Goal: Task Accomplishment & Management: Use online tool/utility

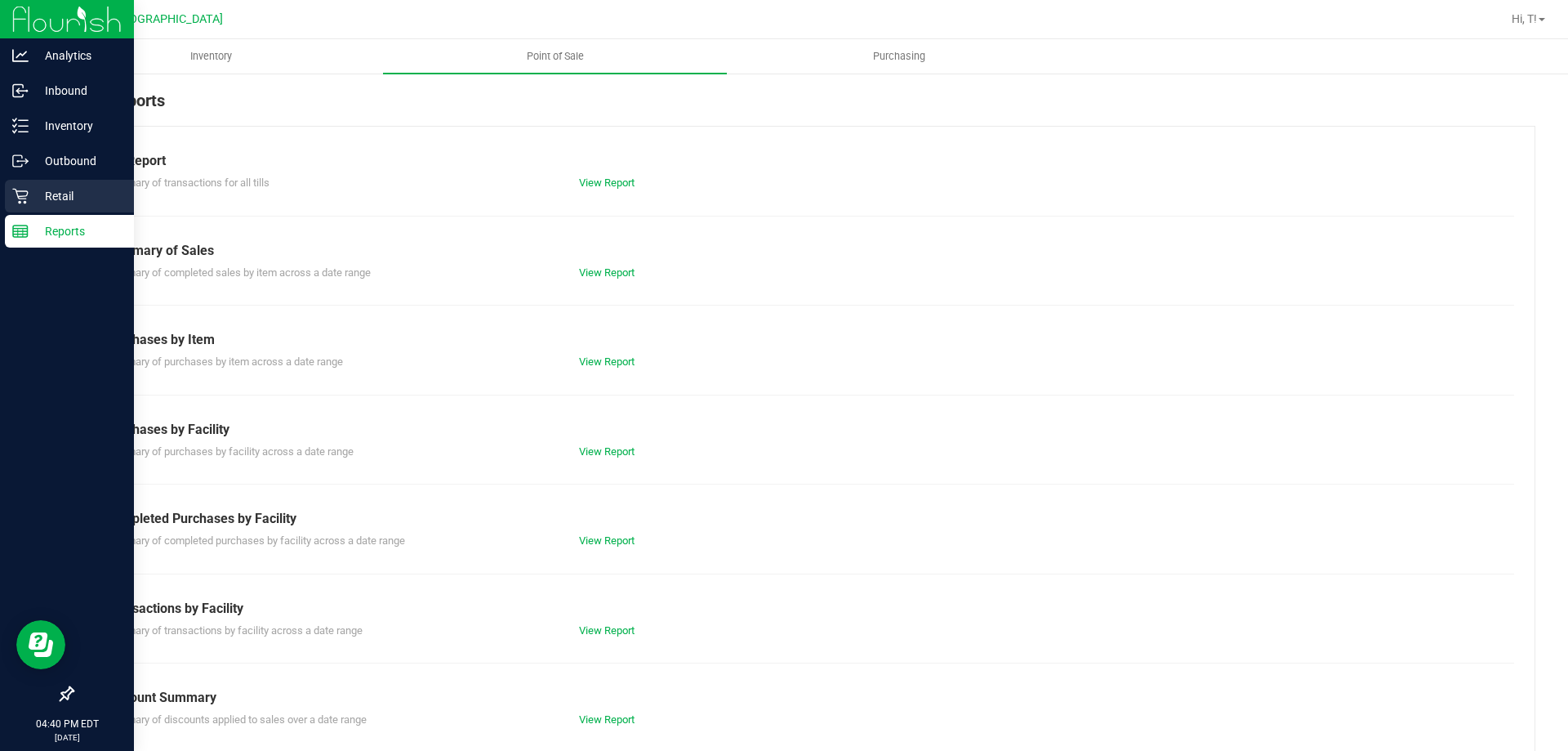
click at [59, 199] on p "Retail" at bounding box center [78, 196] width 98 height 20
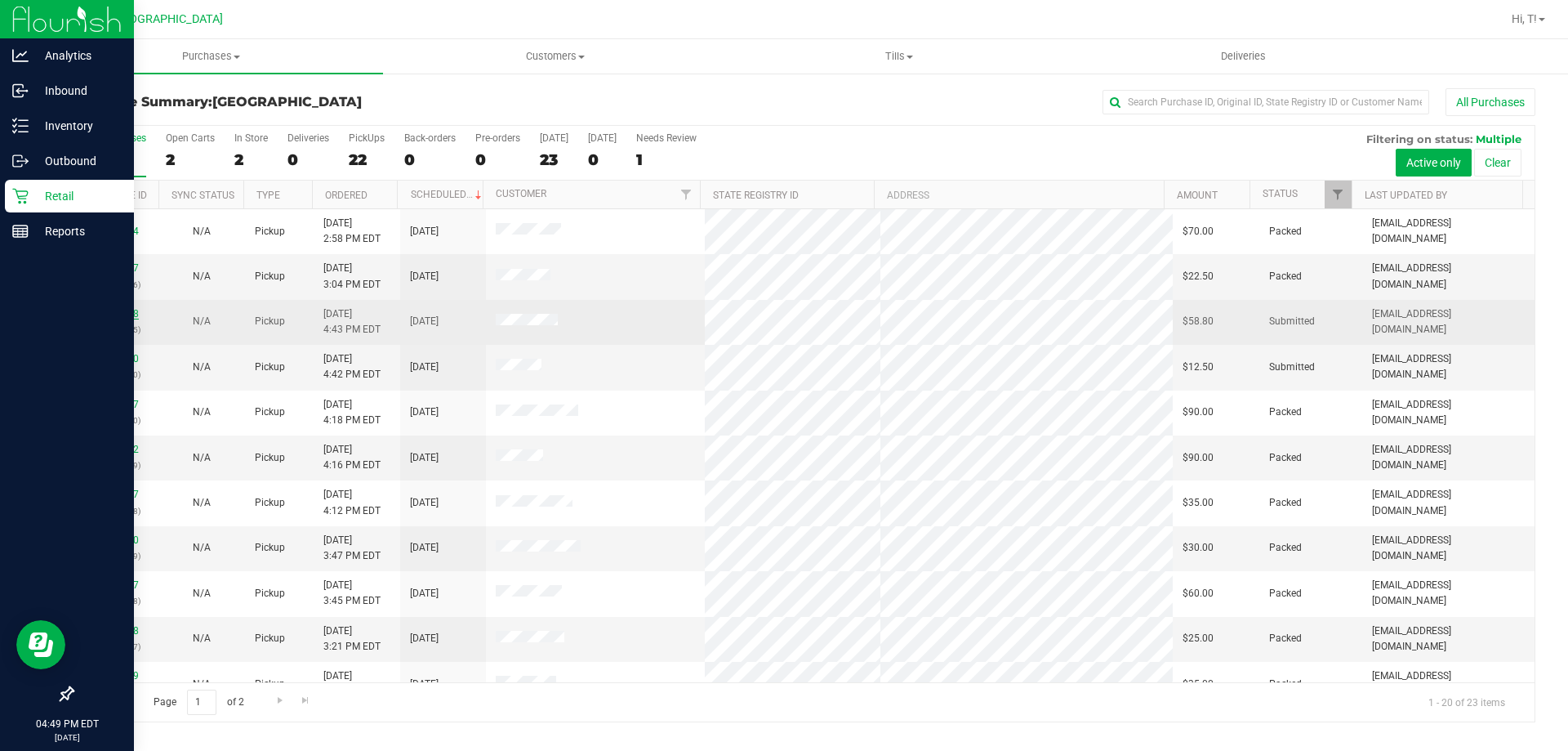
click at [121, 314] on link "11845738" at bounding box center [116, 314] width 46 height 12
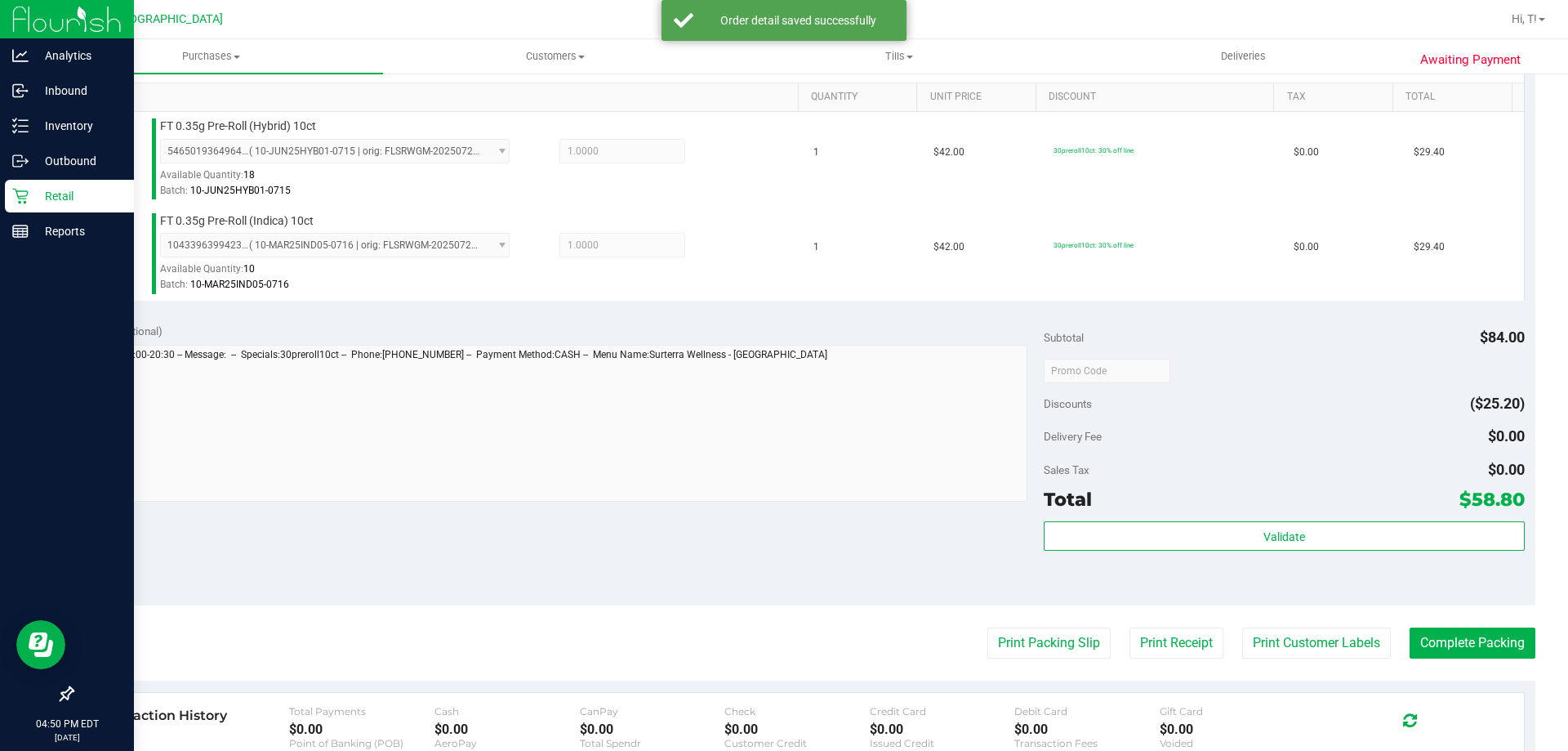
scroll to position [491, 0]
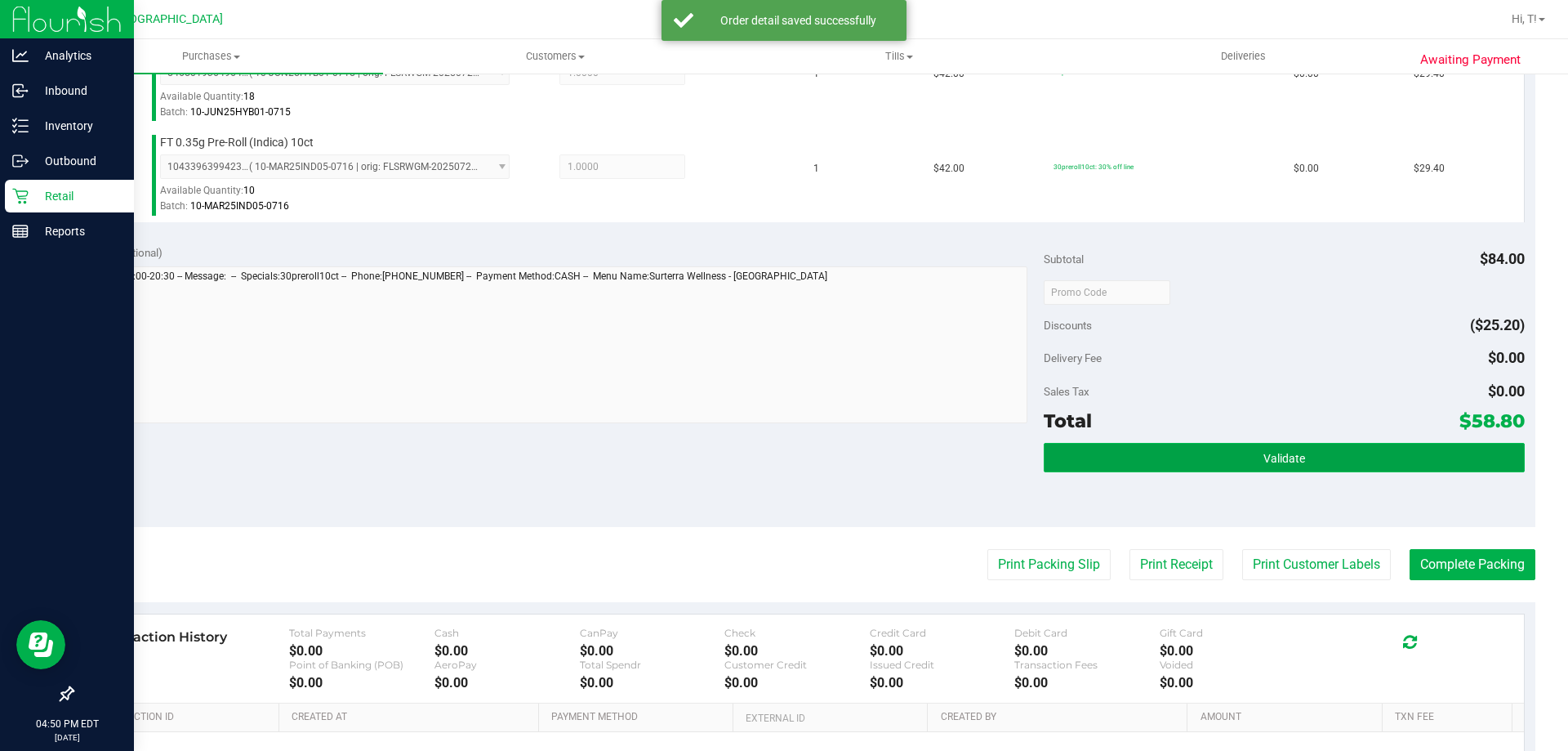
click at [1360, 456] on button "Validate" at bounding box center [1284, 457] width 480 height 29
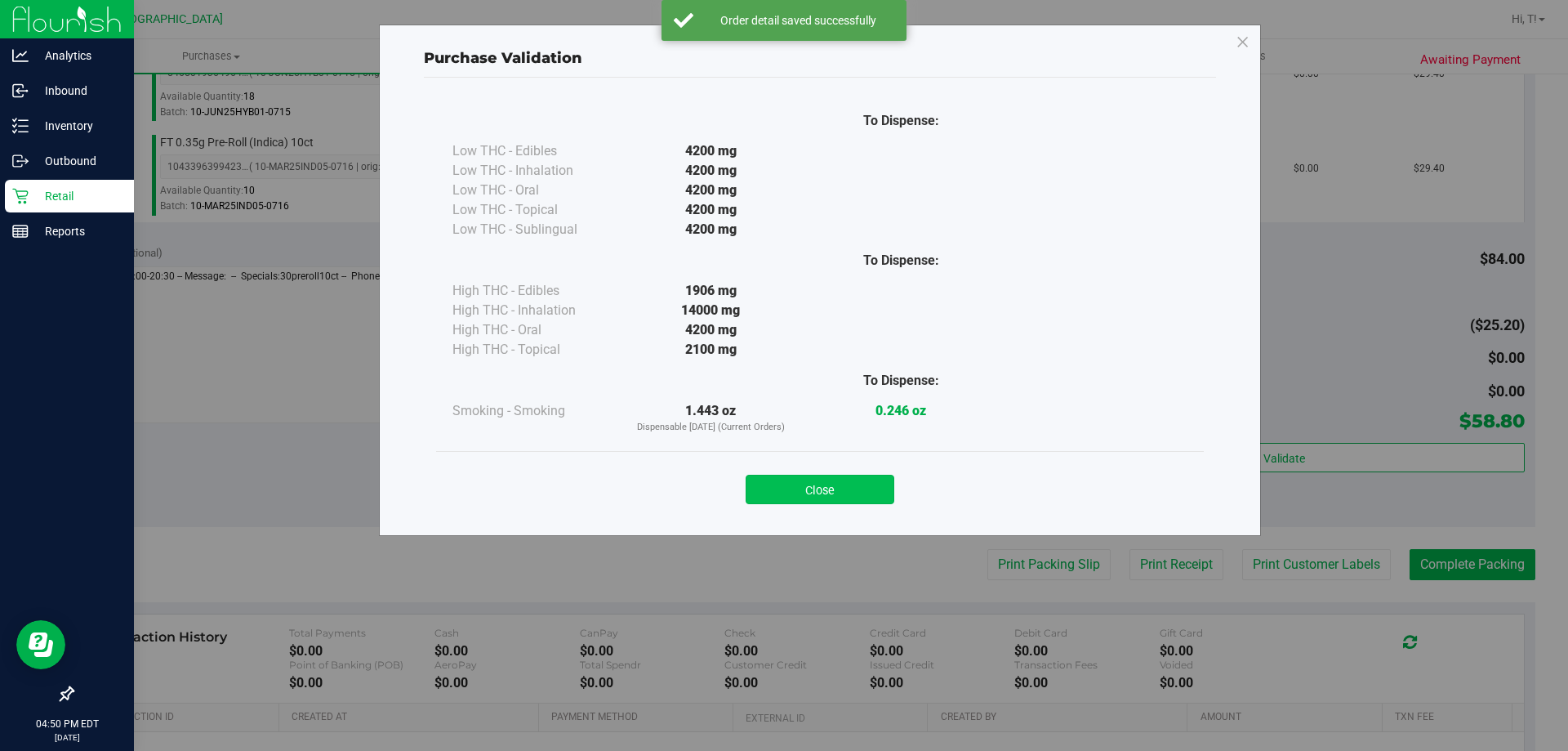
click at [866, 486] on button "Close" at bounding box center [820, 489] width 148 height 29
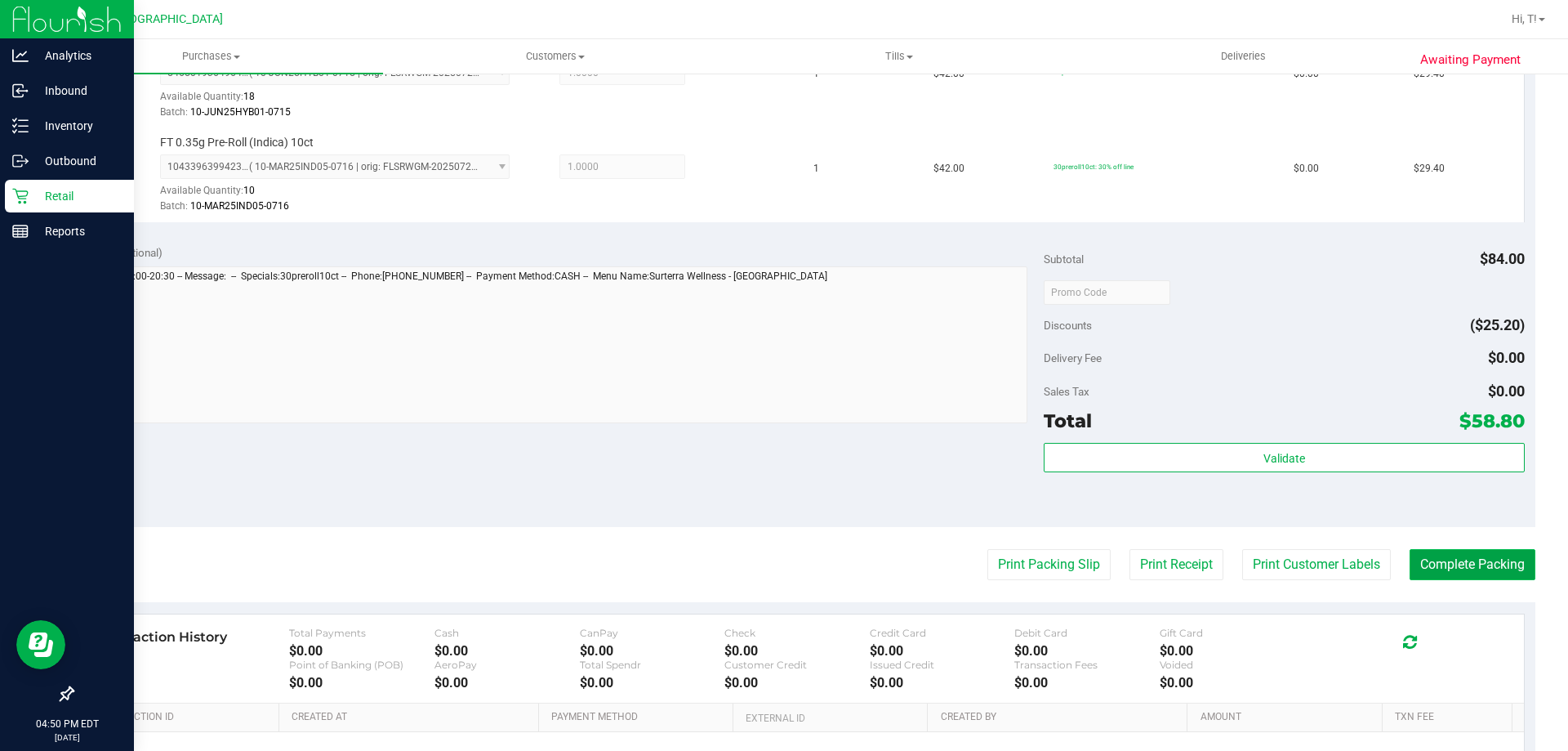
click at [1485, 557] on button "Complete Packing" at bounding box center [1472, 564] width 126 height 31
click at [1485, 557] on button "Complete Packing" at bounding box center [1465, 564] width 138 height 31
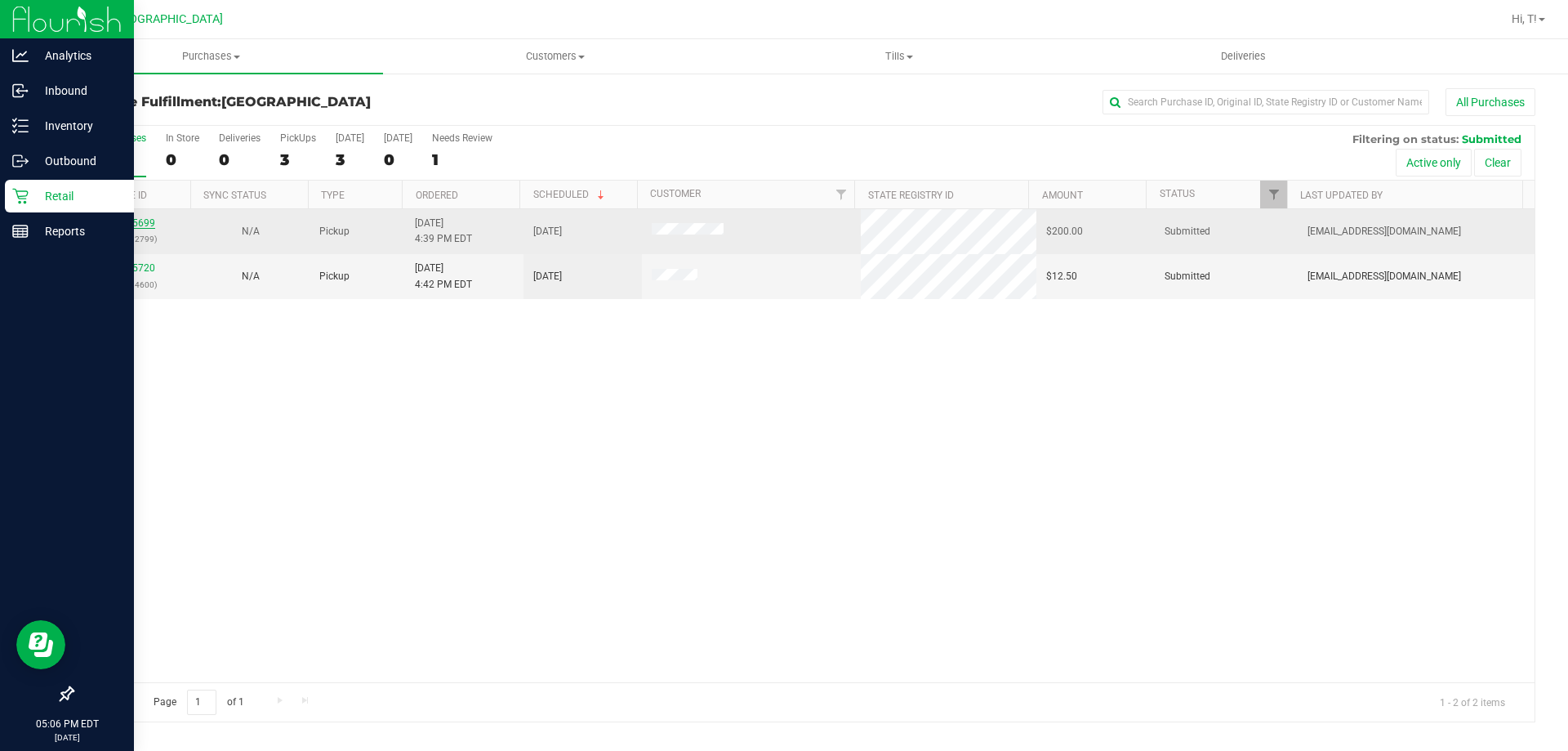
click at [139, 218] on link "11845699" at bounding box center [132, 223] width 46 height 12
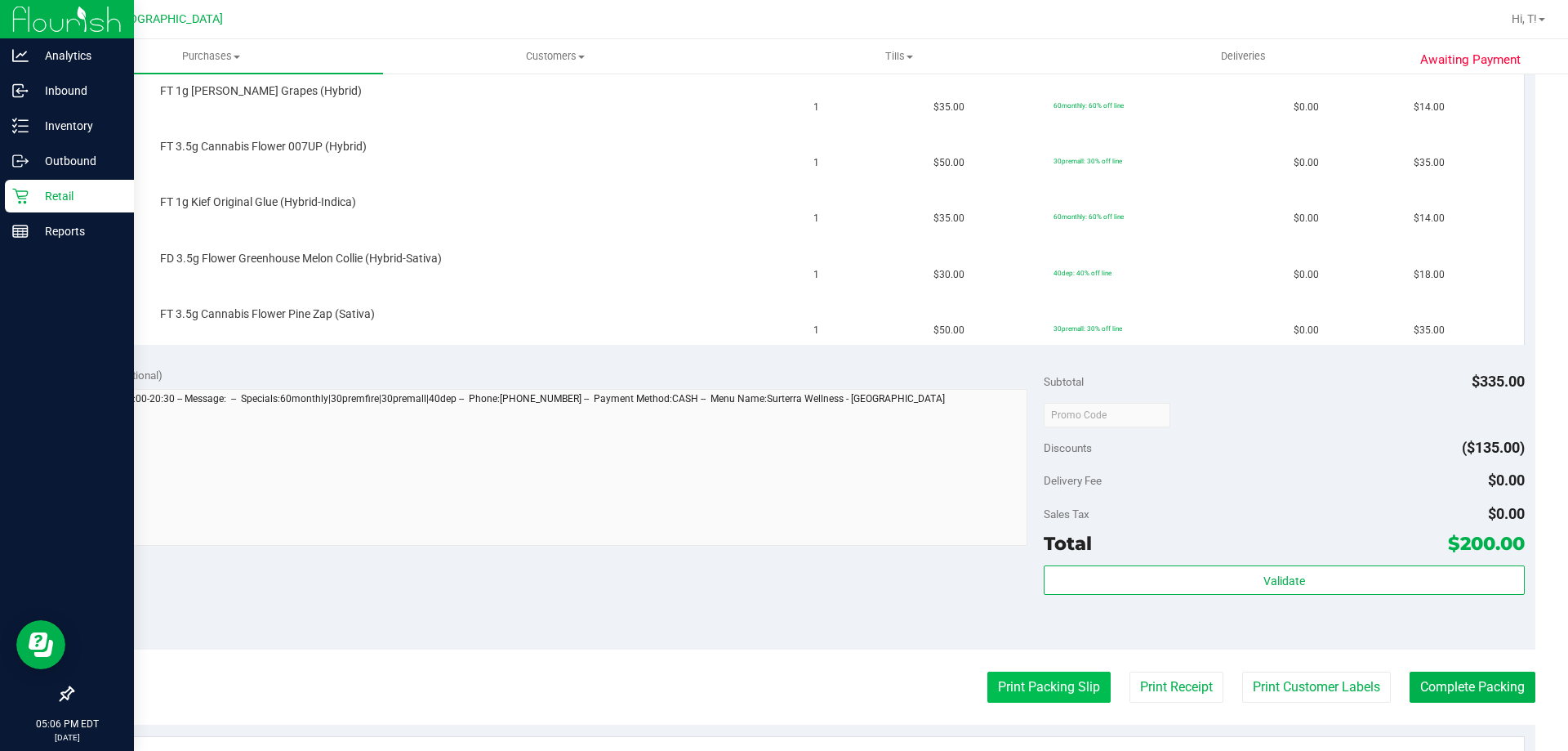
scroll to position [653, 0]
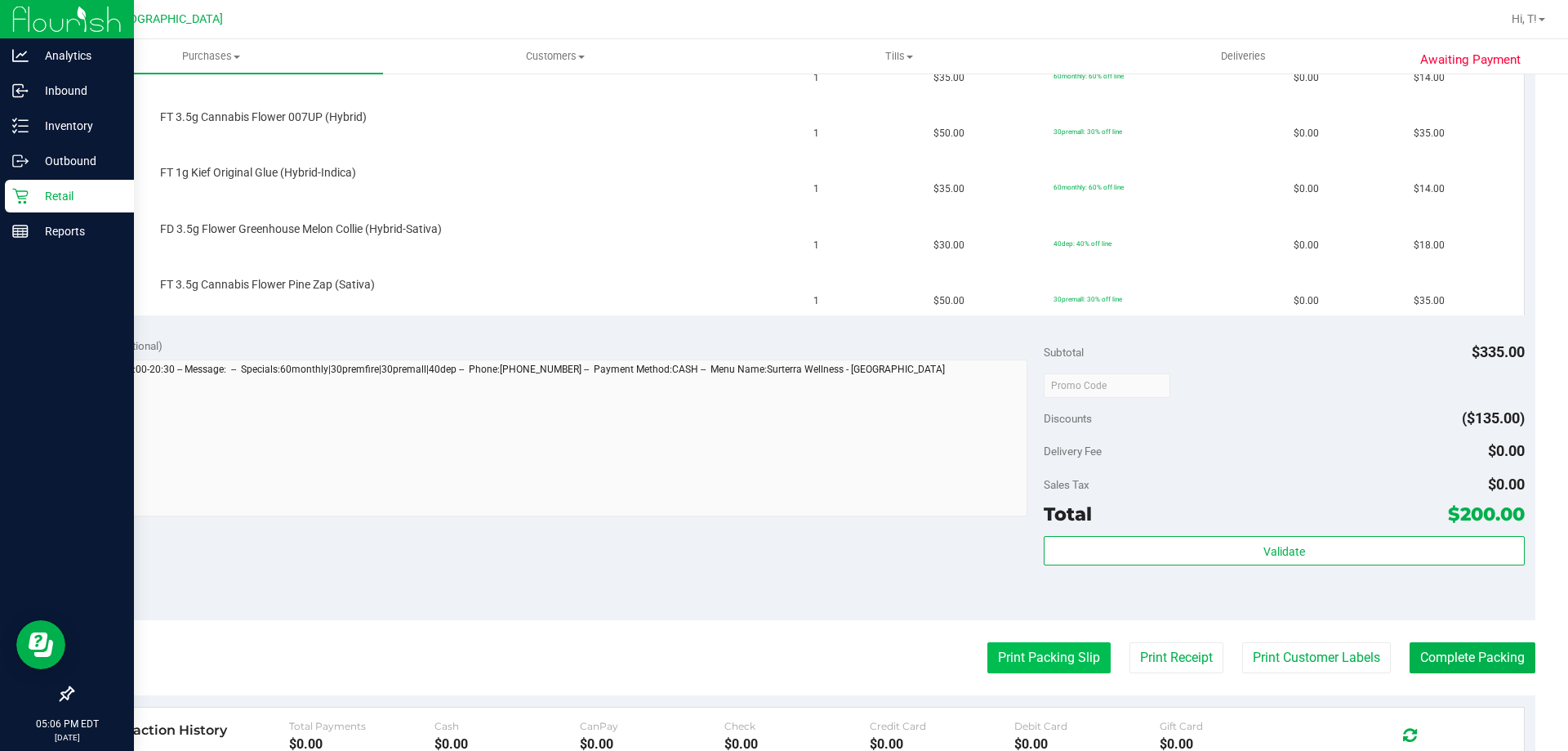
click at [1066, 643] on button "Print Packing Slip" at bounding box center [1049, 658] width 123 height 31
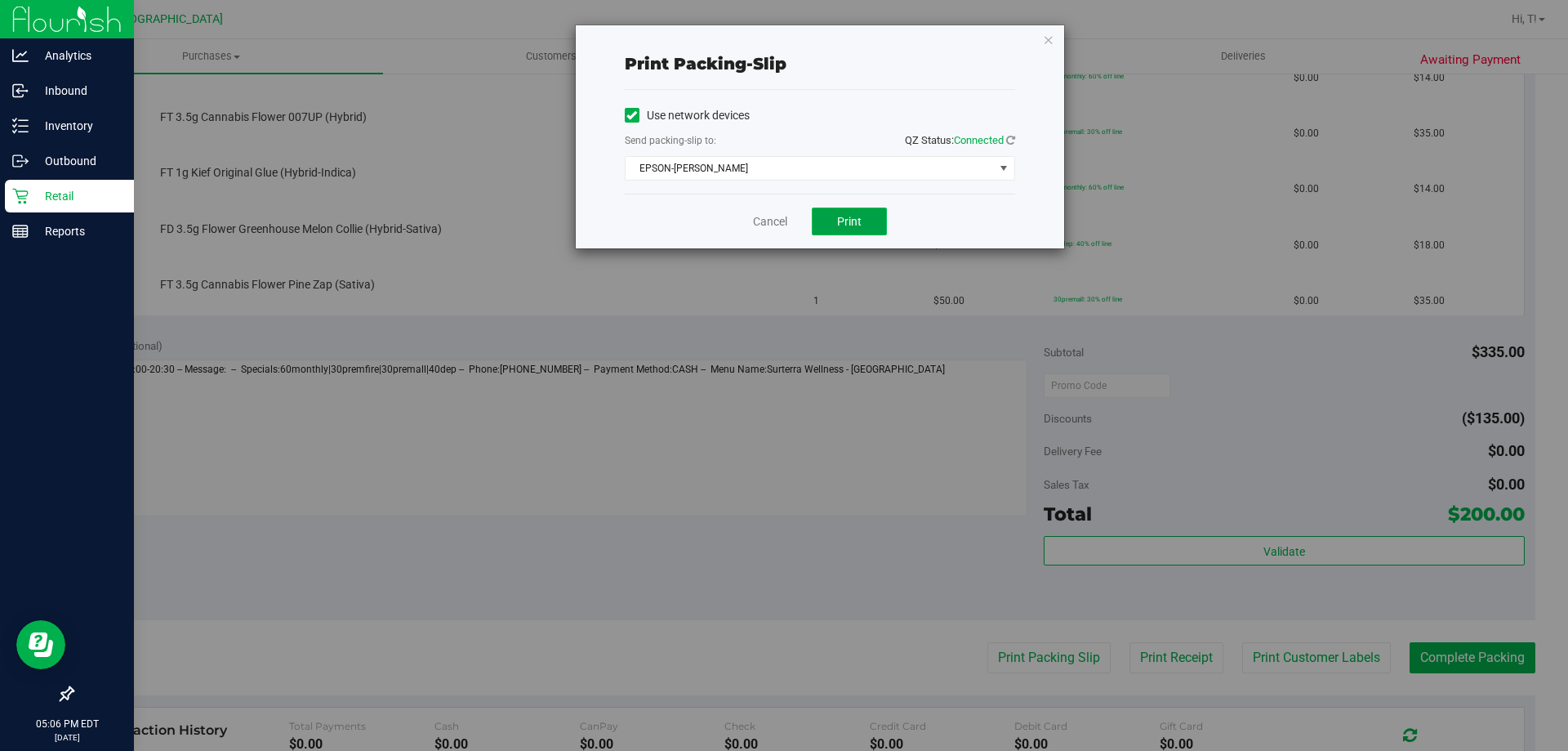
click at [845, 219] on span "Print" at bounding box center [849, 222] width 24 height 13
drag, startPoint x: 774, startPoint y: 227, endPoint x: 745, endPoint y: 178, distance: 56.9
click at [774, 226] on link "Cancel" at bounding box center [770, 222] width 34 height 18
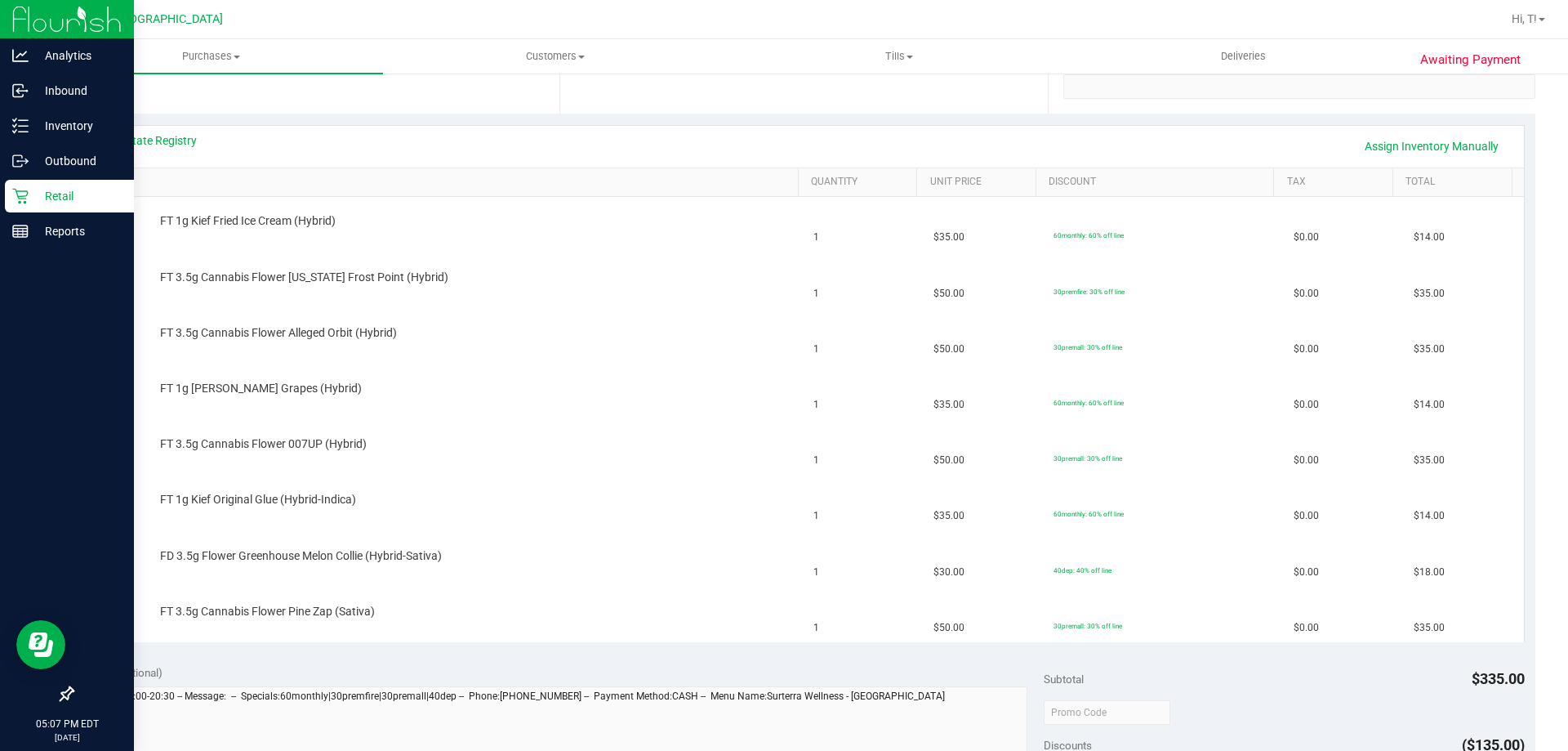
scroll to position [330, 0]
click at [580, 368] on td "FT 1g [PERSON_NAME] Grapes (Hybrid)" at bounding box center [445, 389] width 721 height 56
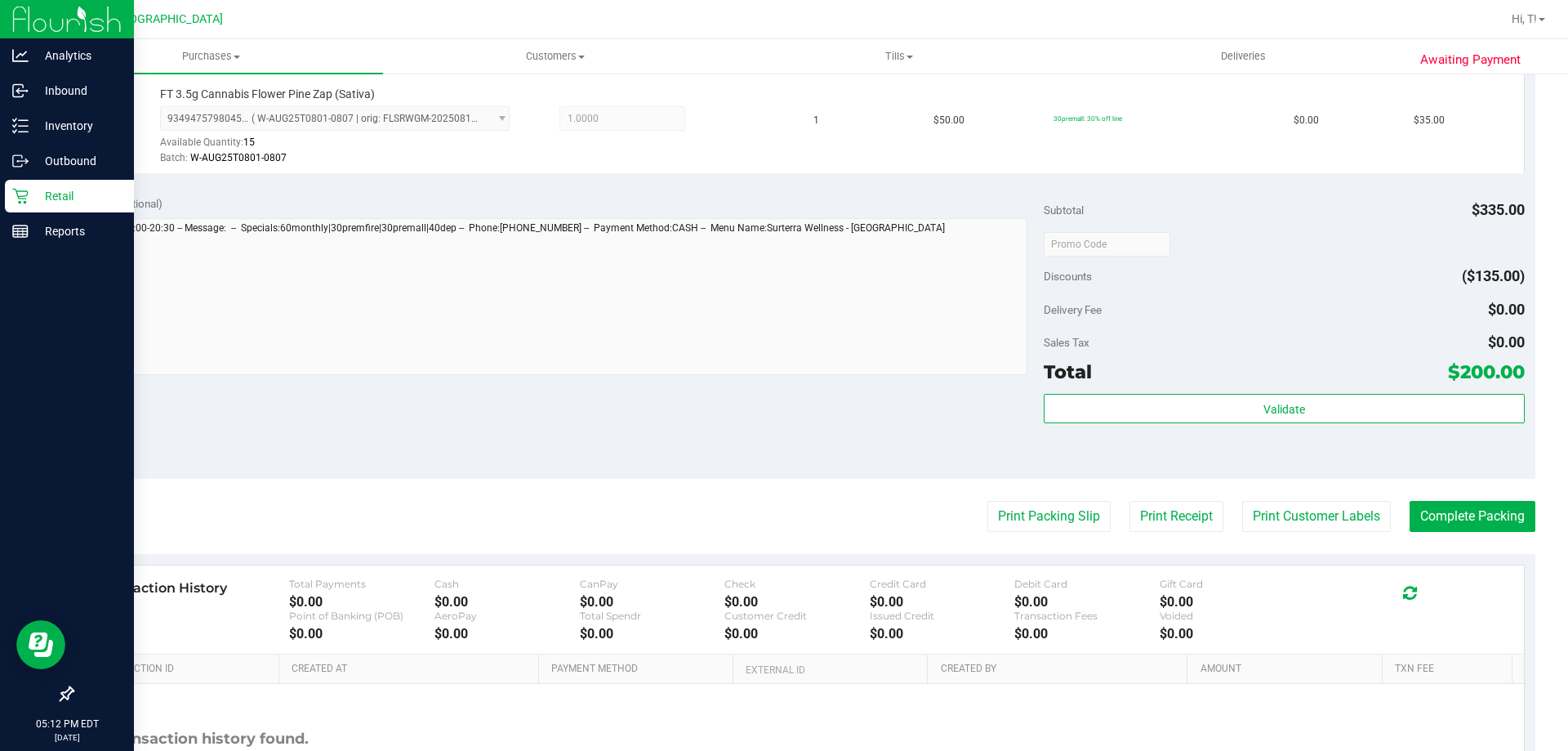
scroll to position [1106, 0]
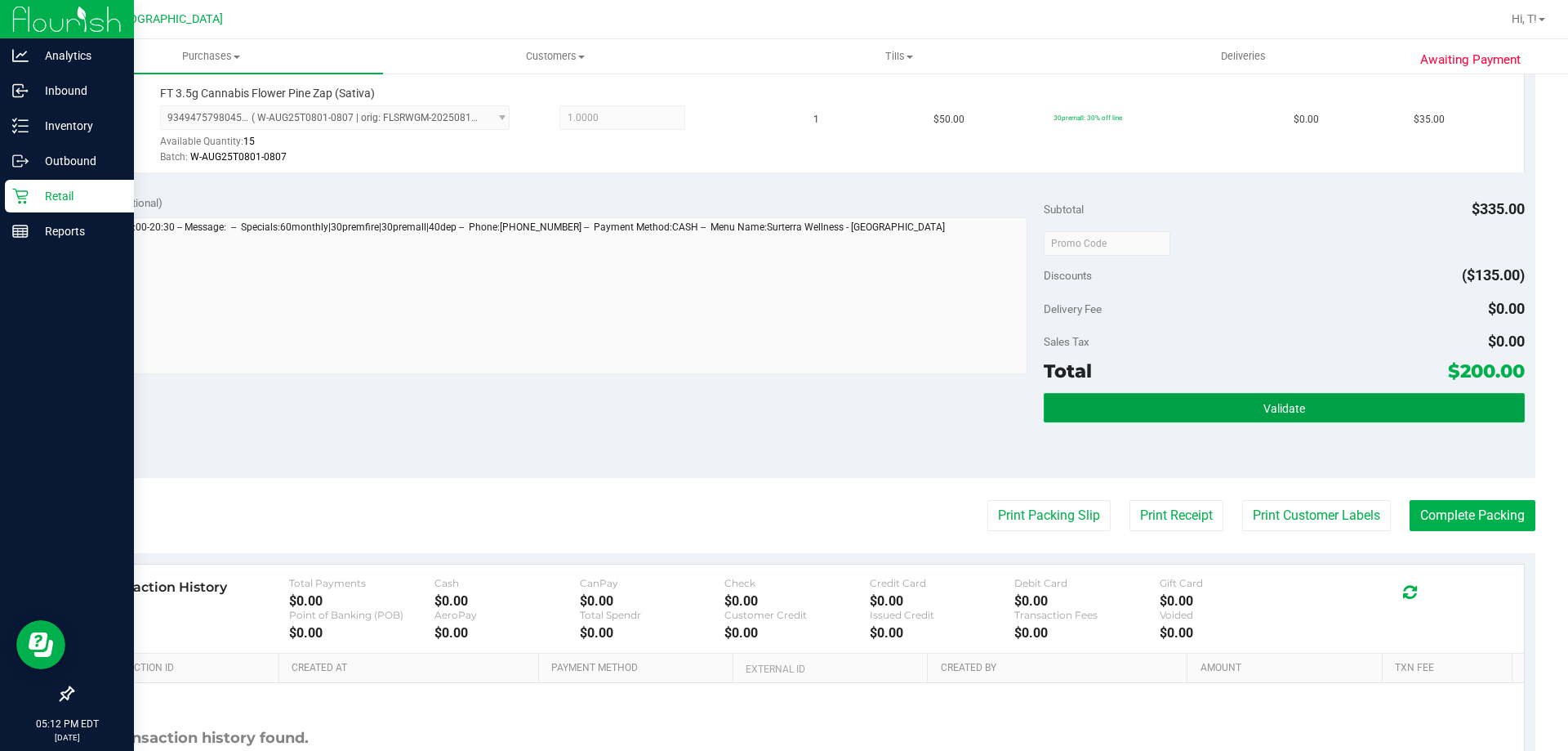
click at [1314, 406] on button "Validate" at bounding box center [1284, 407] width 480 height 29
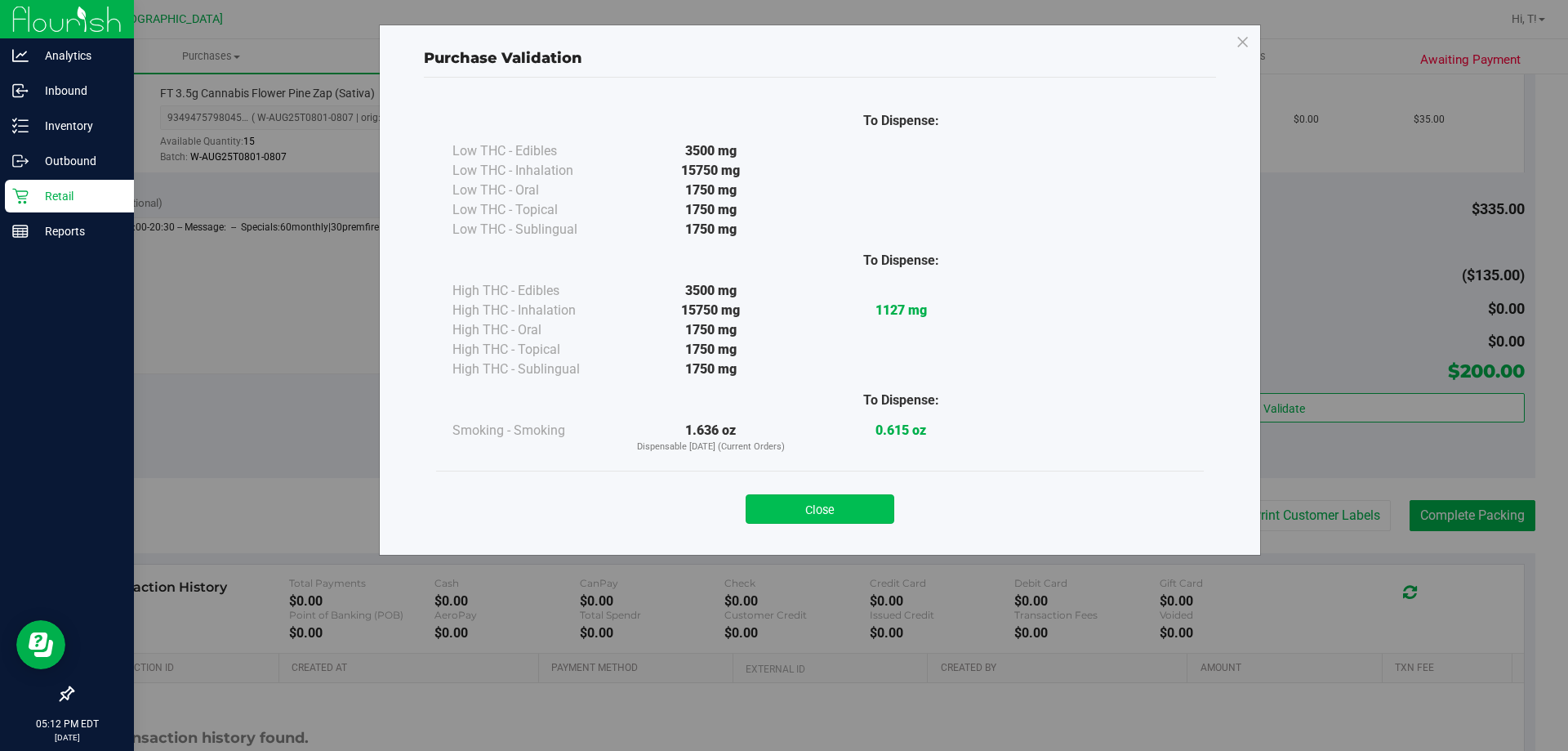
click at [835, 513] on button "Close" at bounding box center [820, 508] width 148 height 29
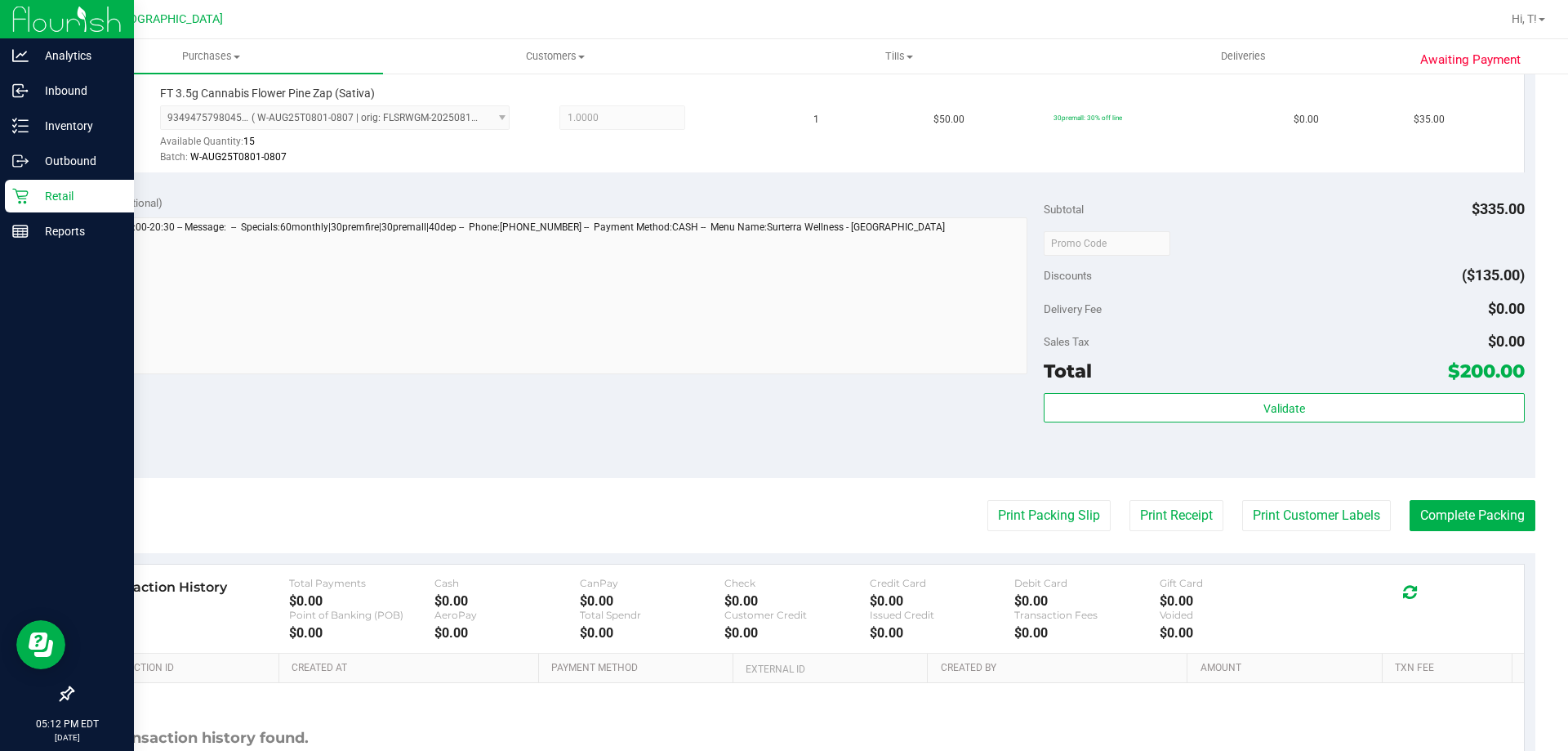
scroll to position [1107, 0]
click at [1468, 527] on button "Complete Packing" at bounding box center [1472, 514] width 126 height 31
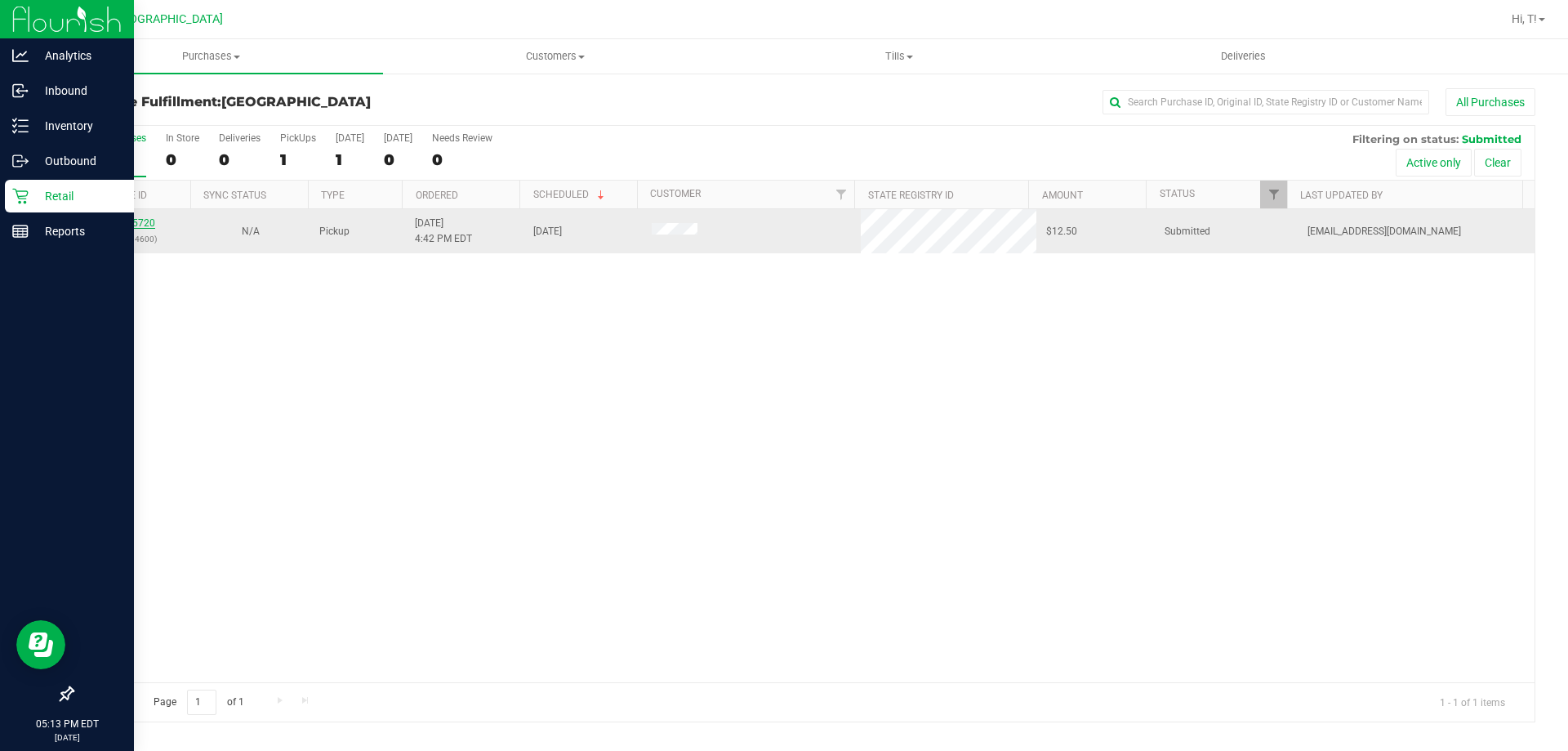
click at [118, 219] on link "11845720" at bounding box center [132, 223] width 46 height 12
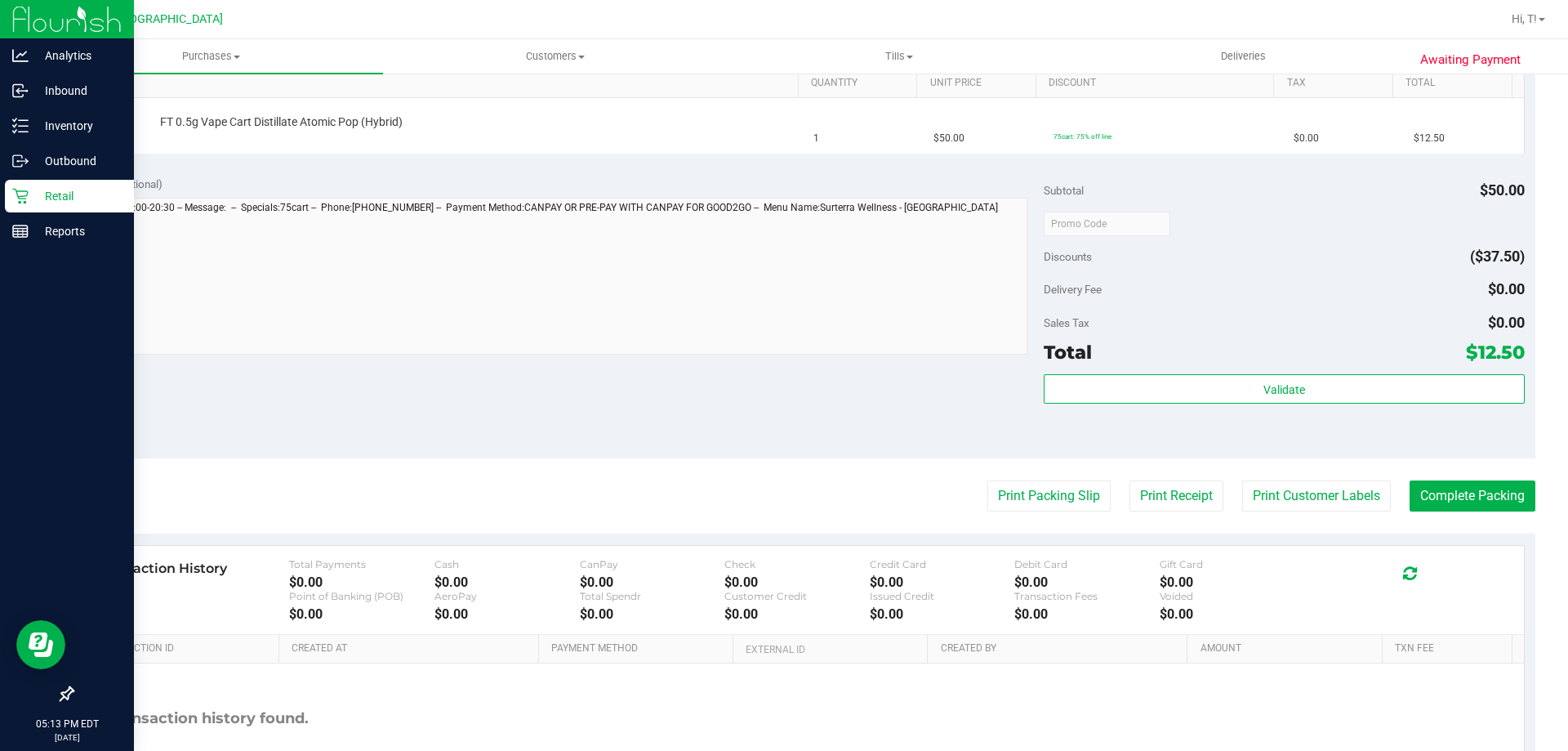
scroll to position [449, 0]
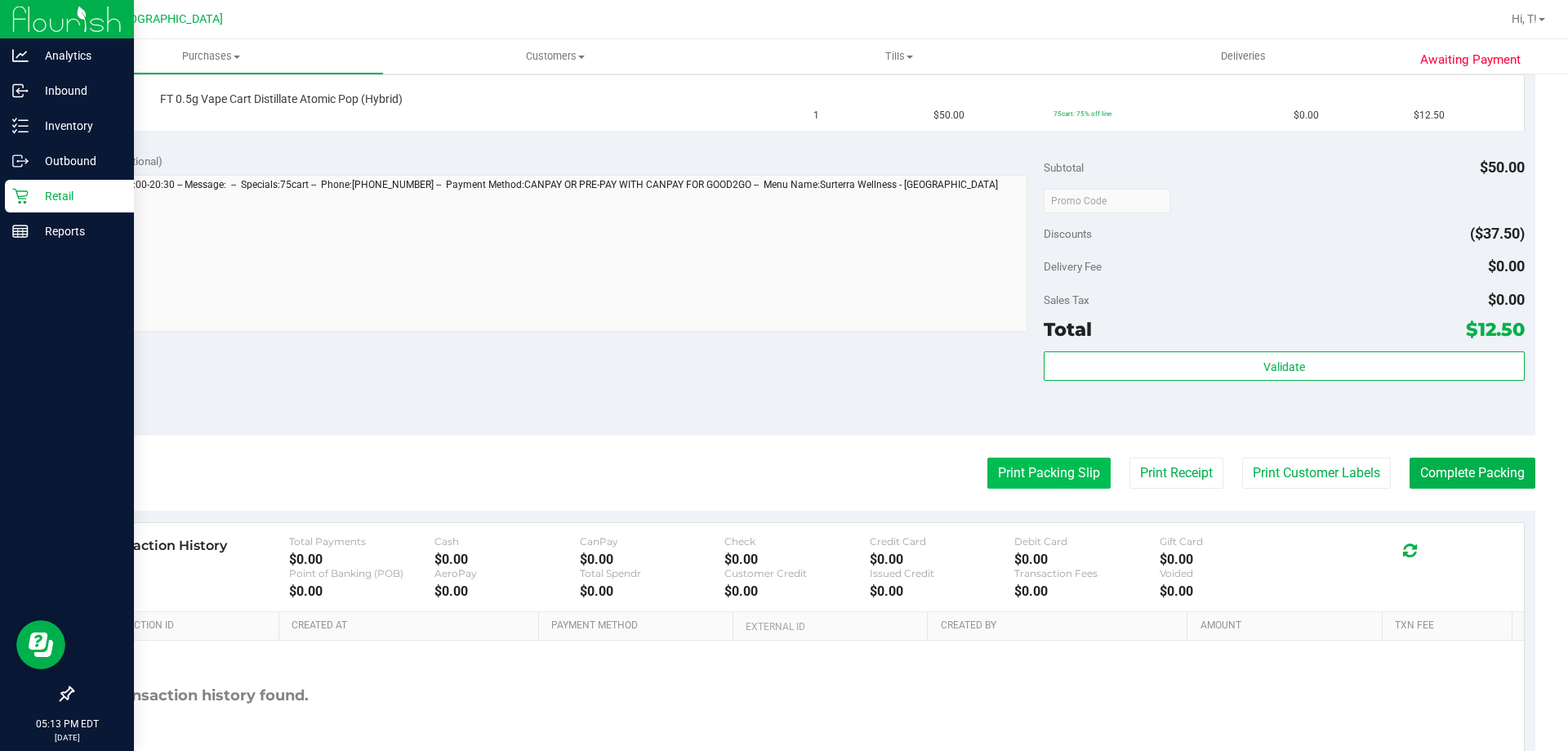
click at [1013, 459] on button "Print Packing Slip" at bounding box center [1049, 472] width 123 height 31
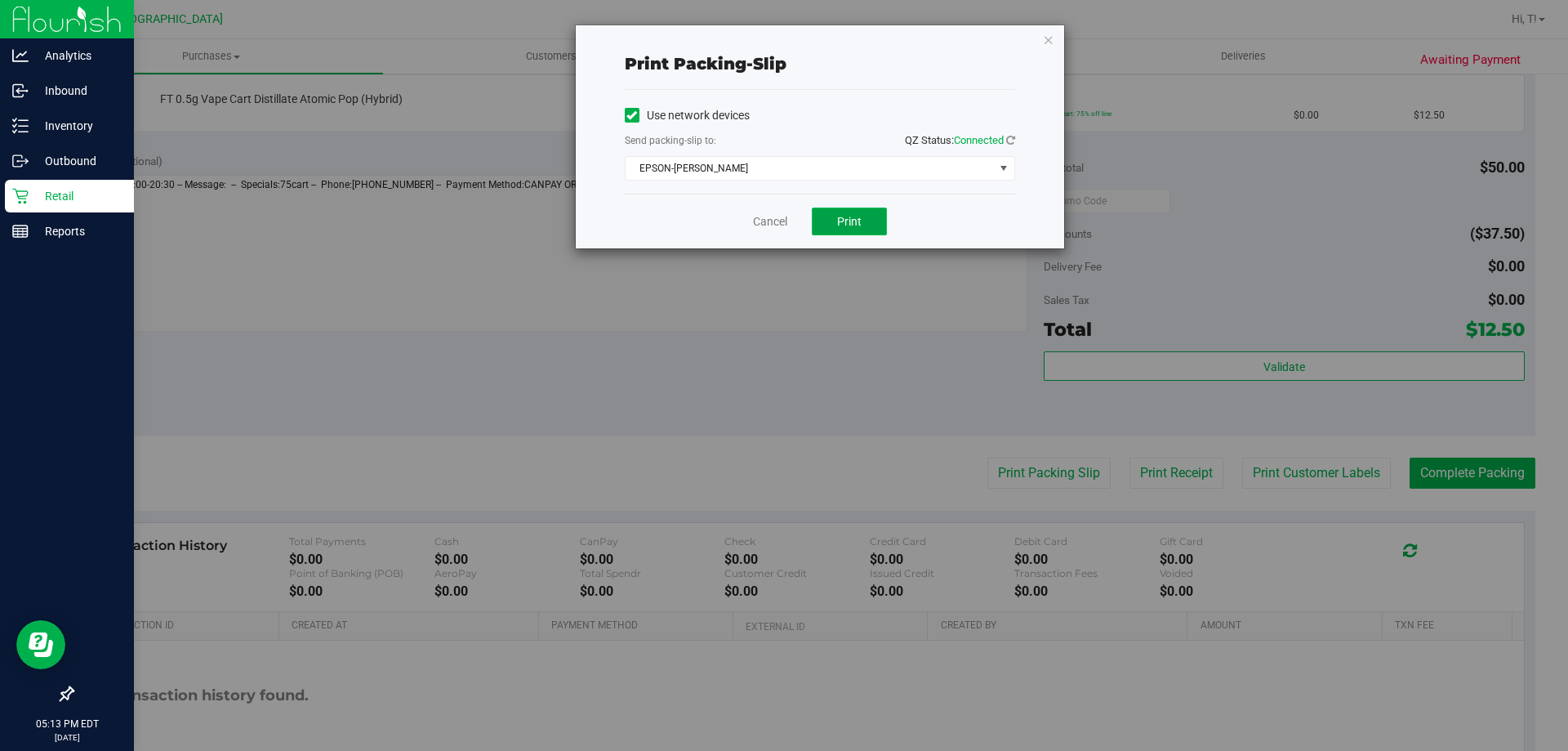
click at [827, 213] on button "Print" at bounding box center [849, 221] width 75 height 28
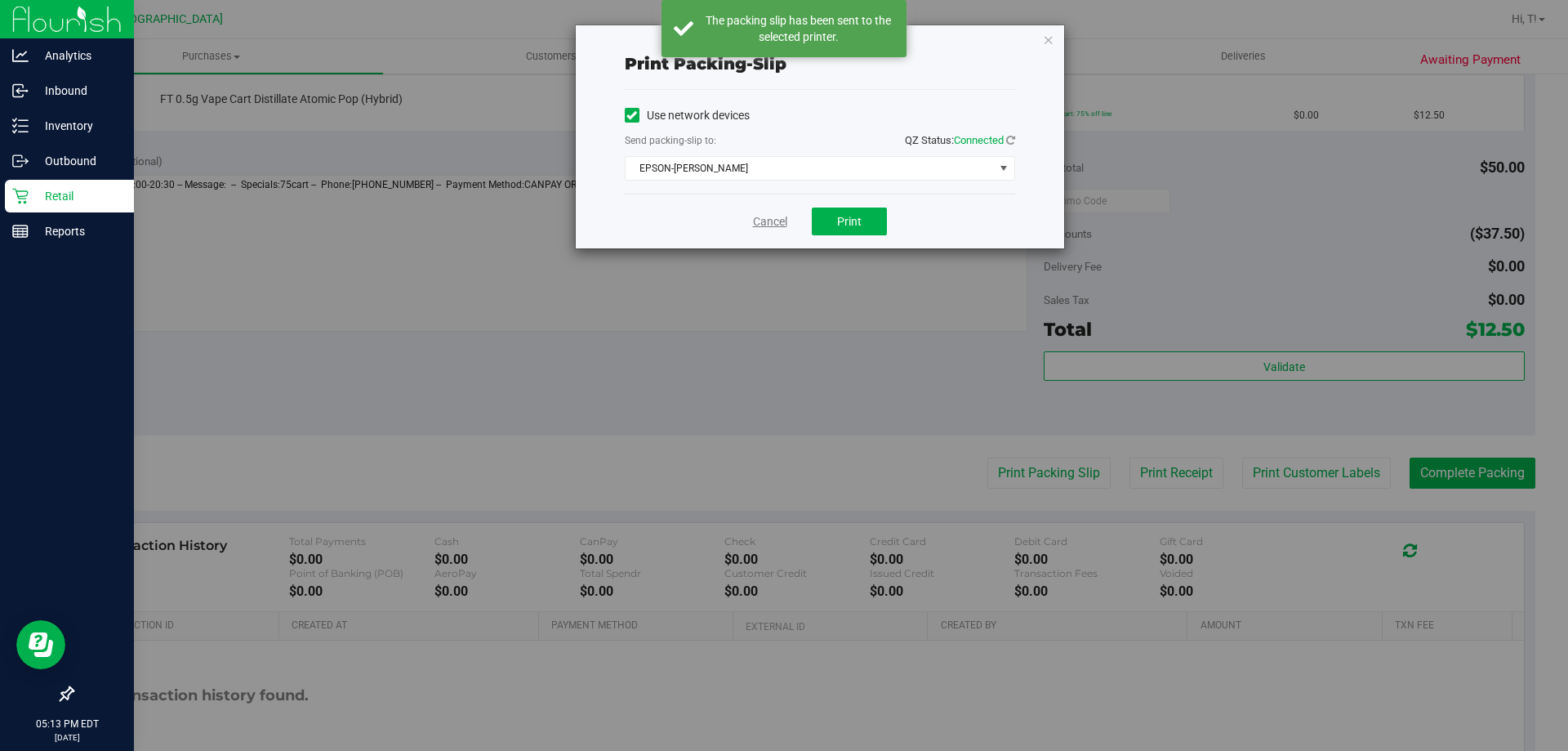
click at [755, 216] on link "Cancel" at bounding box center [770, 222] width 34 height 18
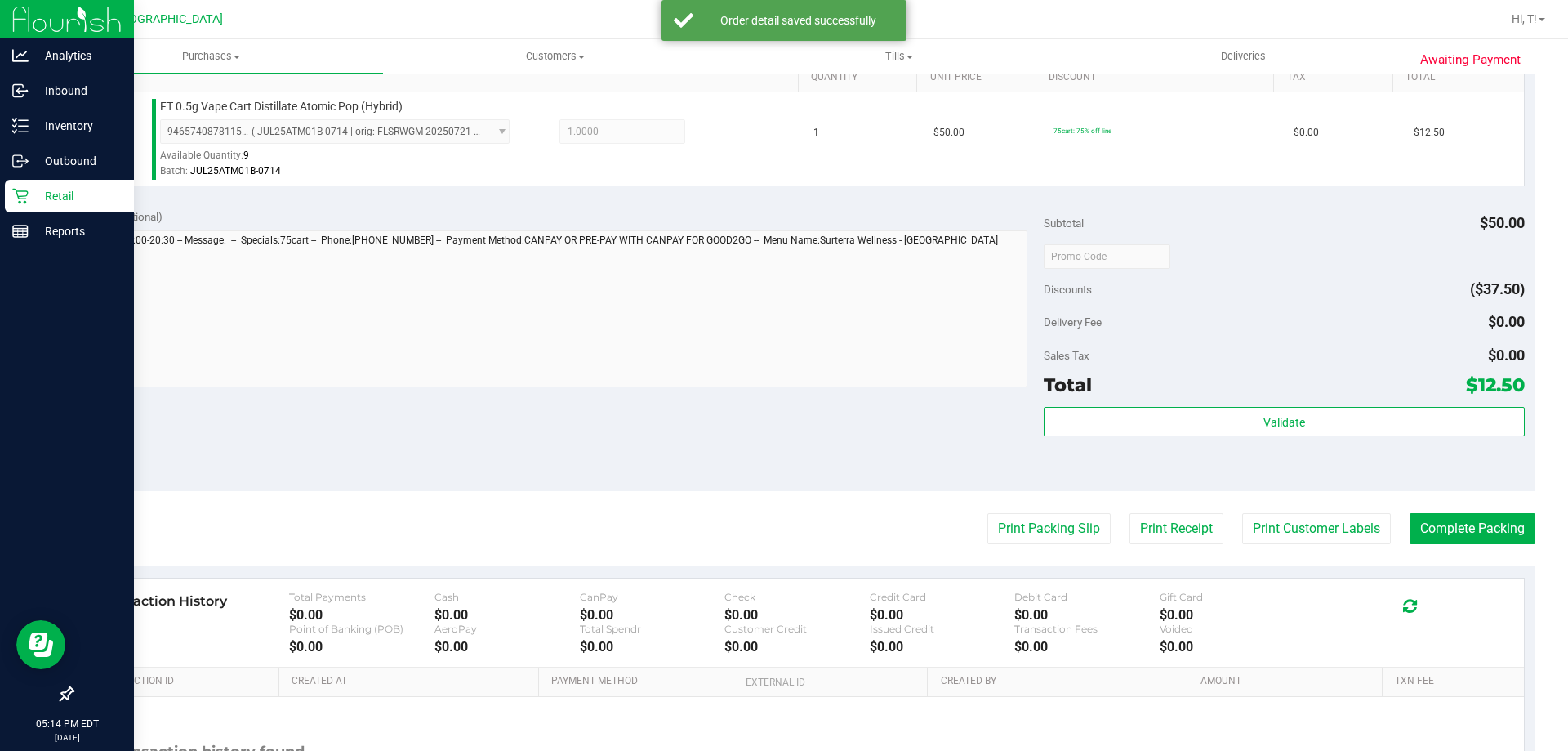
scroll to position [446, 0]
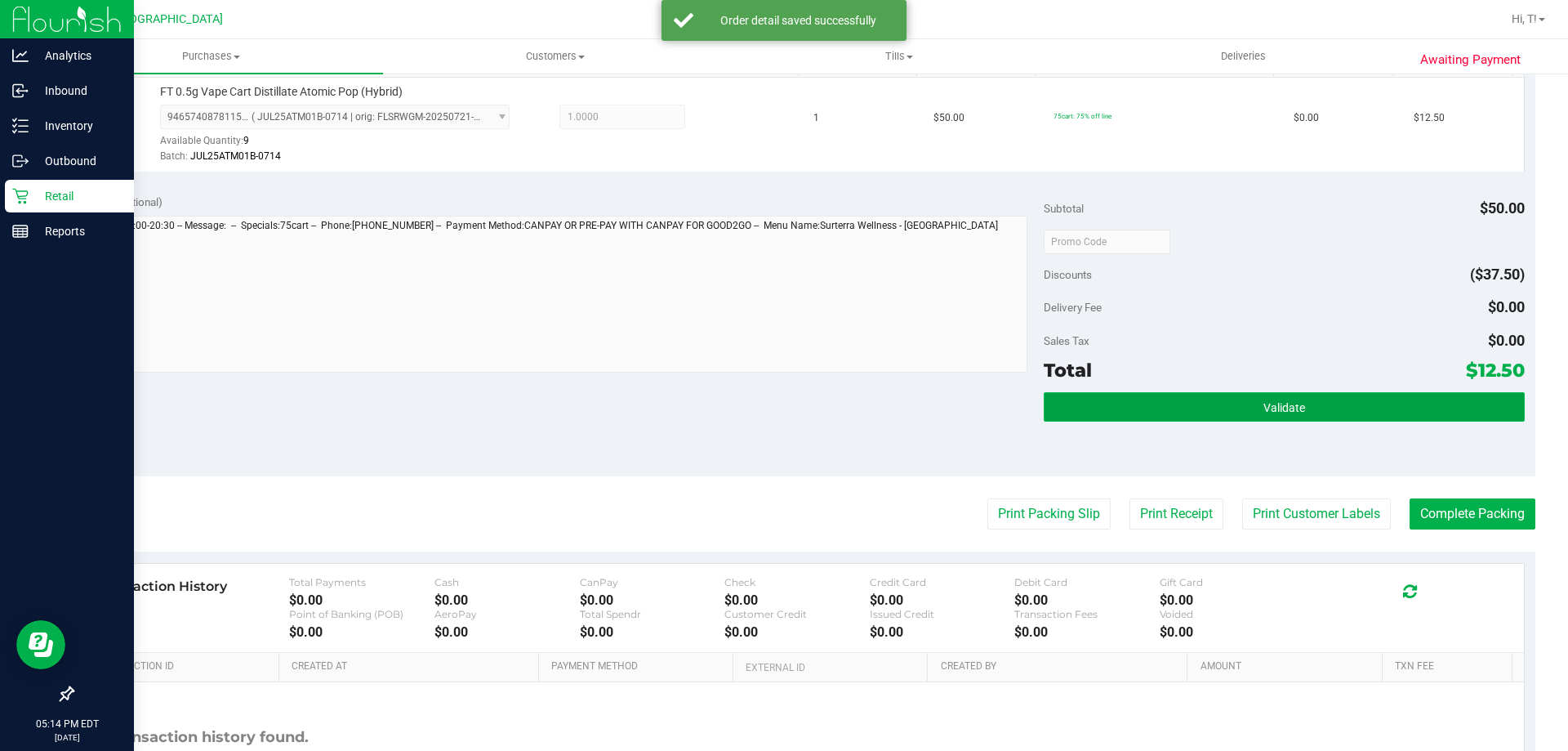
click at [1079, 397] on button "Validate" at bounding box center [1284, 406] width 480 height 29
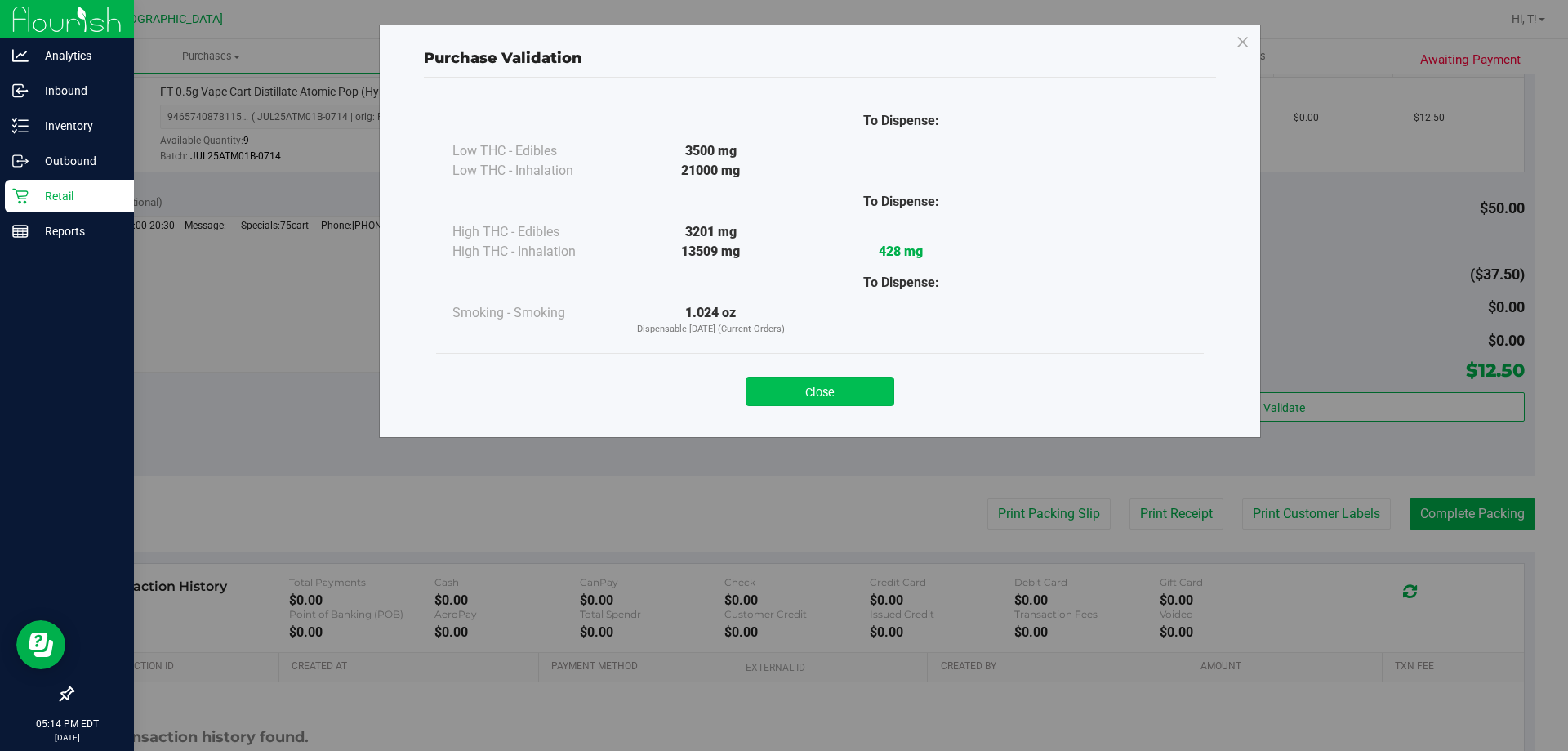
click at [784, 391] on button "Close" at bounding box center [820, 391] width 148 height 29
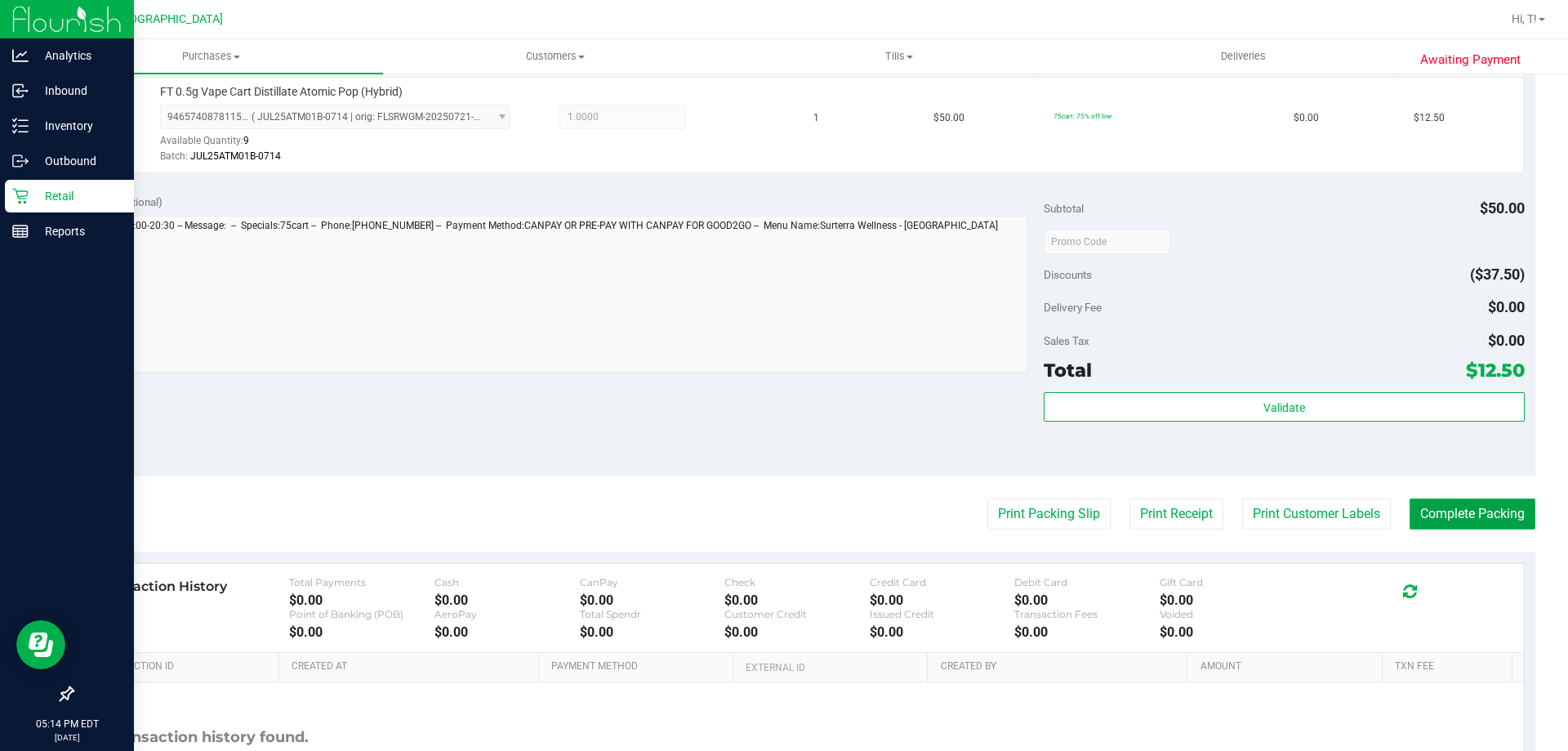
click at [1412, 512] on button "Complete Packing" at bounding box center [1472, 513] width 126 height 31
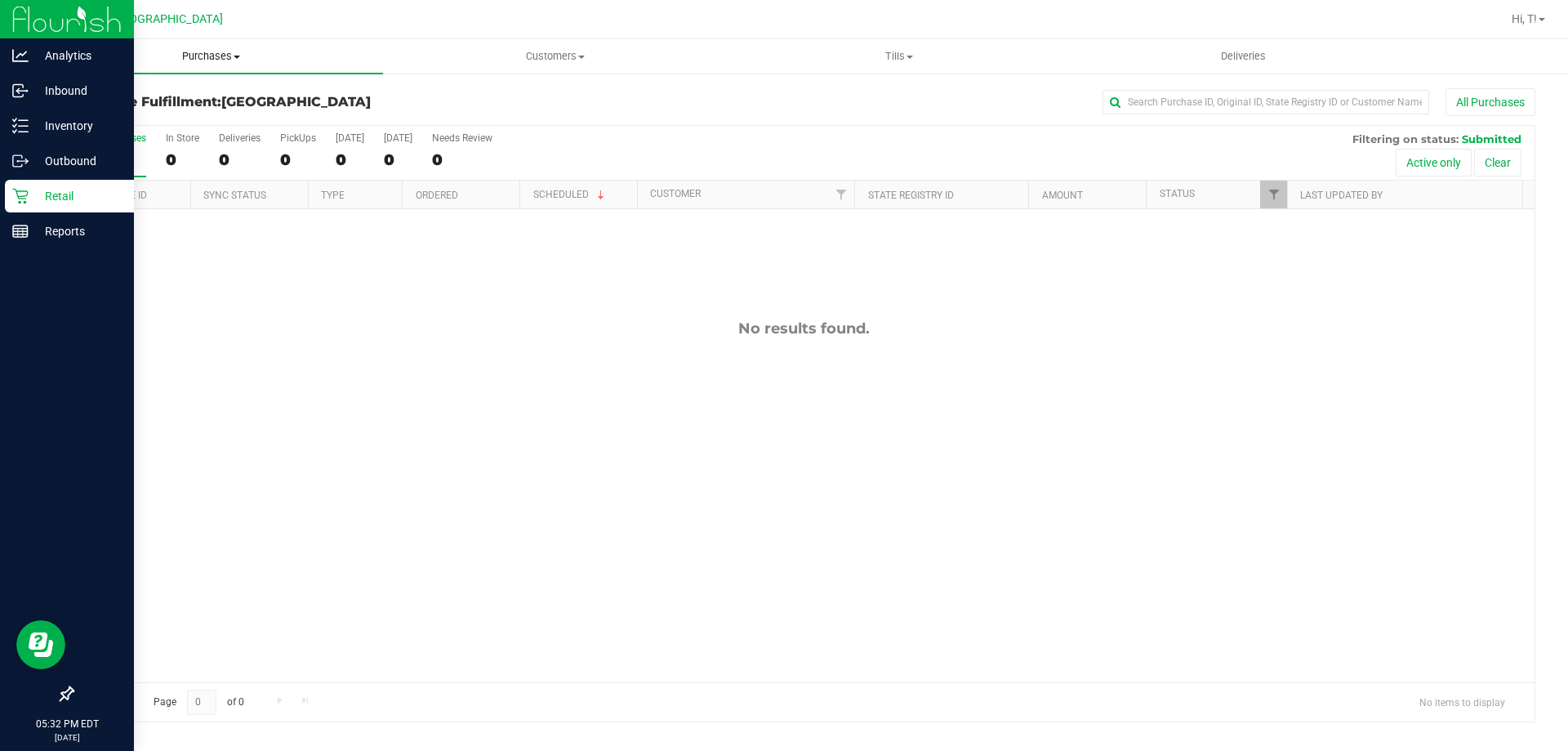
click at [218, 66] on uib-tab-heading "Purchases Summary of purchases Fulfillment All purchases" at bounding box center [211, 56] width 344 height 34
click at [98, 123] on span "Fulfillment" at bounding box center [89, 118] width 101 height 14
click at [249, 42] on uib-tab-heading "Purchases Summary of purchases Fulfillment All purchases" at bounding box center [211, 56] width 344 height 34
click at [105, 125] on span "Fulfillment" at bounding box center [89, 118] width 101 height 14
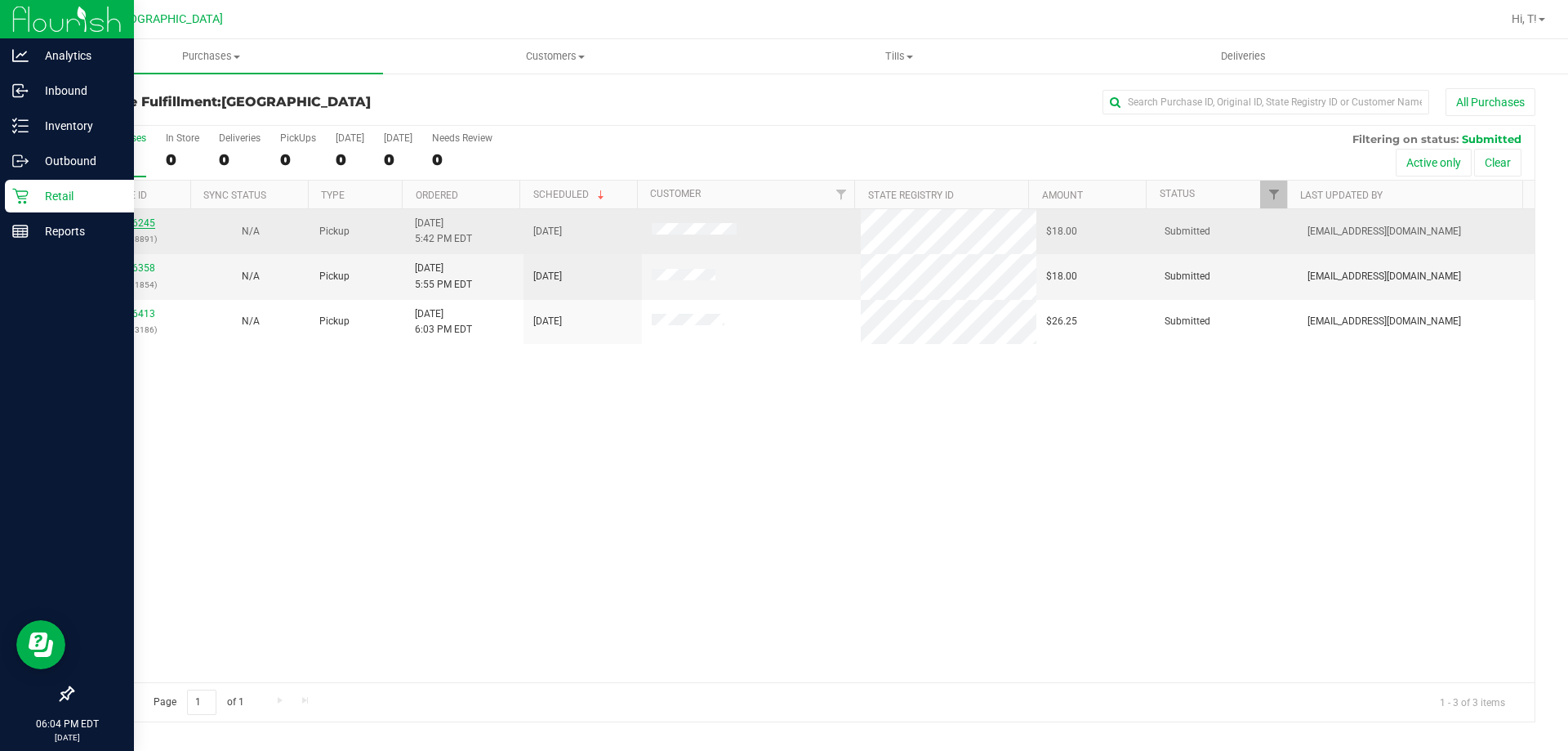
click at [133, 228] on link "11846245" at bounding box center [132, 223] width 46 height 12
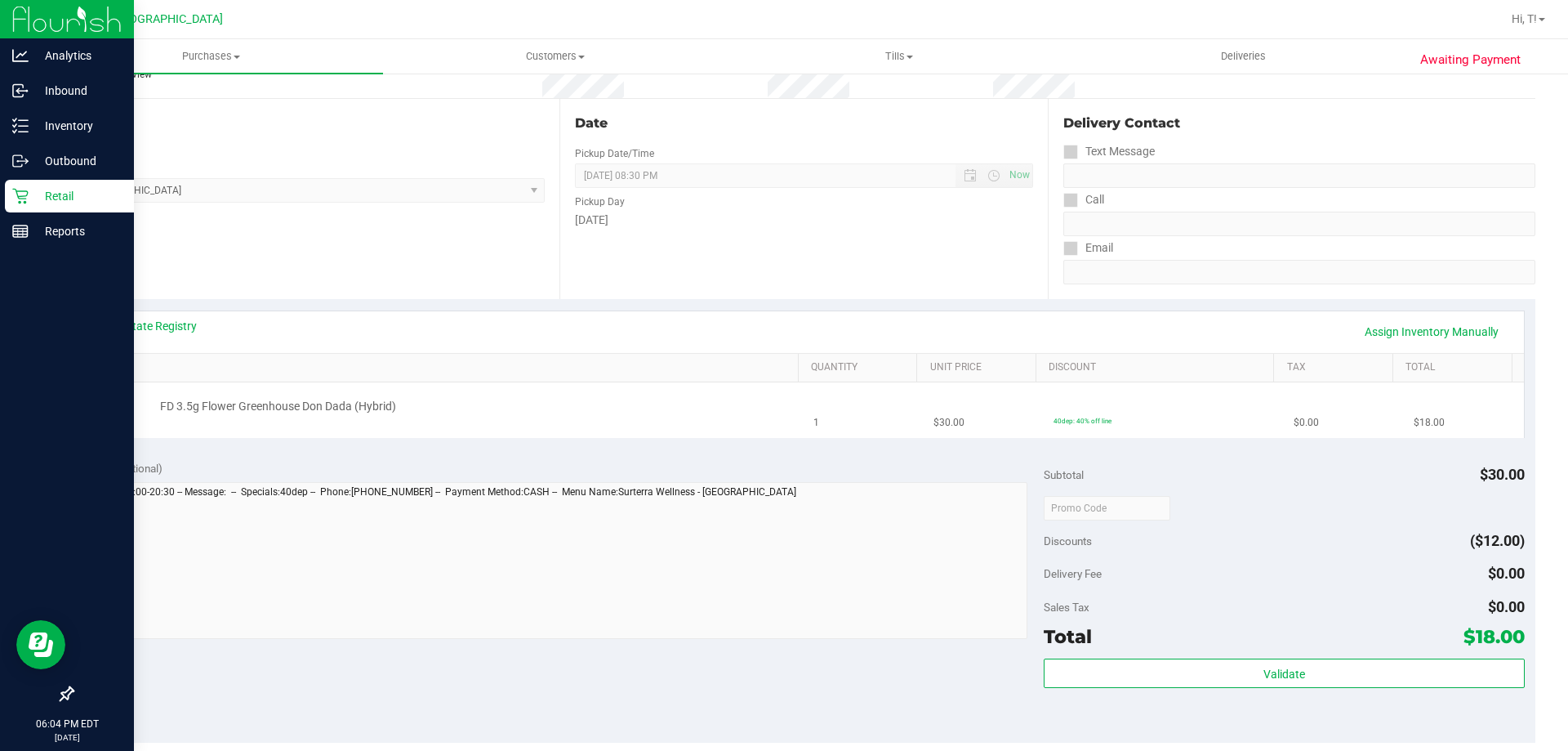
scroll to position [245, 0]
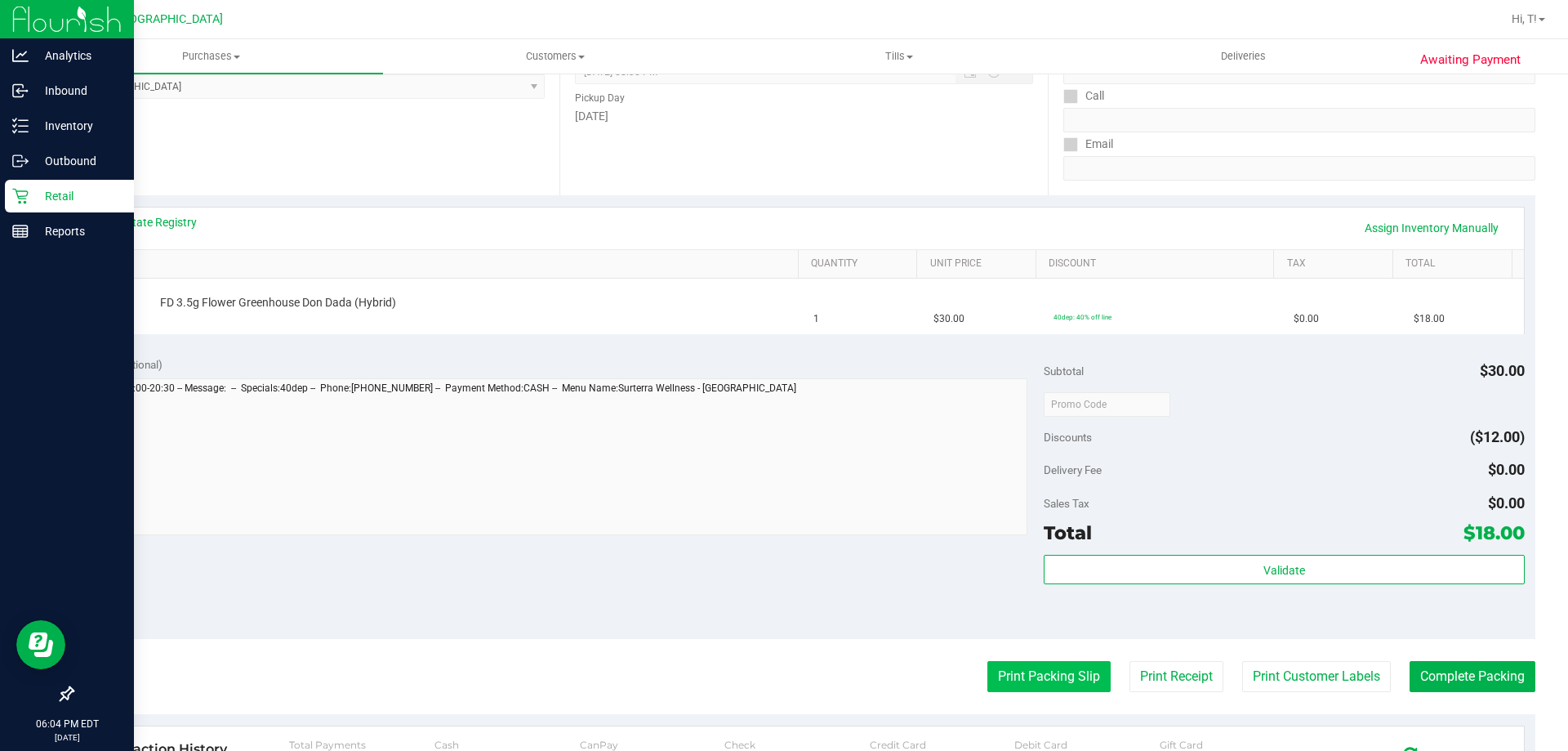
click at [1073, 684] on button "Print Packing Slip" at bounding box center [1049, 676] width 123 height 31
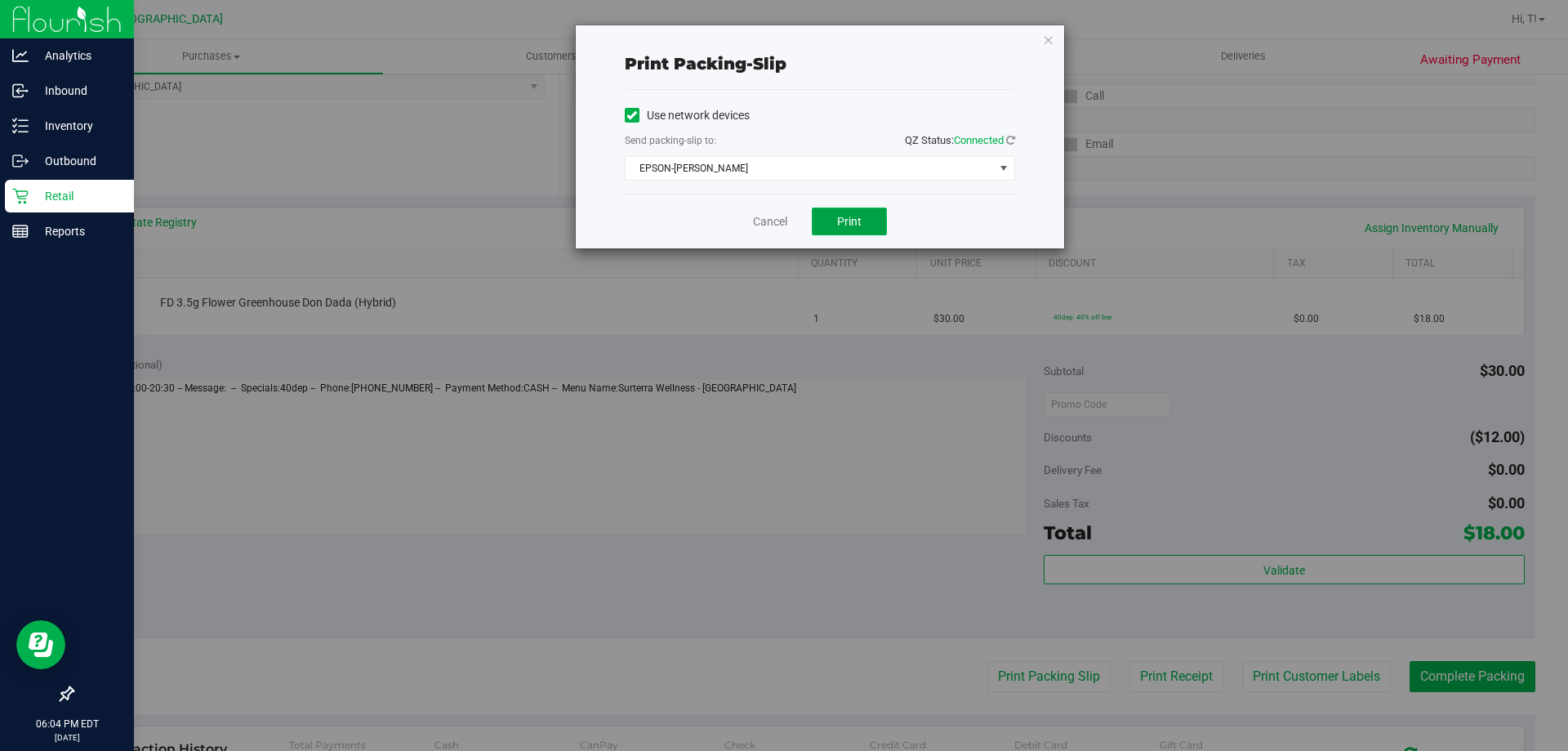
click at [849, 222] on span "Print" at bounding box center [849, 222] width 24 height 13
click at [730, 211] on div "Cancel Print" at bounding box center [820, 221] width 390 height 55
click at [761, 222] on link "Cancel" at bounding box center [770, 222] width 34 height 18
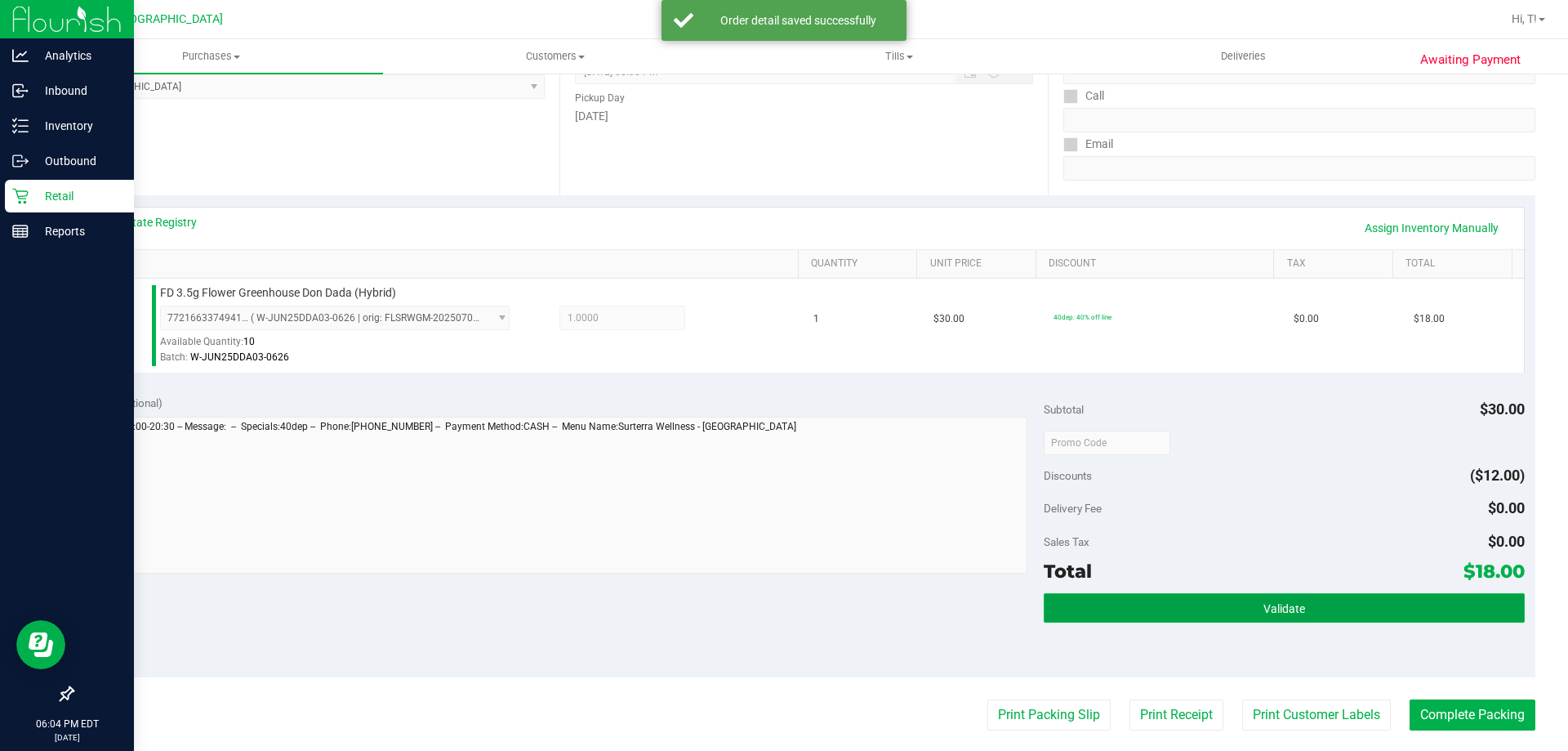
click at [1135, 596] on button "Validate" at bounding box center [1284, 607] width 480 height 29
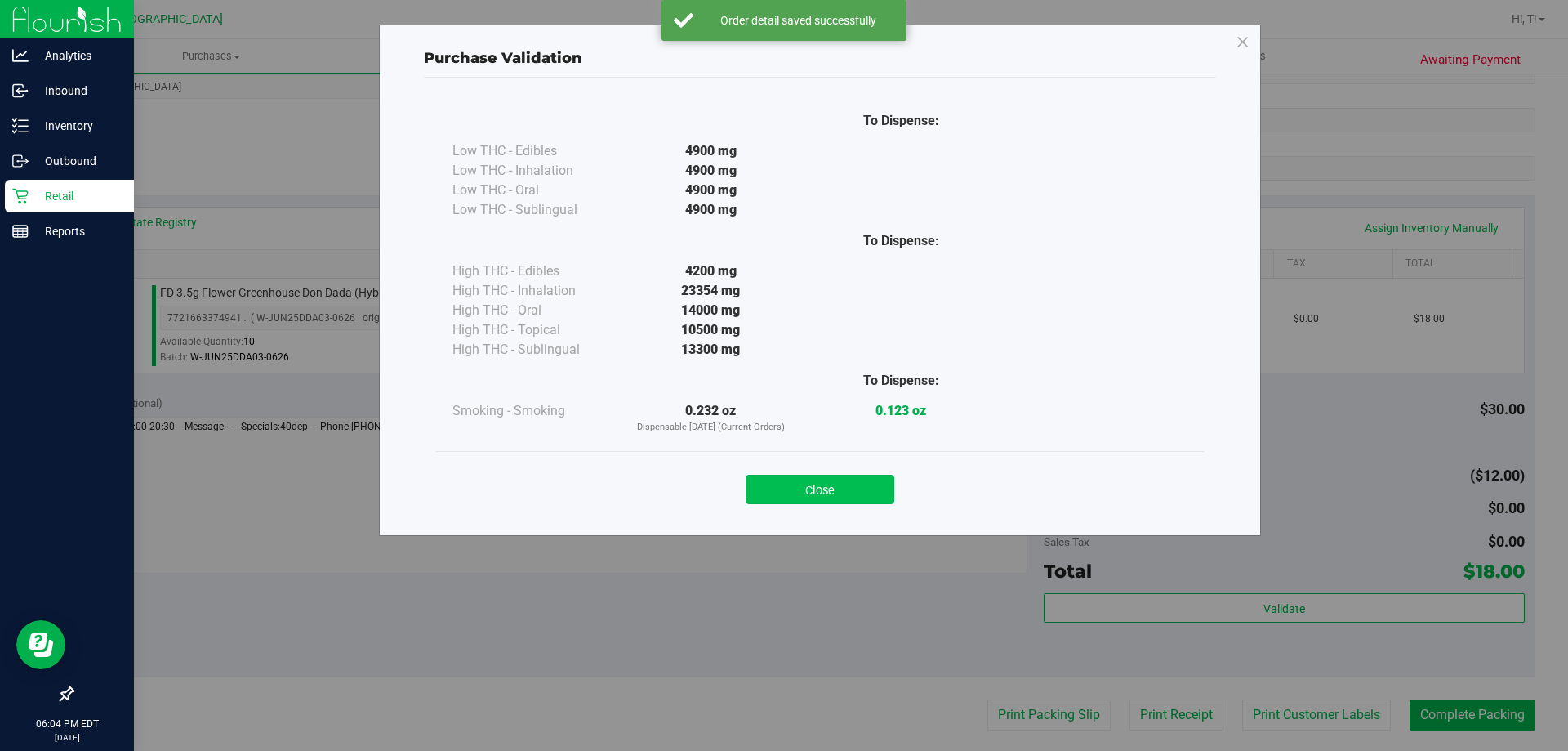
click at [820, 478] on button "Close" at bounding box center [820, 489] width 148 height 29
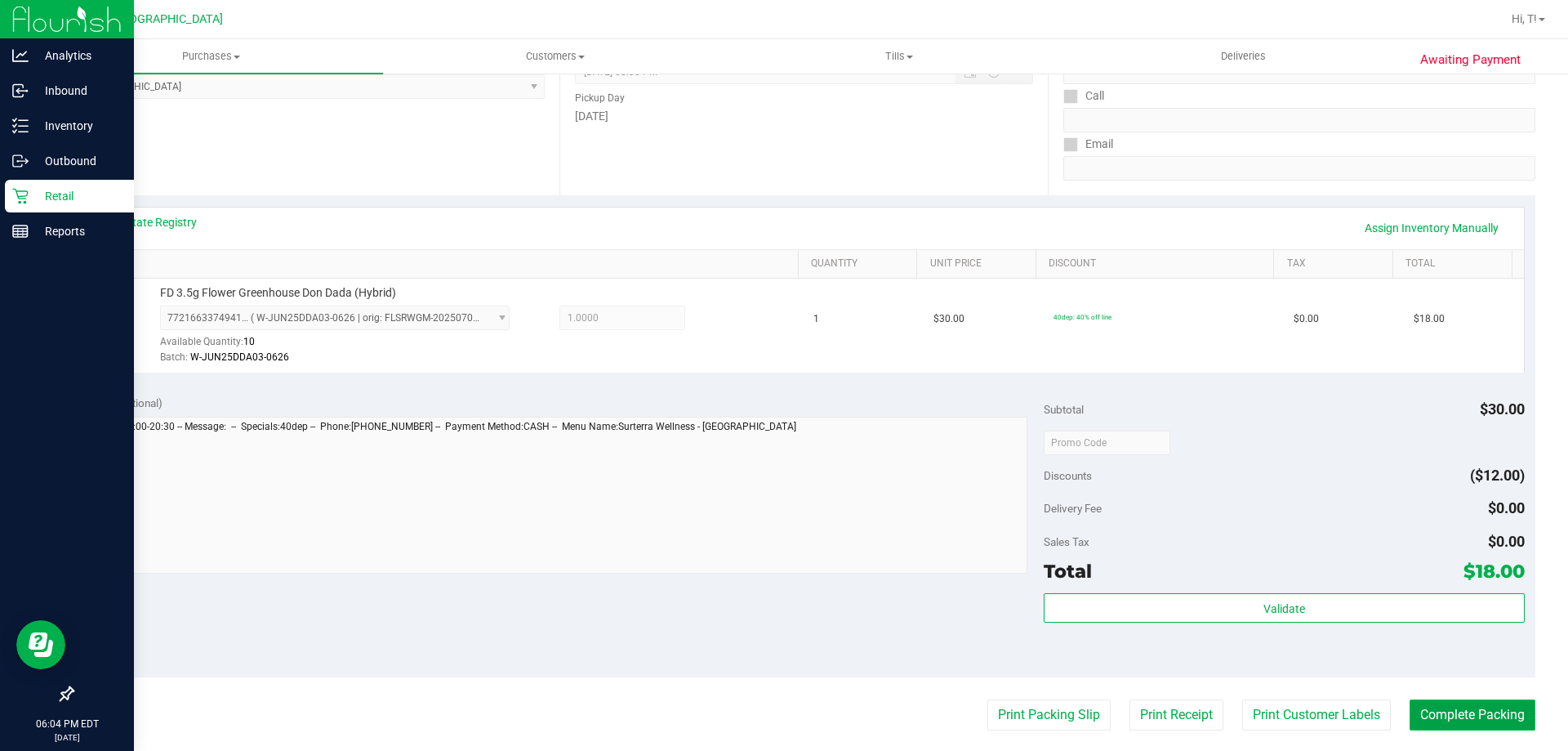
click at [1448, 708] on button "Complete Packing" at bounding box center [1472, 714] width 126 height 31
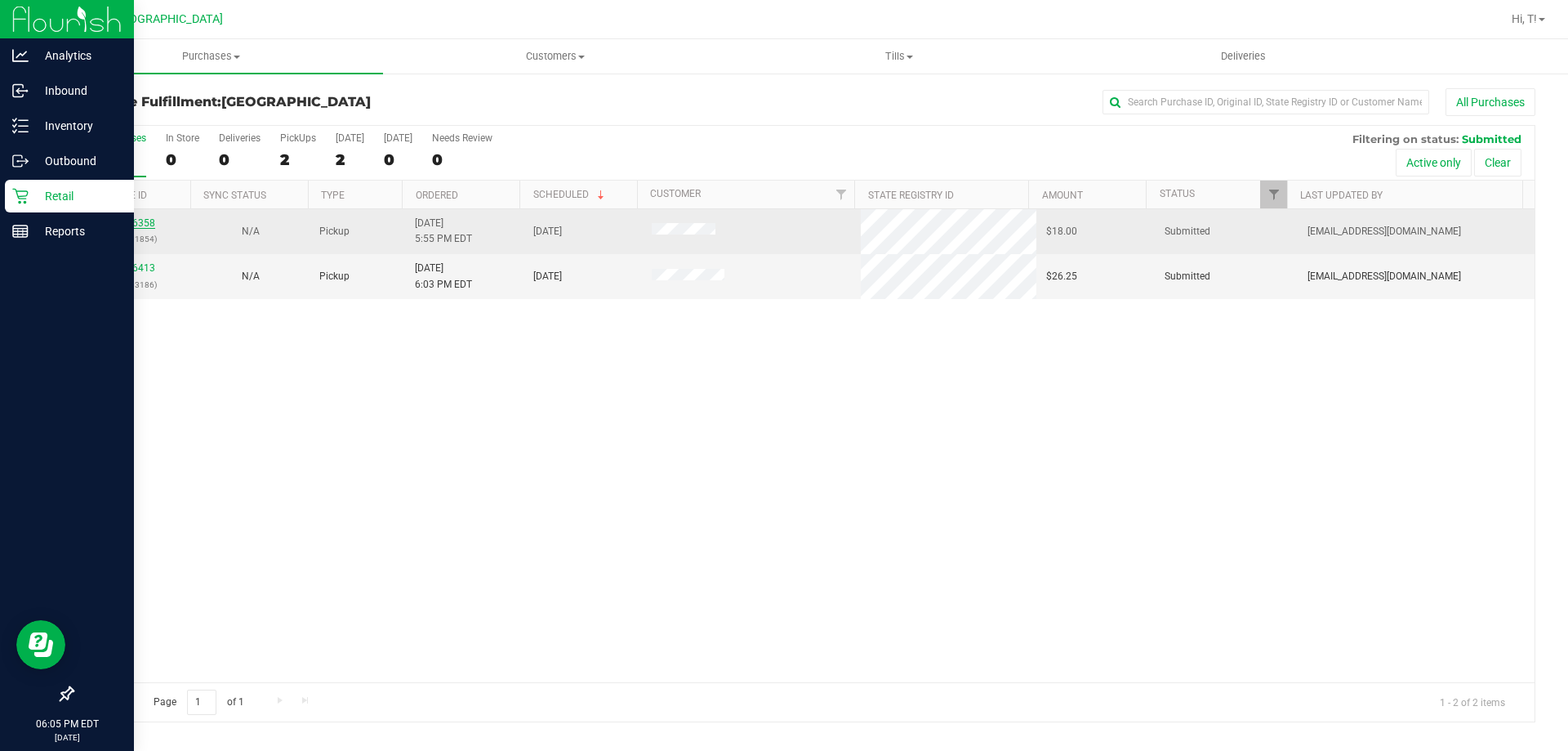
click at [144, 221] on link "11846358" at bounding box center [132, 223] width 46 height 12
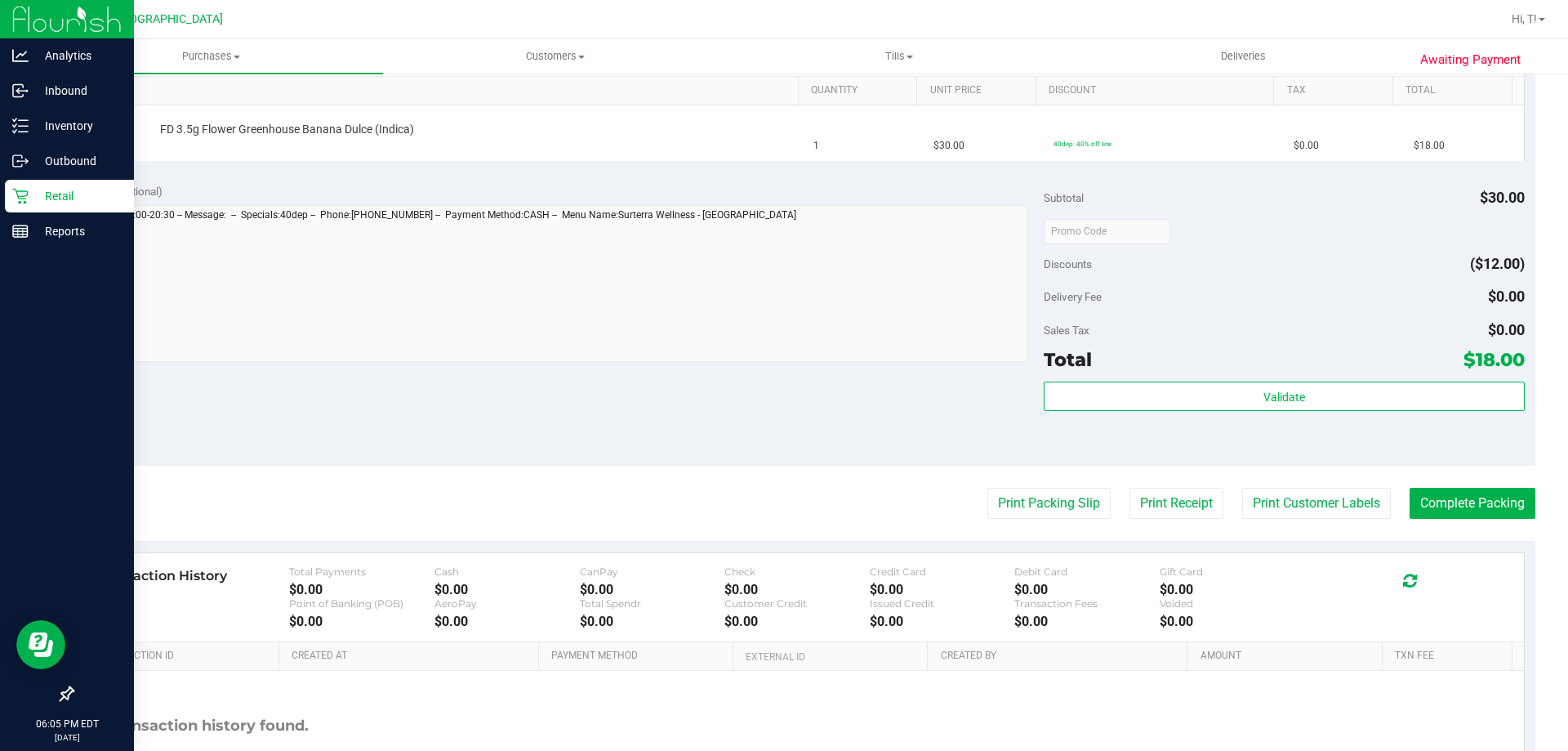
scroll to position [472, 0]
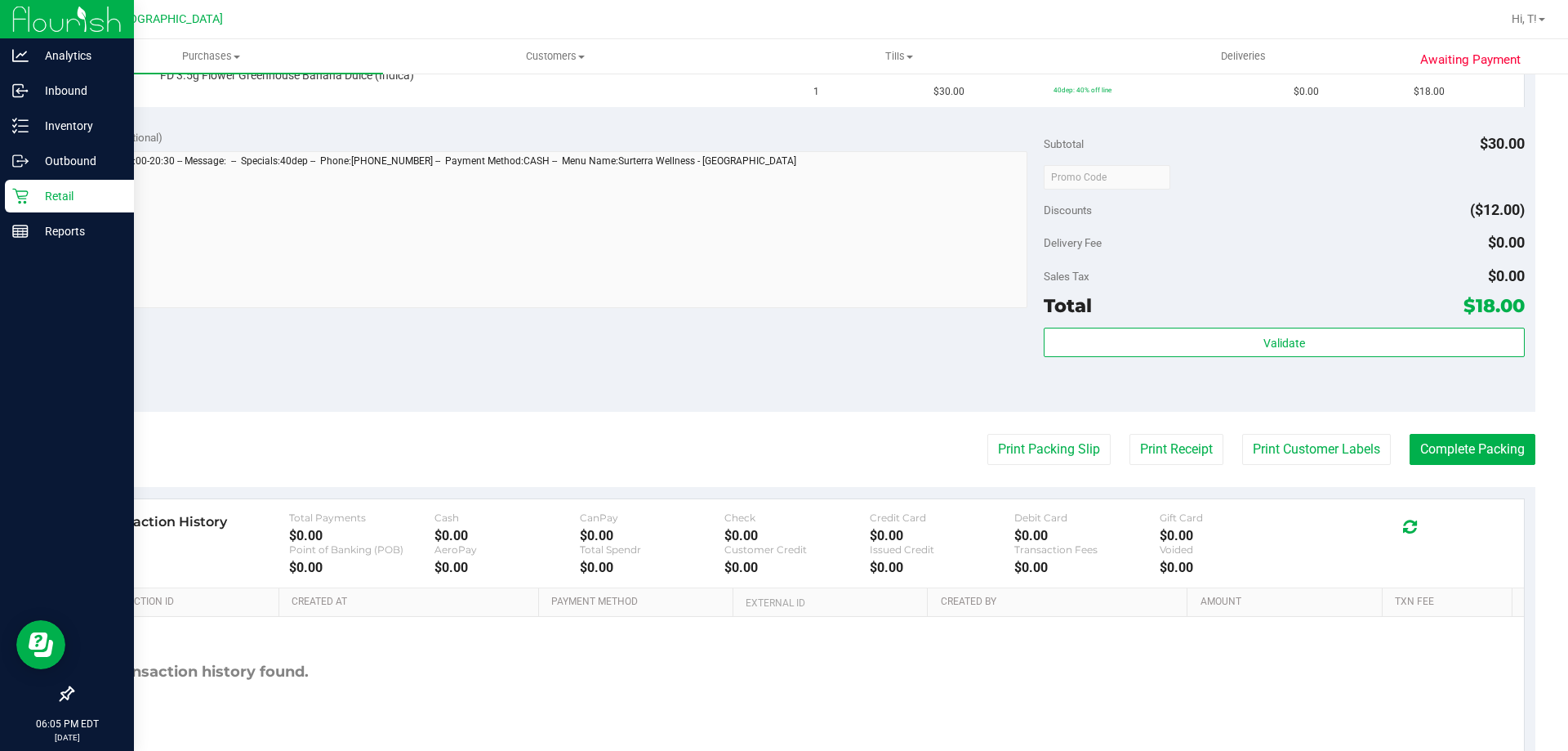
click at [997, 502] on div "Transaction History Total Payments $0.00 Cash $0.00 CanPay $0.00 Check $0.00 Cr…" at bounding box center [804, 543] width 1440 height 89
click at [988, 442] on button "Print Packing Slip" at bounding box center [1049, 449] width 123 height 31
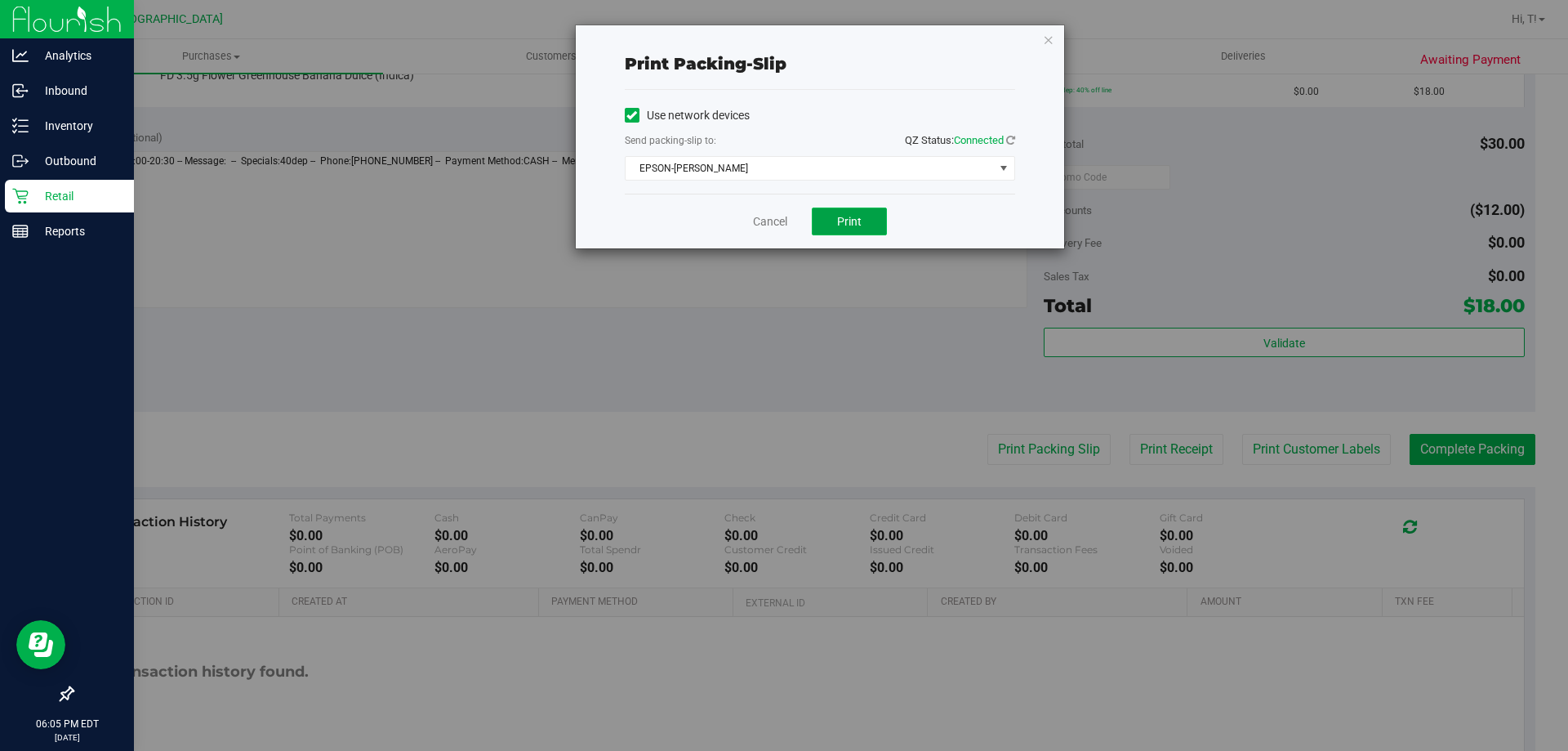
click at [827, 214] on button "Print" at bounding box center [849, 221] width 75 height 28
click at [766, 227] on link "Cancel" at bounding box center [770, 222] width 34 height 18
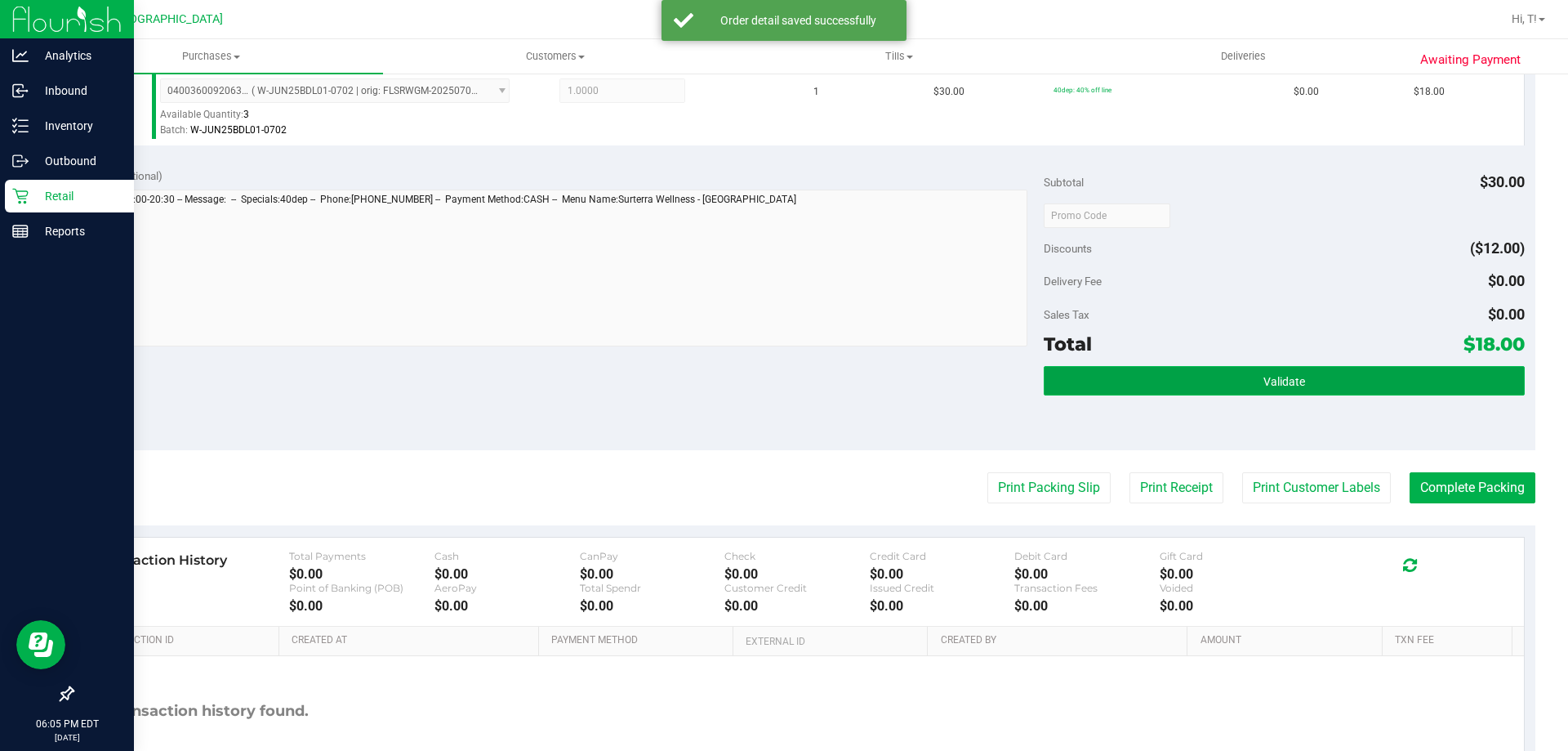
click at [1333, 376] on button "Validate" at bounding box center [1284, 381] width 480 height 29
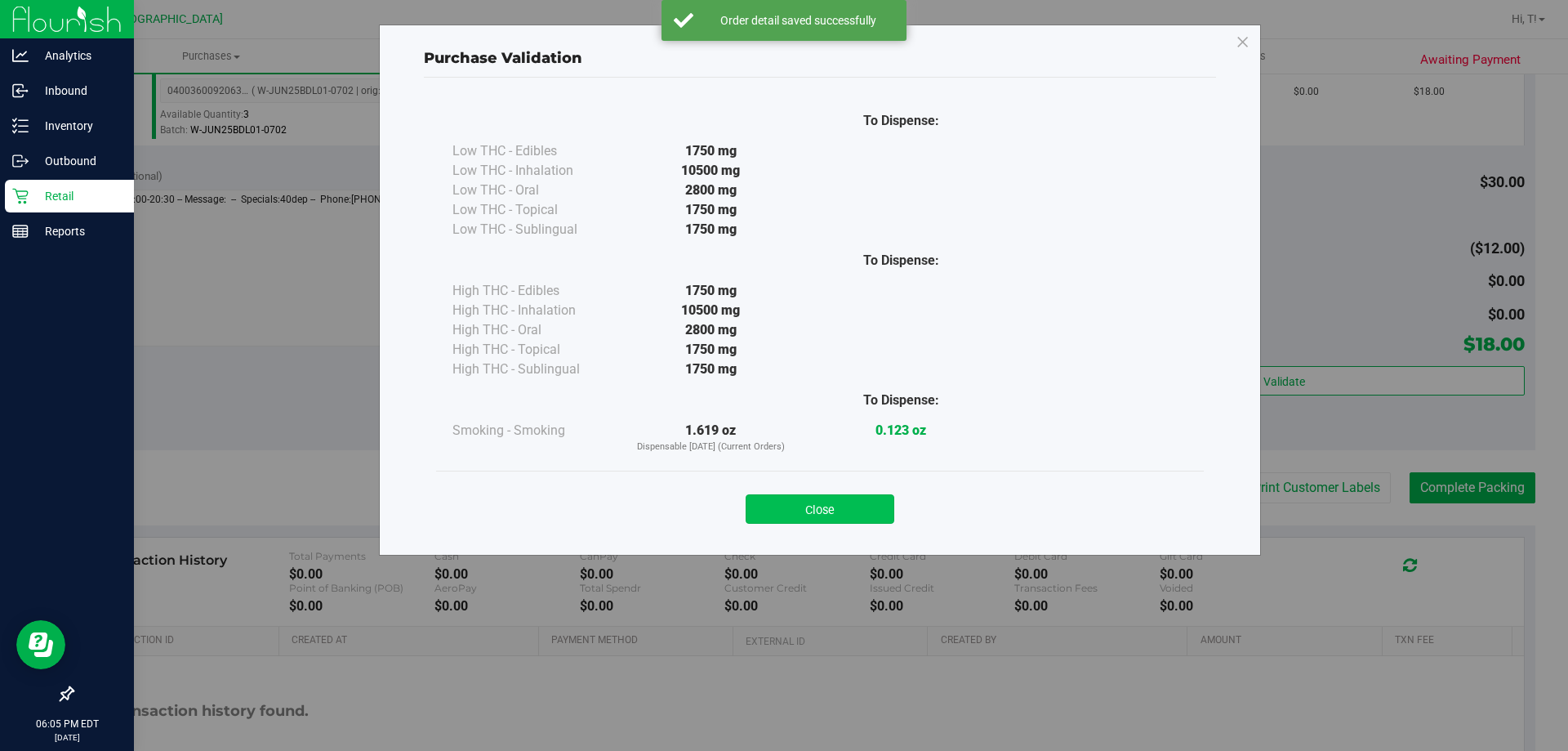
click at [883, 521] on button "Close" at bounding box center [820, 508] width 148 height 29
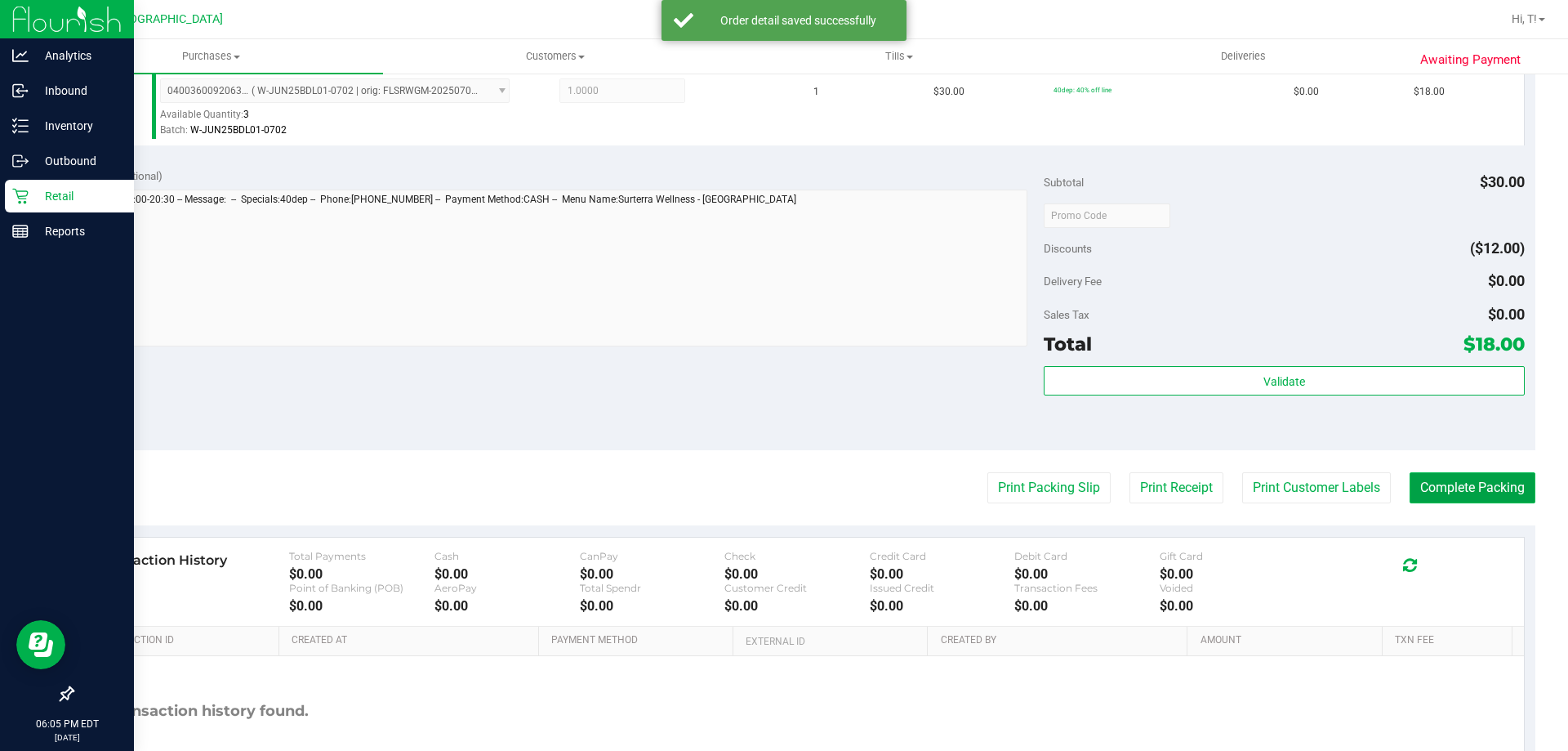
click at [1517, 493] on button "Complete Packing" at bounding box center [1472, 487] width 126 height 31
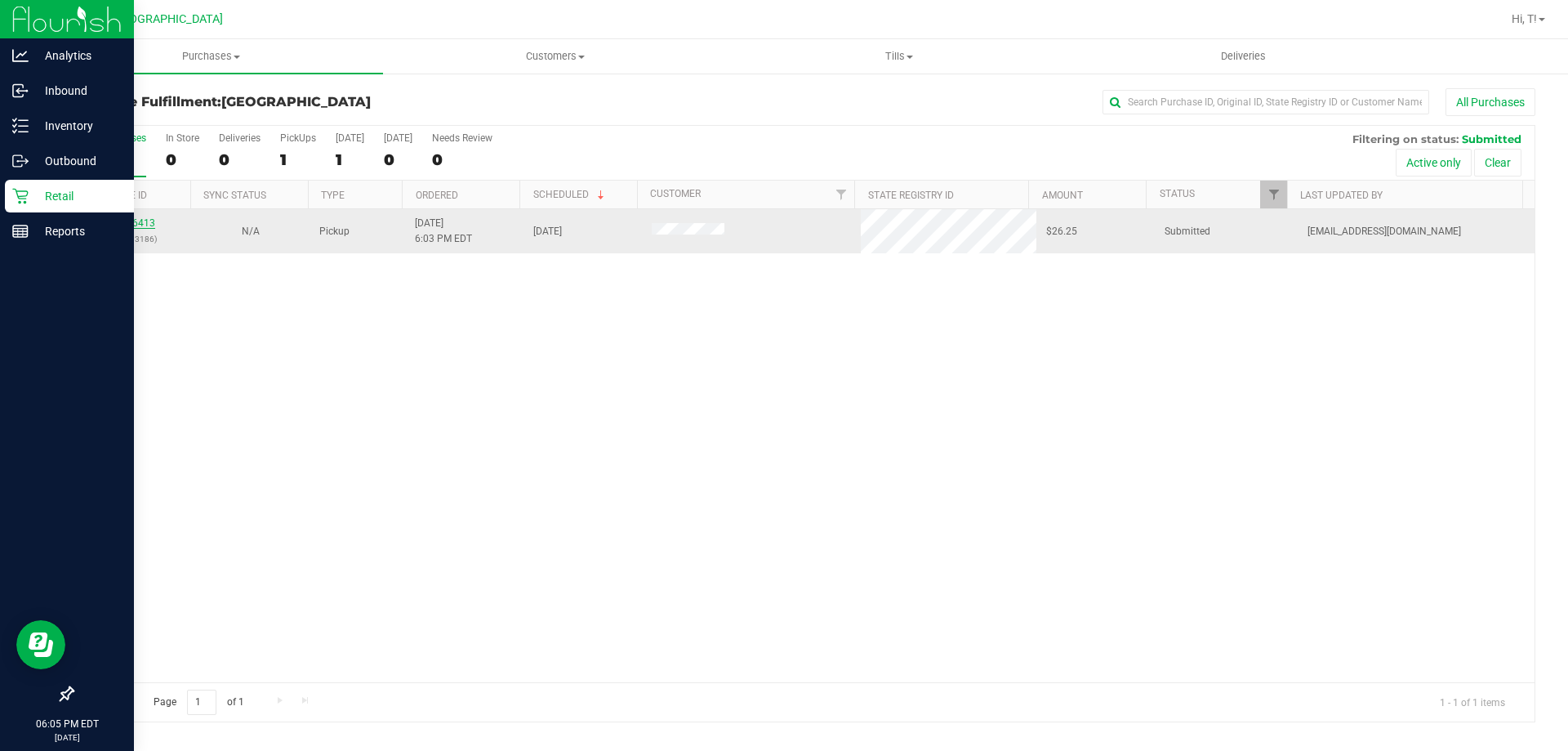
click at [143, 224] on link "11846413" at bounding box center [132, 223] width 46 height 12
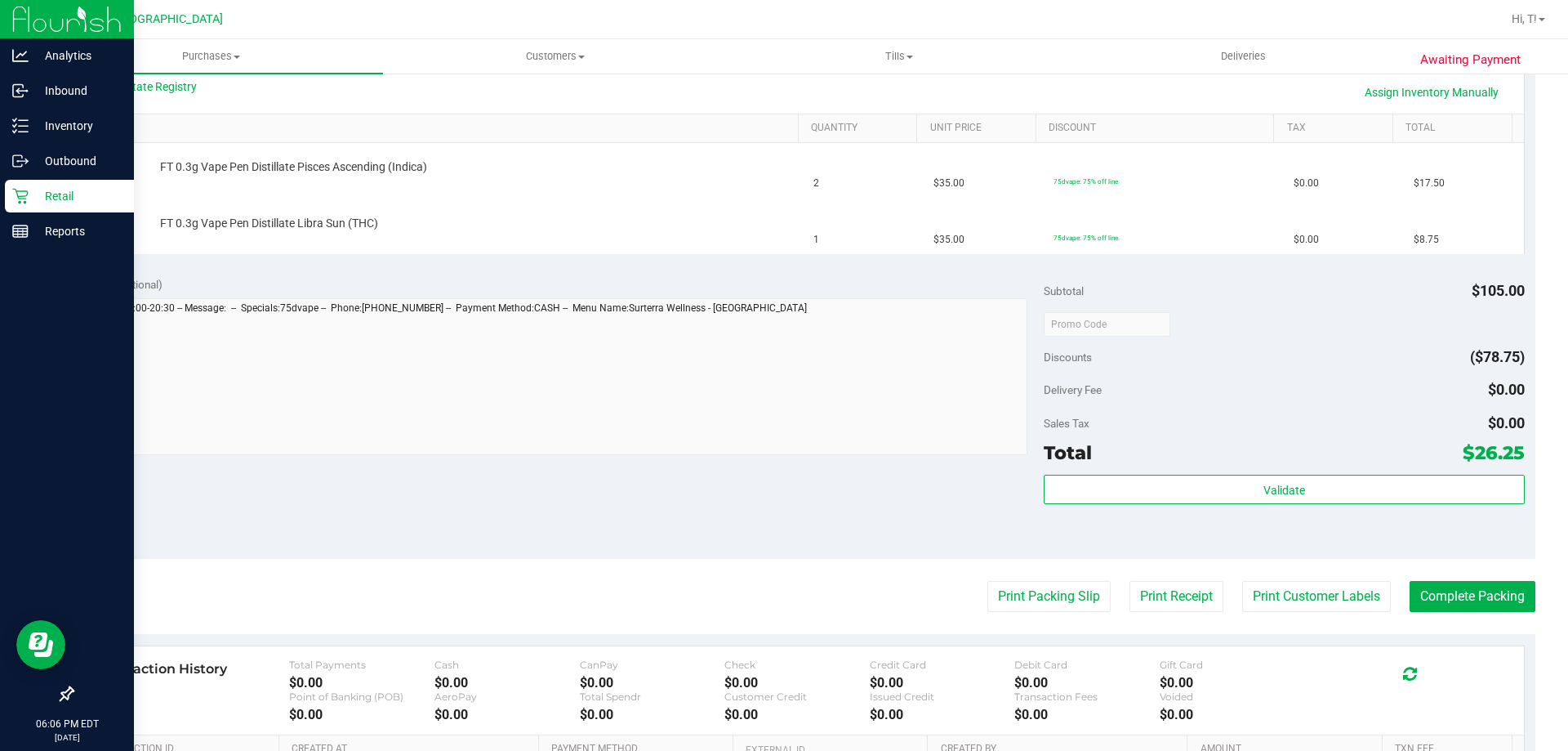
scroll to position [382, 0]
click at [989, 583] on button "Print Packing Slip" at bounding box center [1049, 594] width 123 height 31
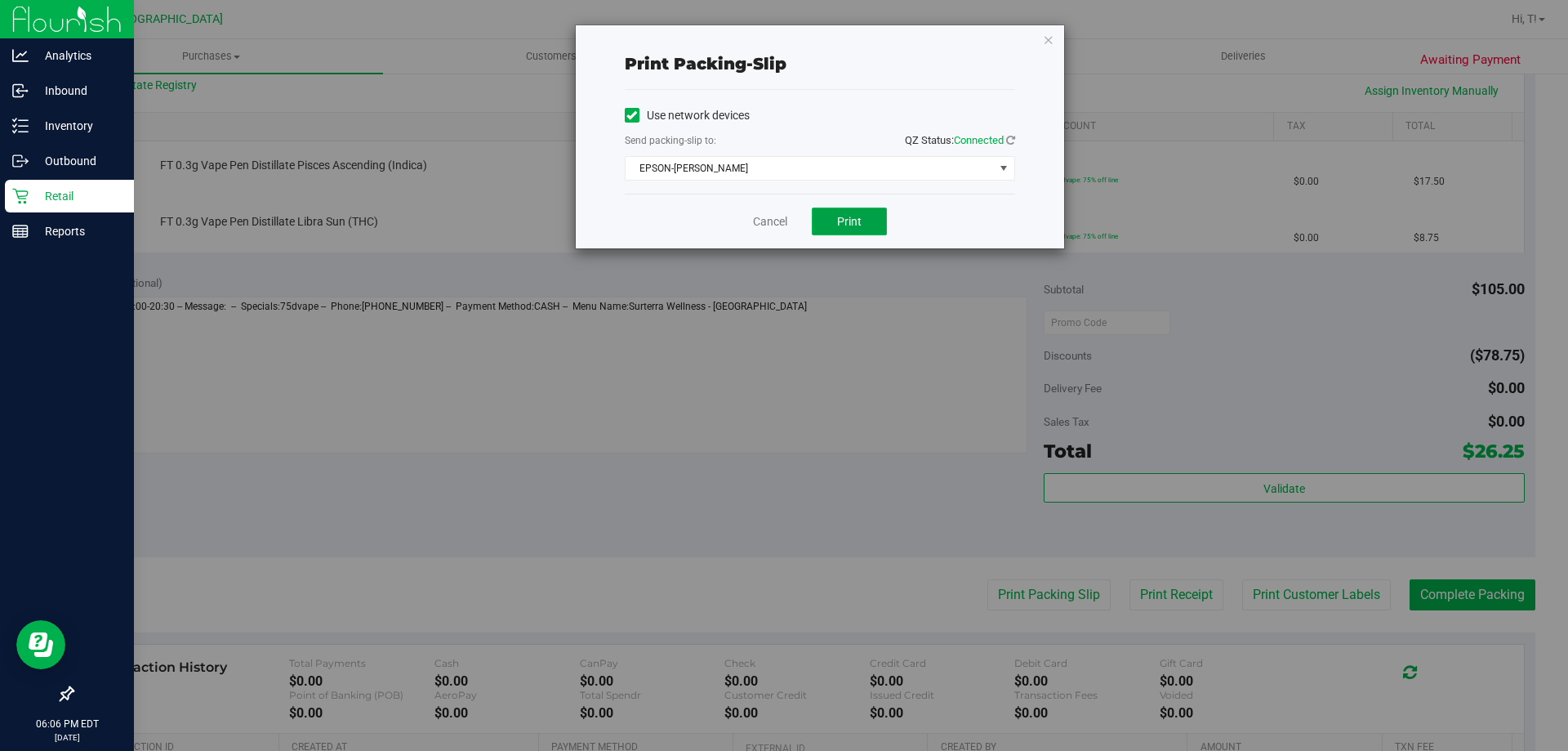
click at [837, 213] on button "Print" at bounding box center [849, 221] width 75 height 28
click at [758, 217] on link "Cancel" at bounding box center [770, 222] width 34 height 18
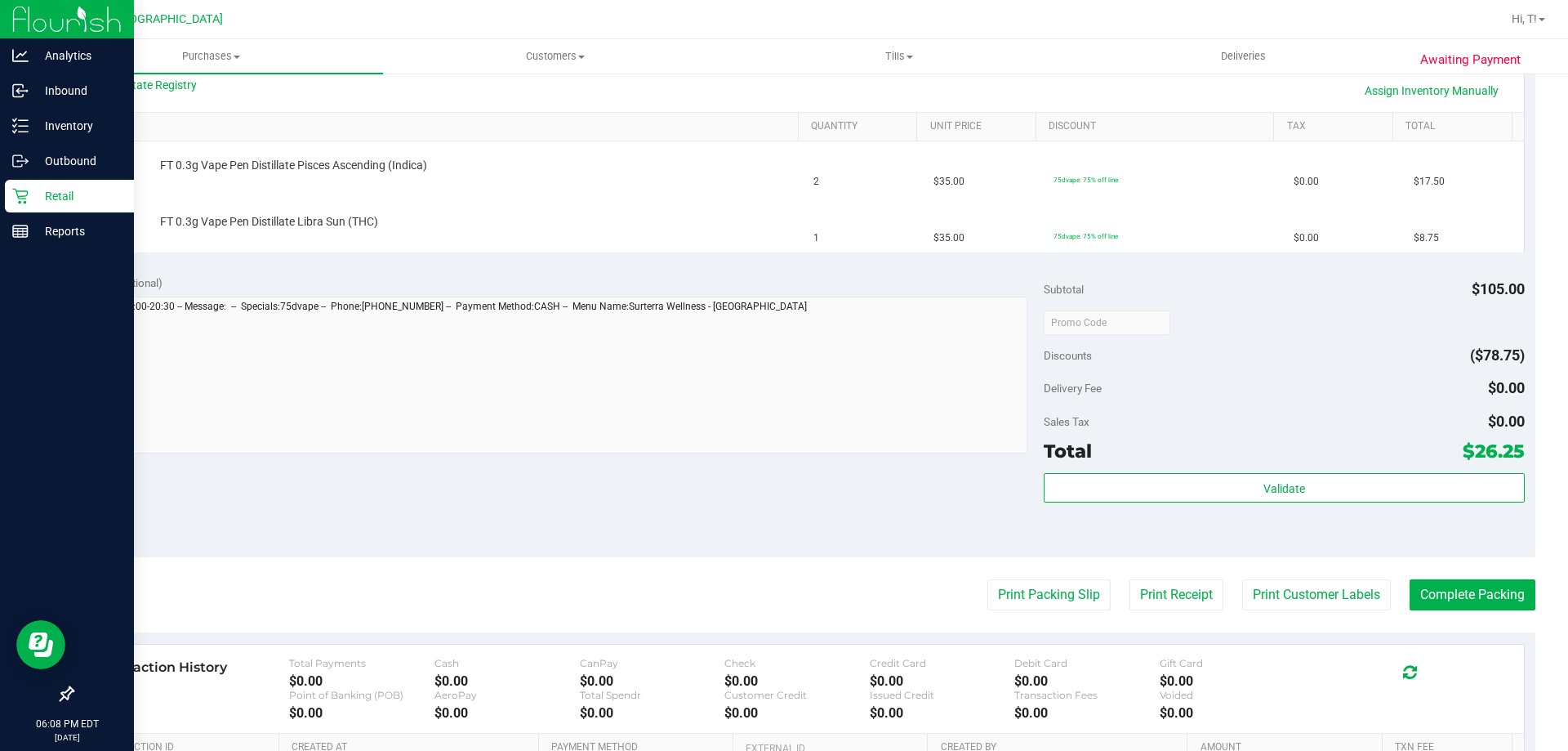
click at [444, 471] on div "Notes (optional) Subtotal $105.00 Discounts ($78.75) Delivery Fee $0.00 Sales T…" at bounding box center [803, 410] width 1464 height 295
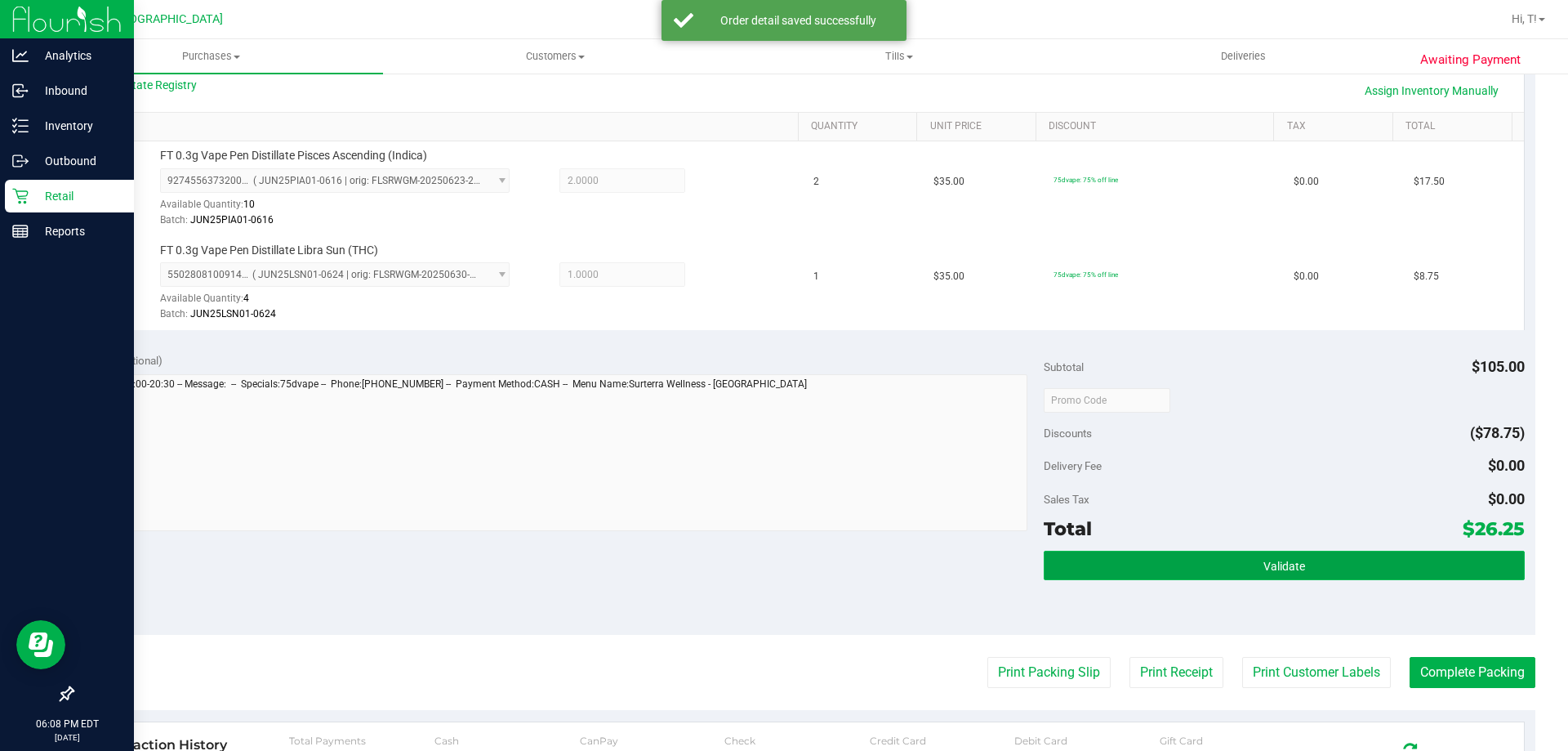
click at [1198, 577] on button "Validate" at bounding box center [1284, 565] width 480 height 29
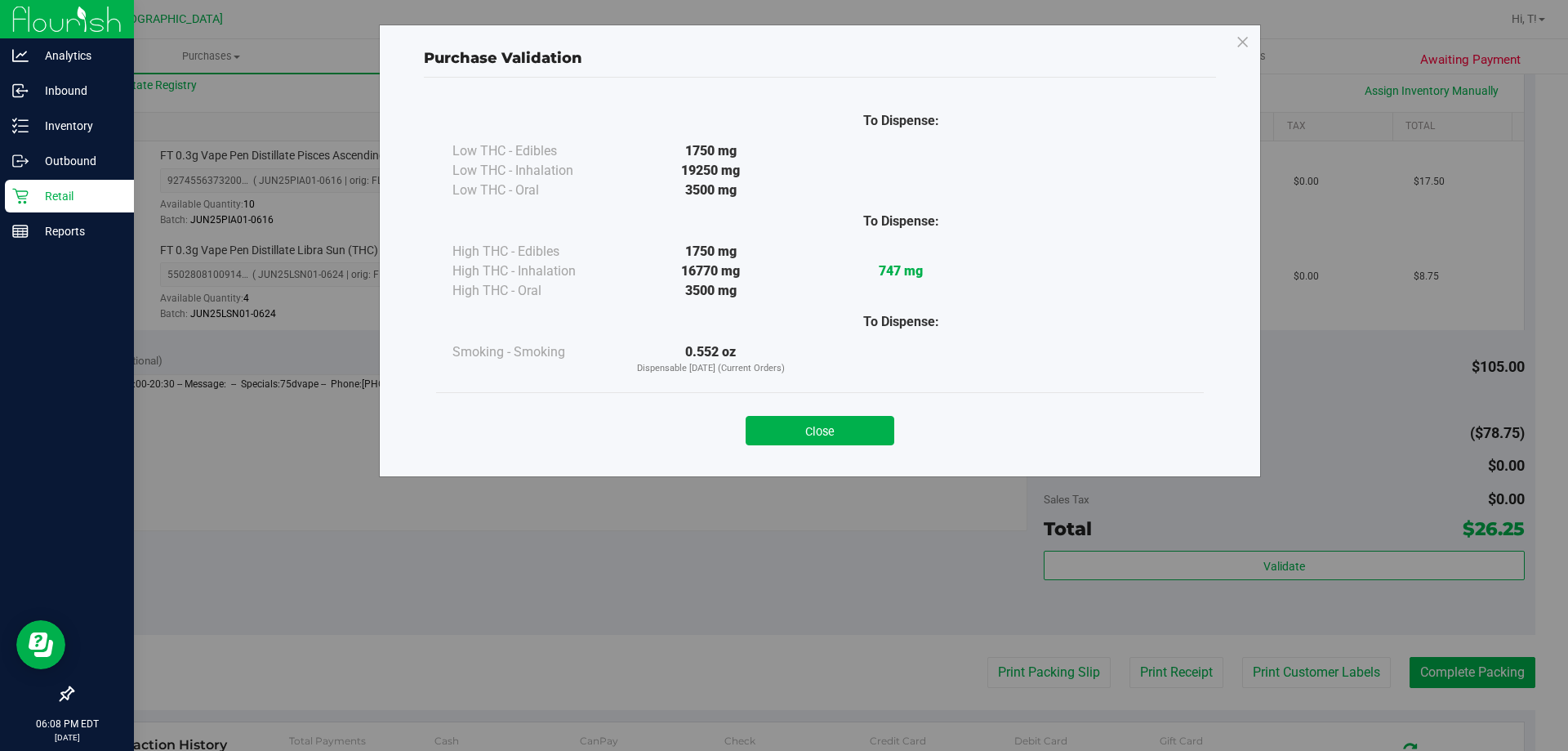
click at [848, 426] on button "Close" at bounding box center [820, 430] width 148 height 29
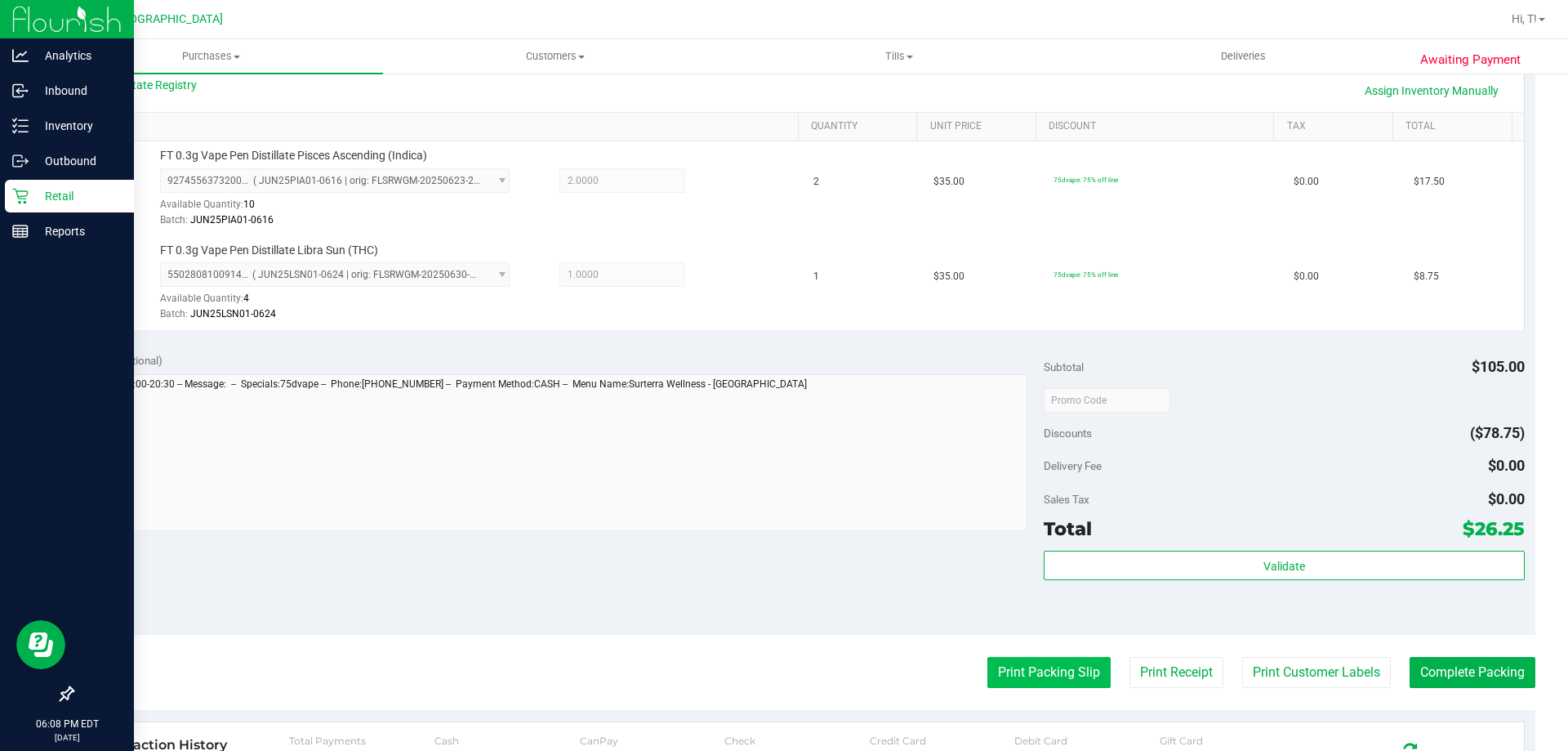
click at [988, 684] on button "Print Packing Slip" at bounding box center [1049, 672] width 123 height 31
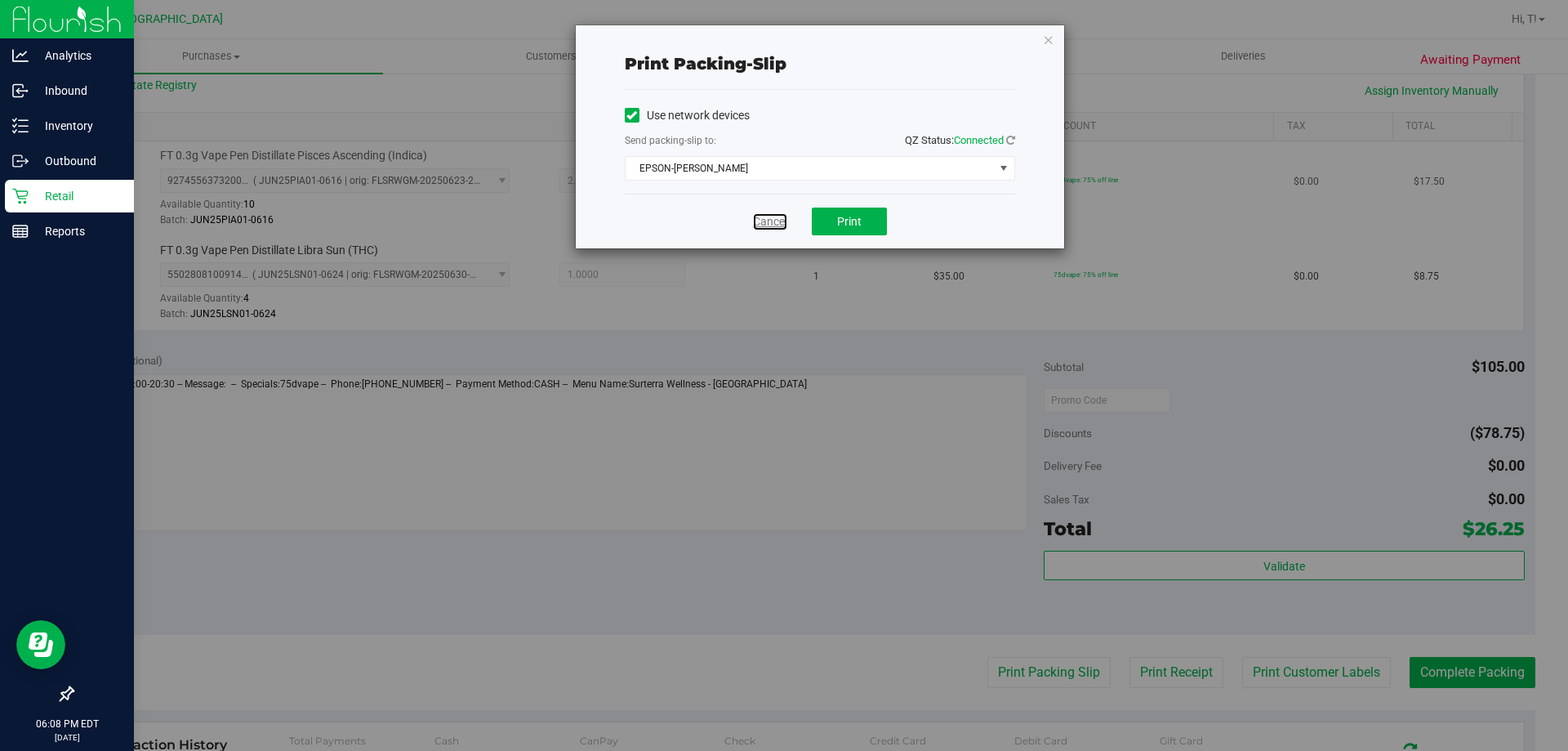
drag, startPoint x: 771, startPoint y: 219, endPoint x: 652, endPoint y: 163, distance: 131.5
click at [770, 220] on link "Cancel" at bounding box center [770, 222] width 34 height 18
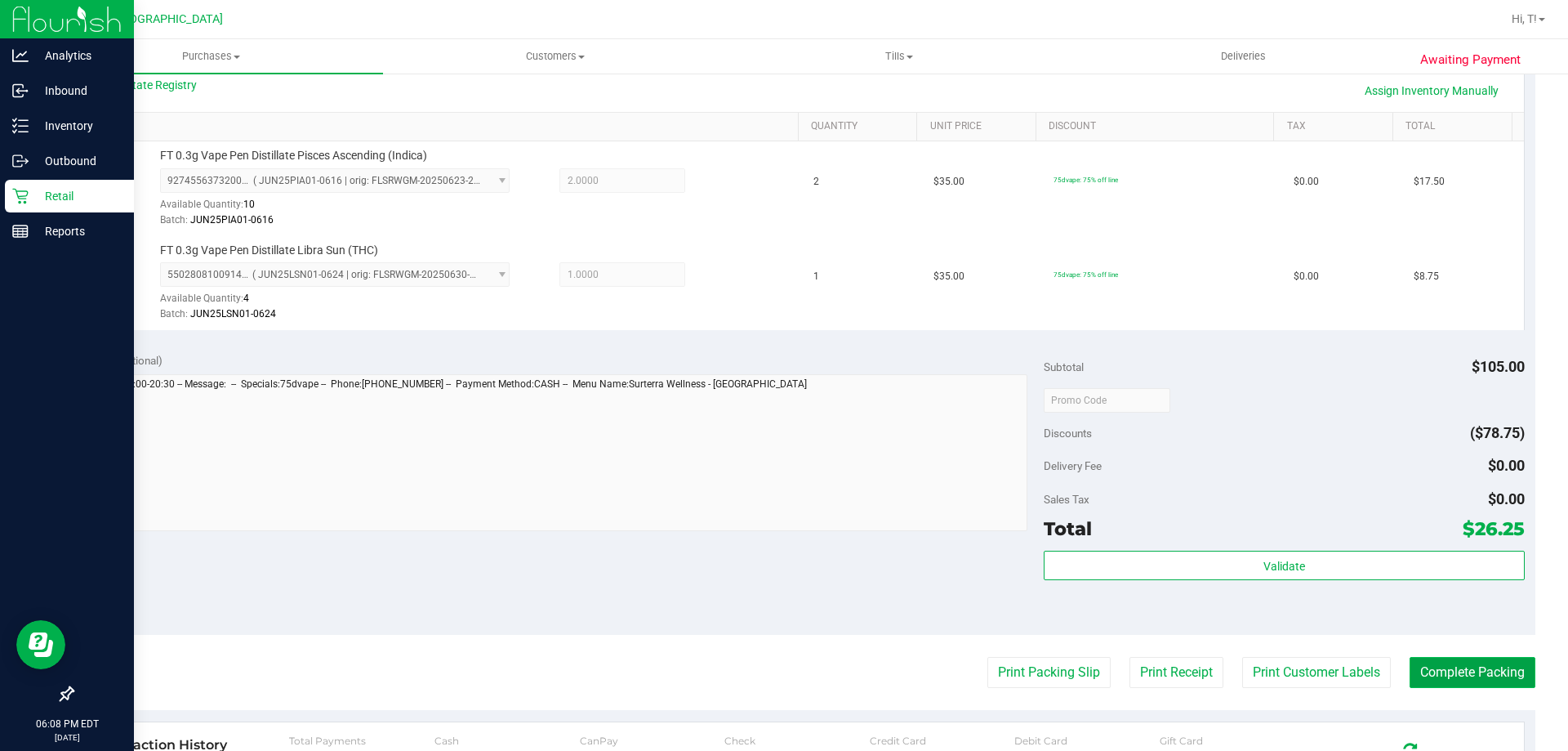
click at [1443, 657] on button "Complete Packing" at bounding box center [1472, 672] width 126 height 31
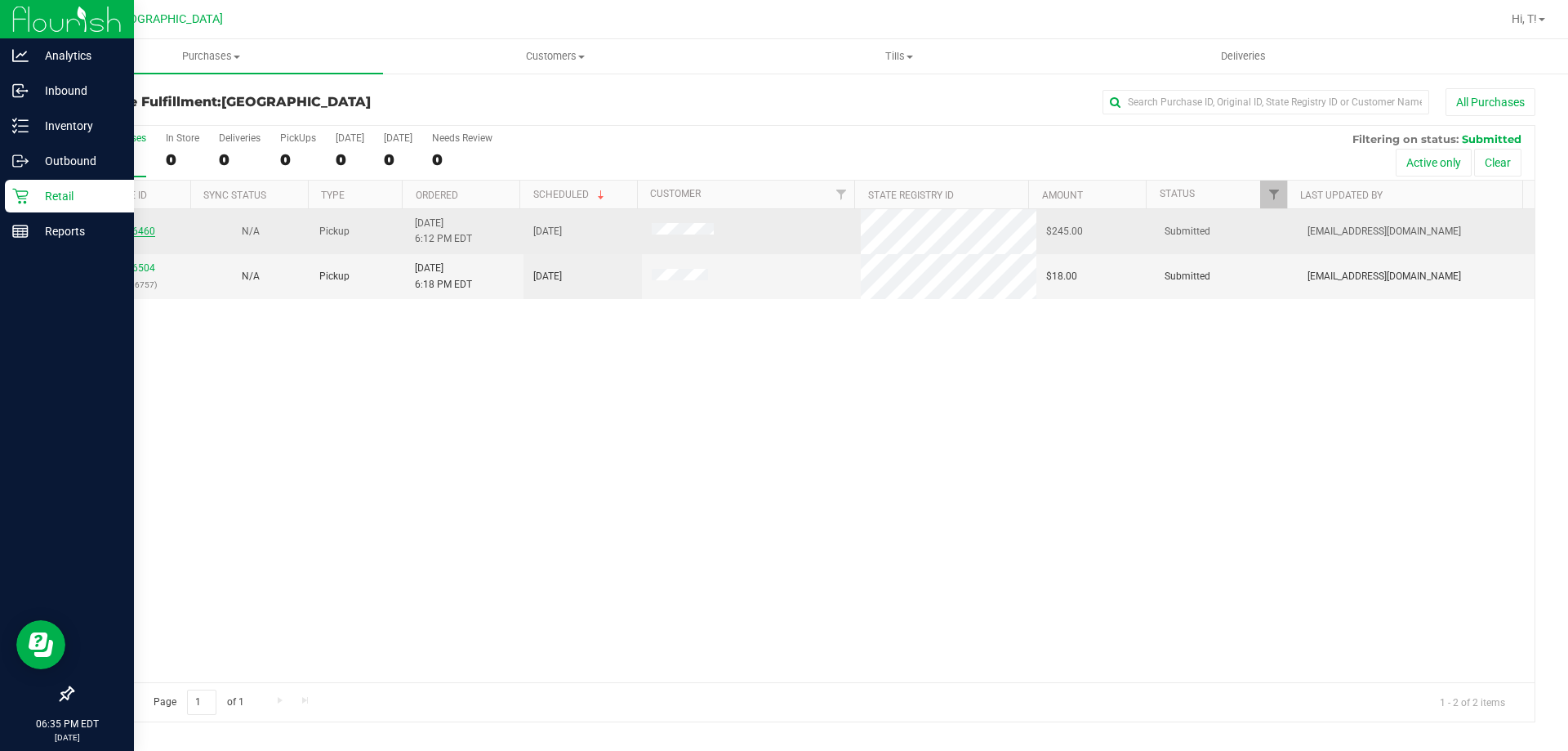
click at [138, 229] on link "11846460" at bounding box center [132, 231] width 46 height 12
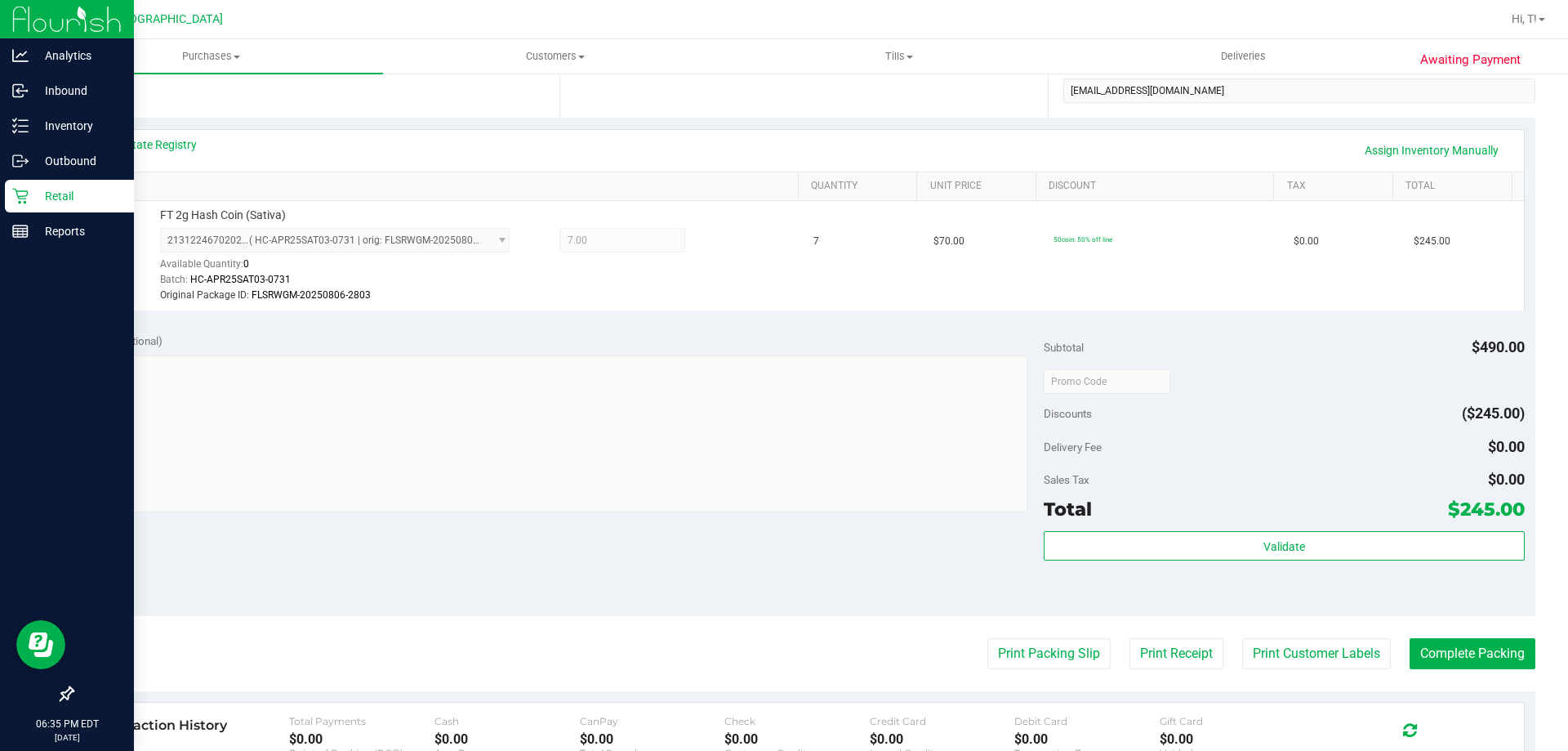
scroll to position [327, 0]
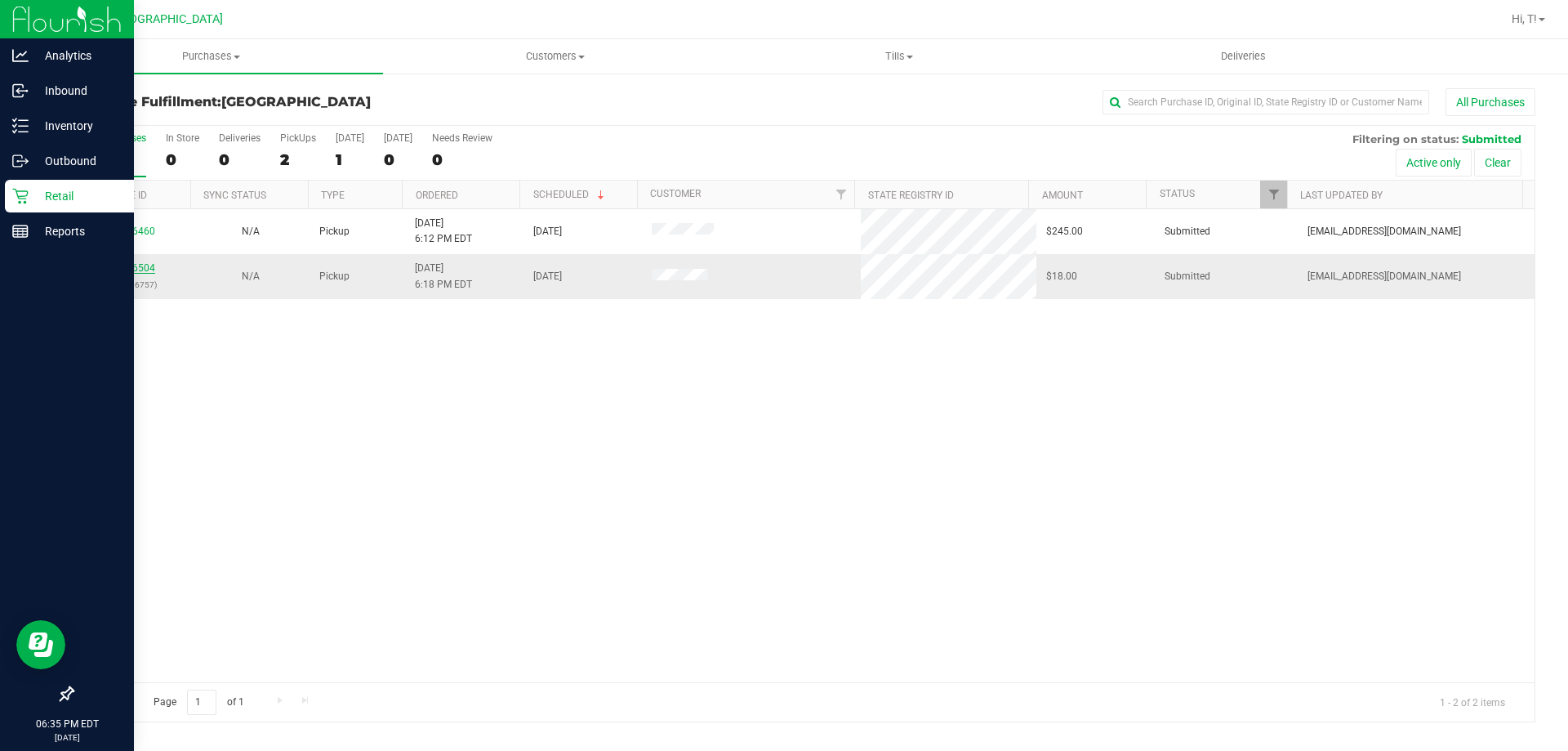
click at [138, 268] on link "11846504" at bounding box center [132, 268] width 46 height 12
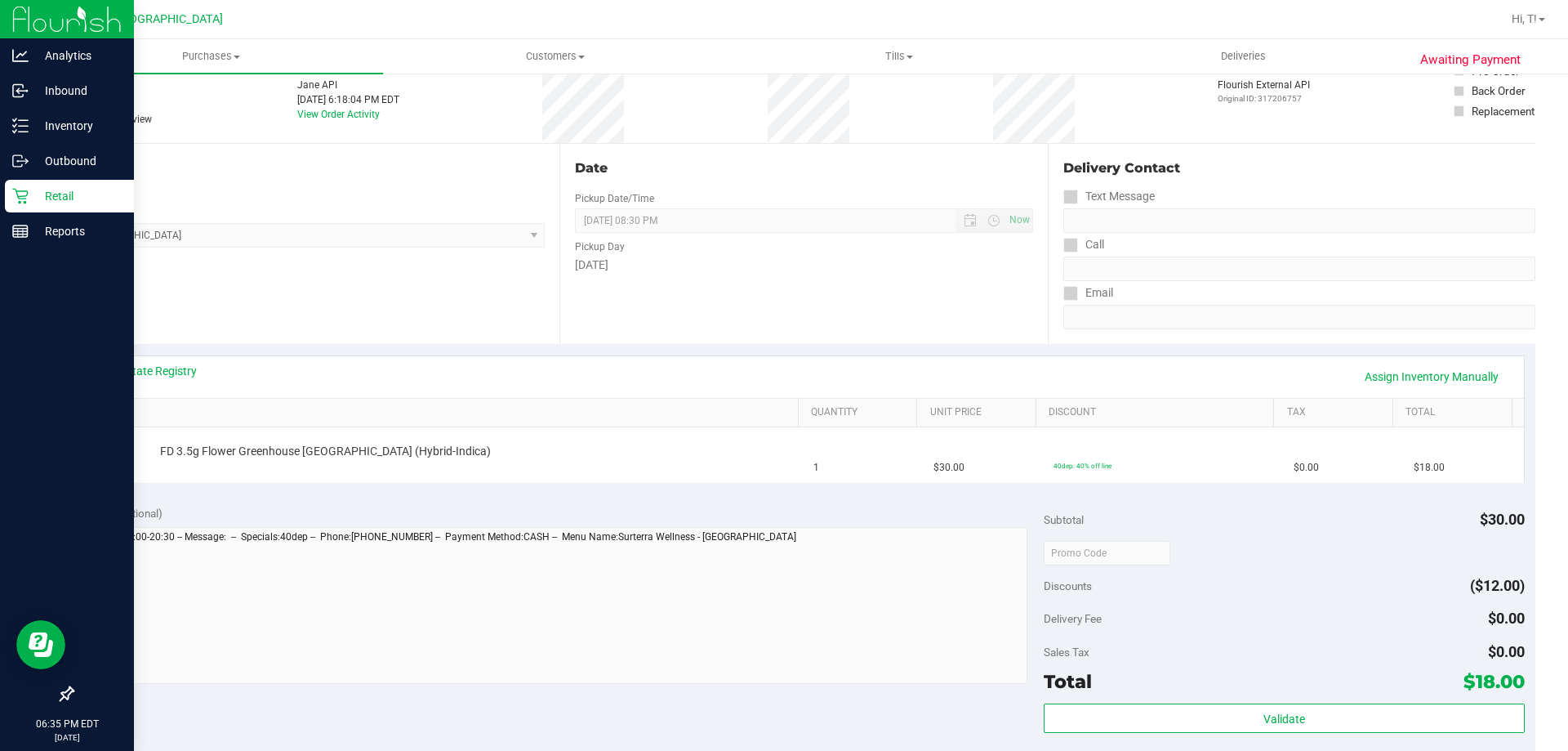
scroll to position [245, 0]
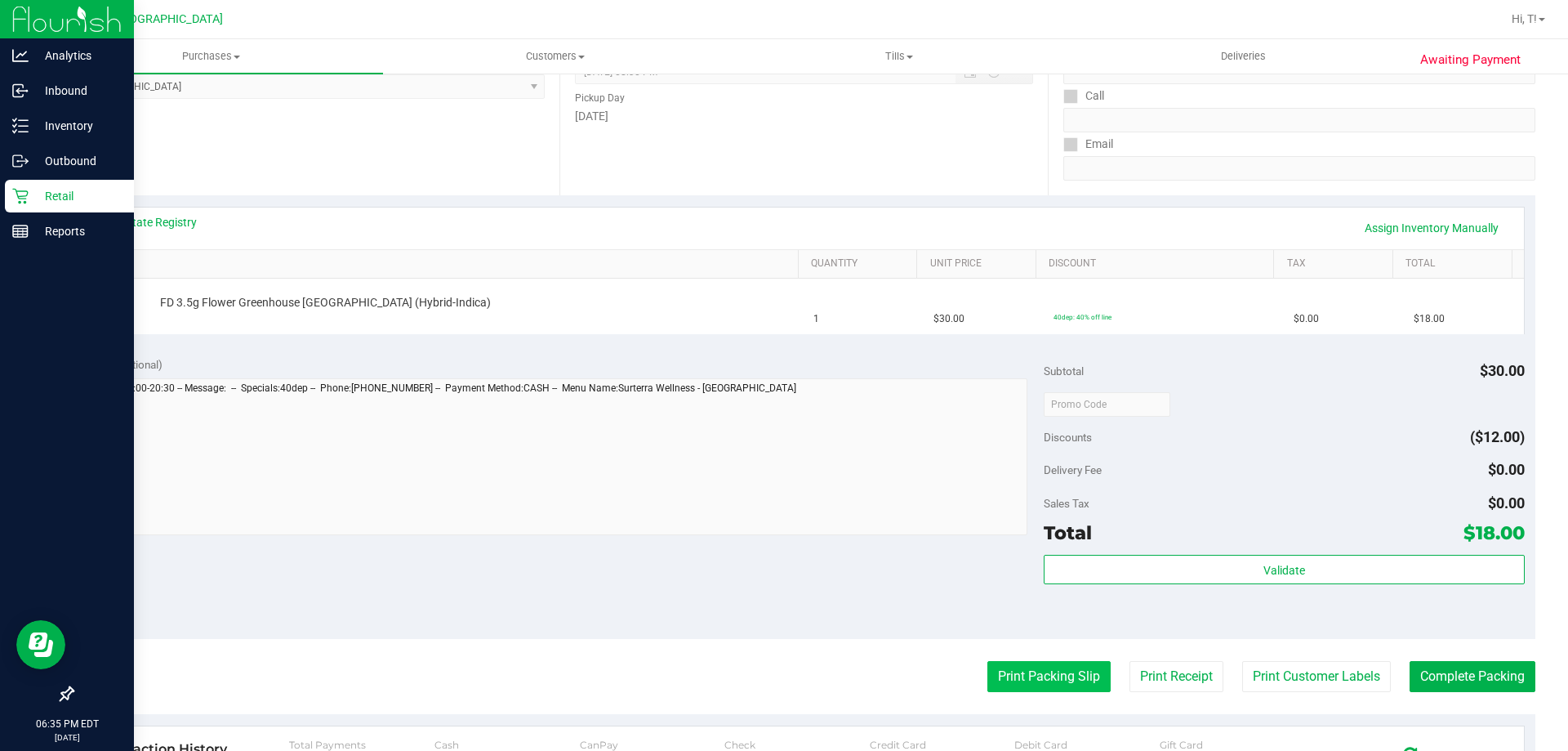
click at [1033, 666] on button "Print Packing Slip" at bounding box center [1049, 676] width 123 height 31
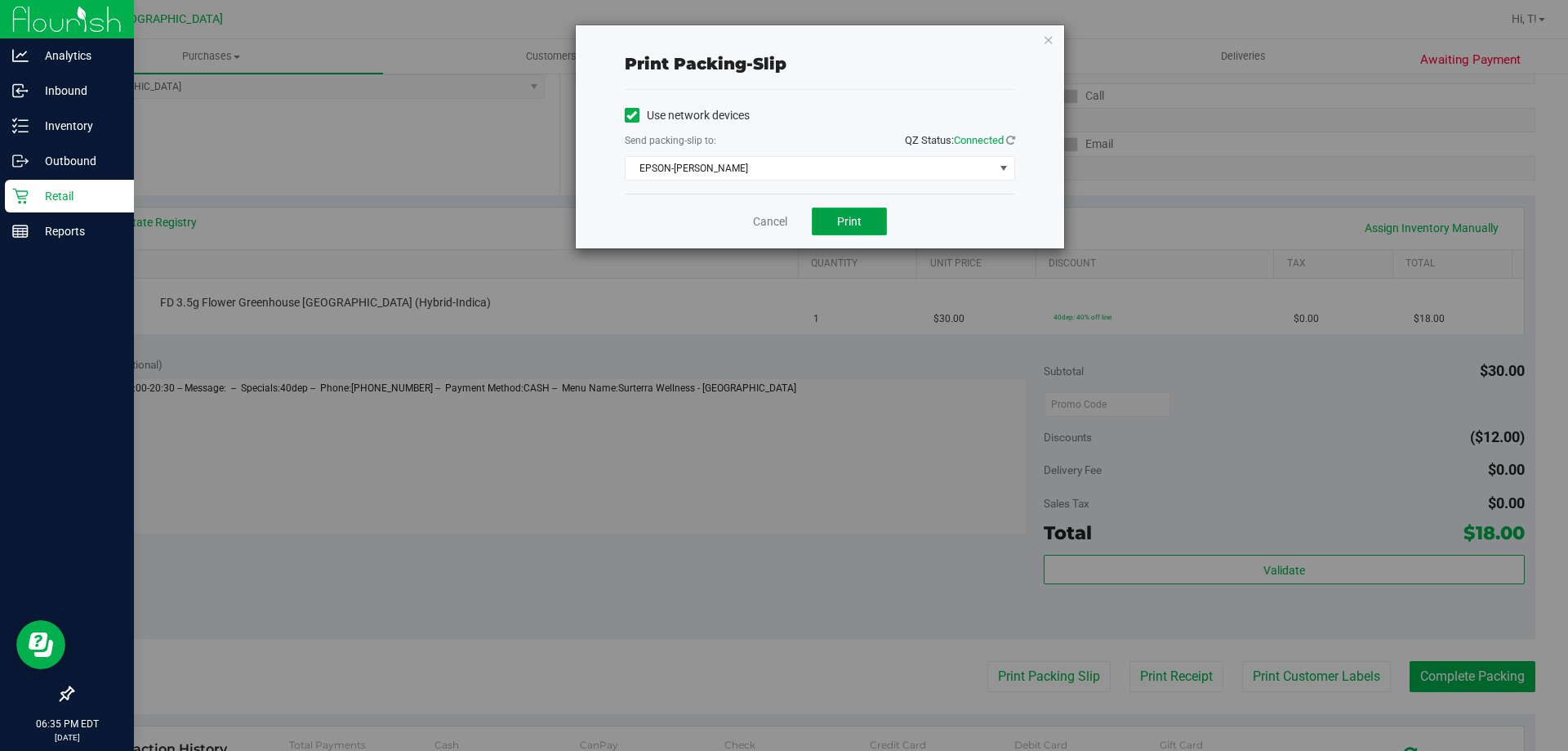
click at [818, 221] on button "Print" at bounding box center [849, 221] width 75 height 28
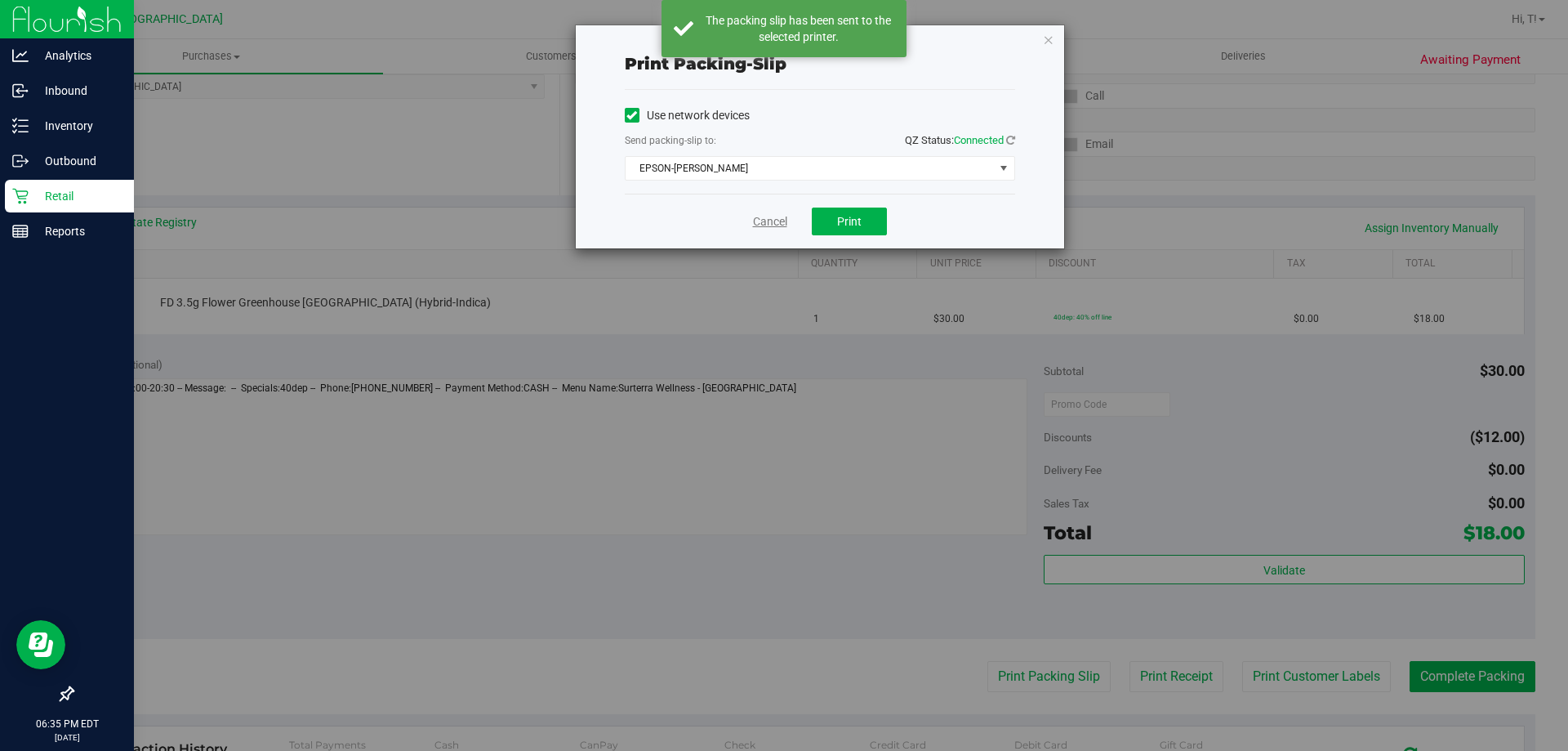
click at [761, 219] on link "Cancel" at bounding box center [770, 222] width 34 height 18
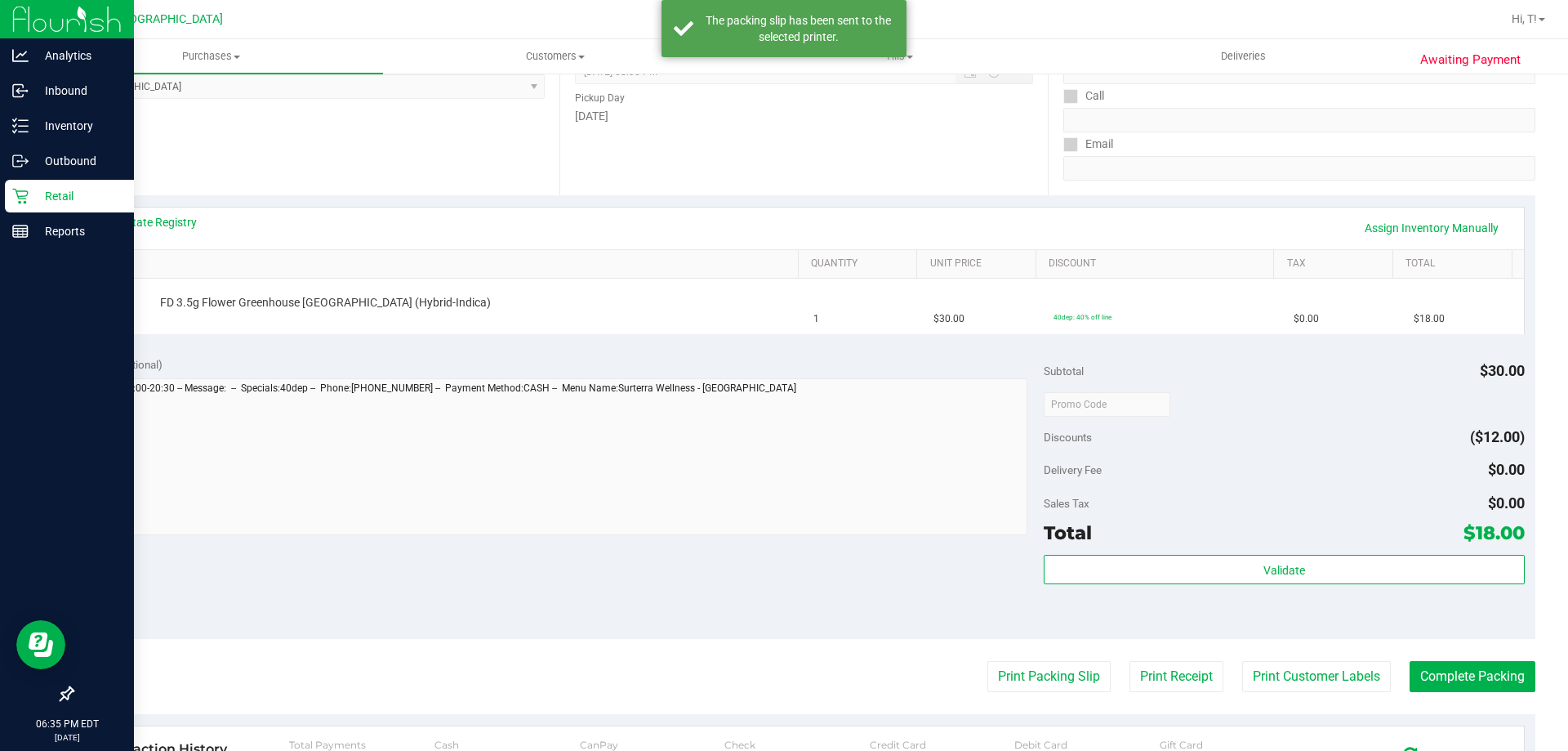
scroll to position [164, 0]
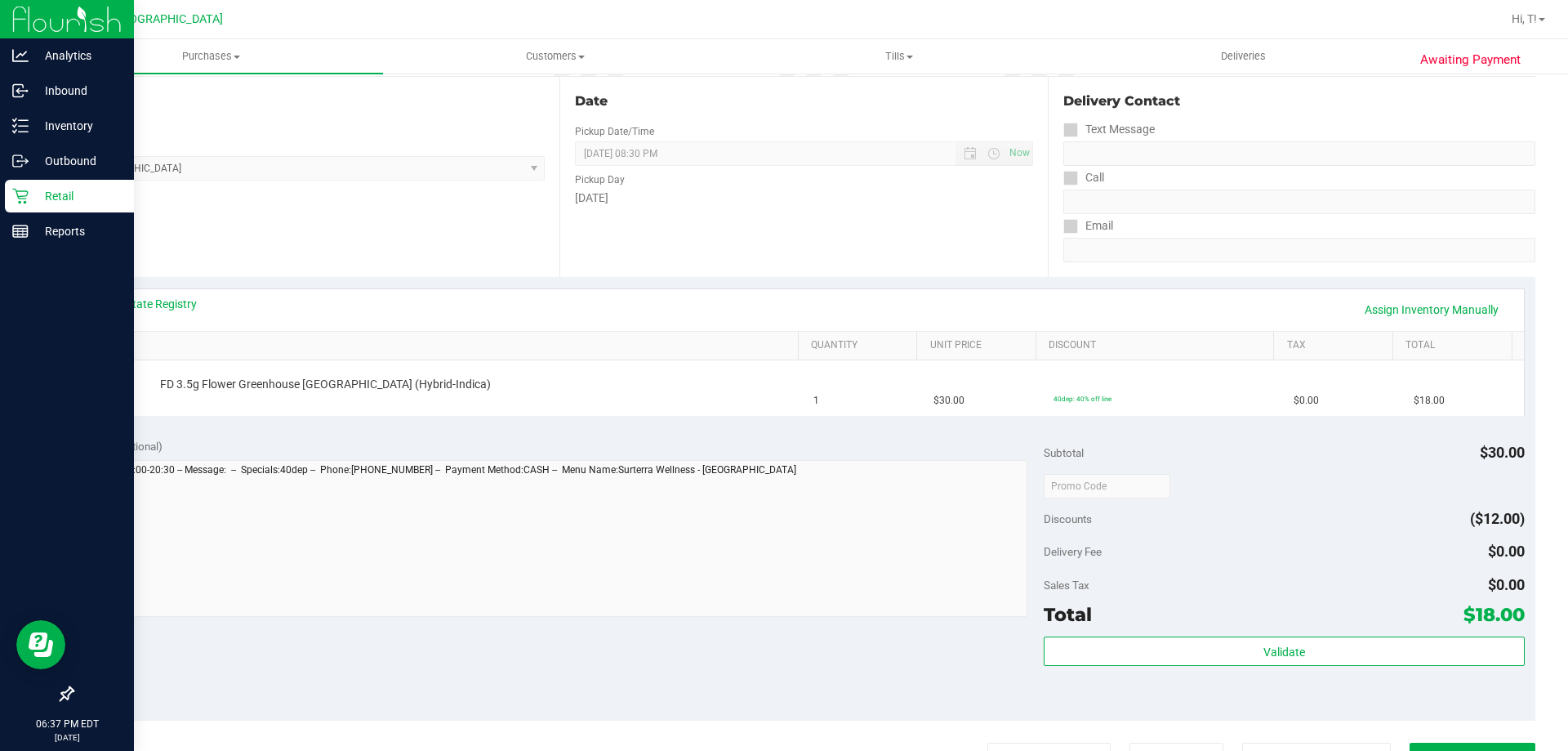
click at [649, 710] on div "Notes (optional) Subtotal $30.00 Discounts ($12.00) Delivery Fee $0.00 Sales Ta…" at bounding box center [803, 573] width 1464 height 295
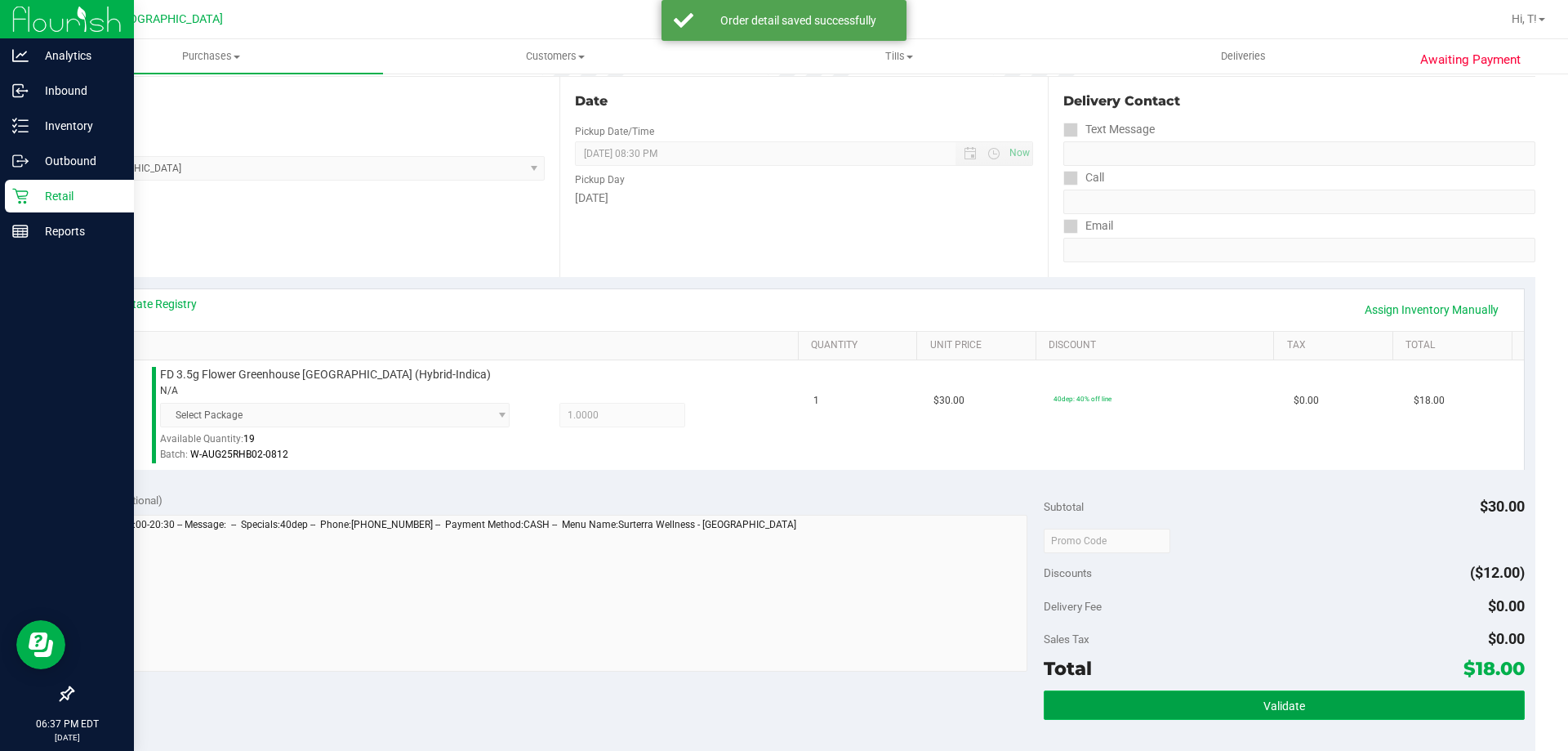
click at [1210, 708] on button "Validate" at bounding box center [1284, 704] width 480 height 29
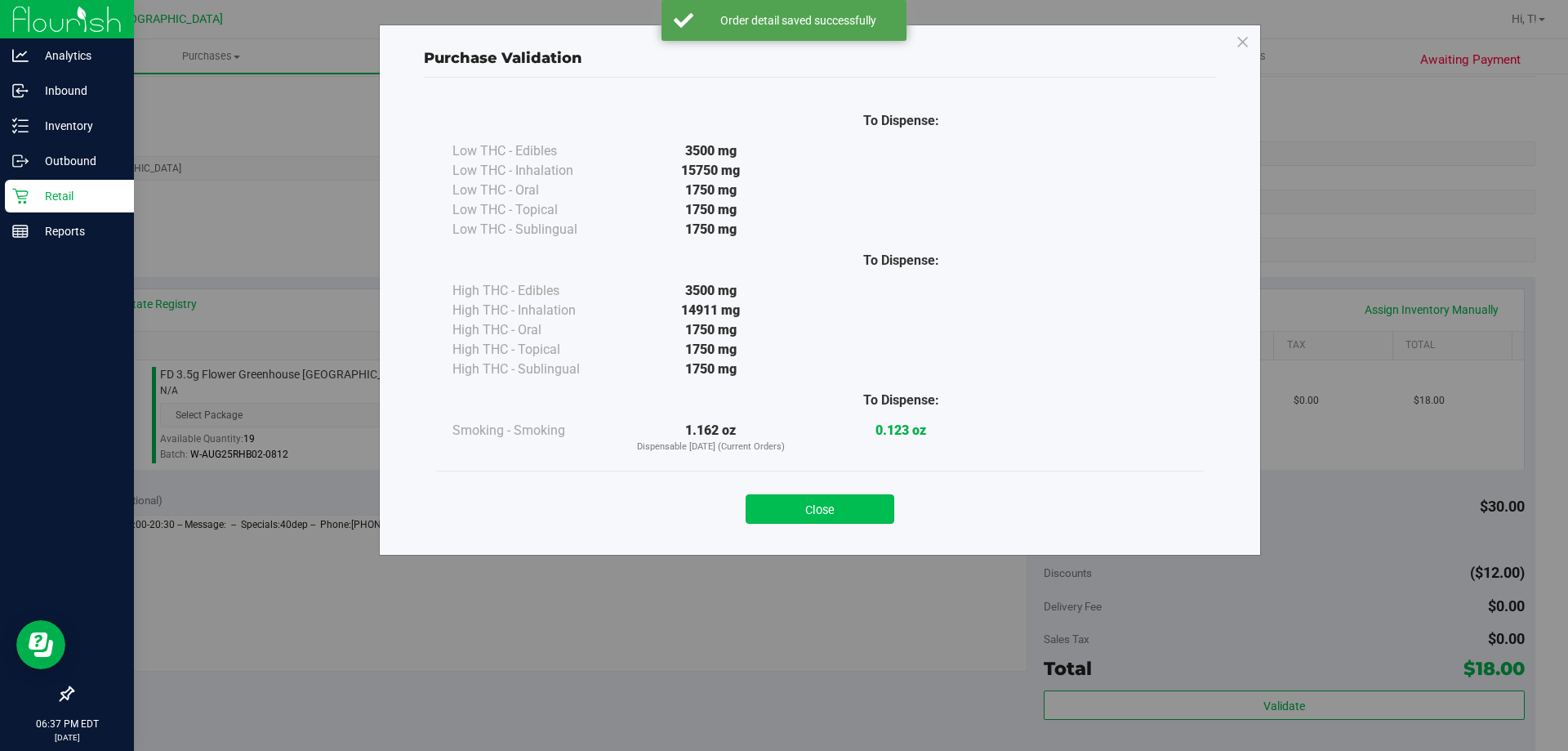
click at [890, 495] on button "Close" at bounding box center [820, 508] width 148 height 29
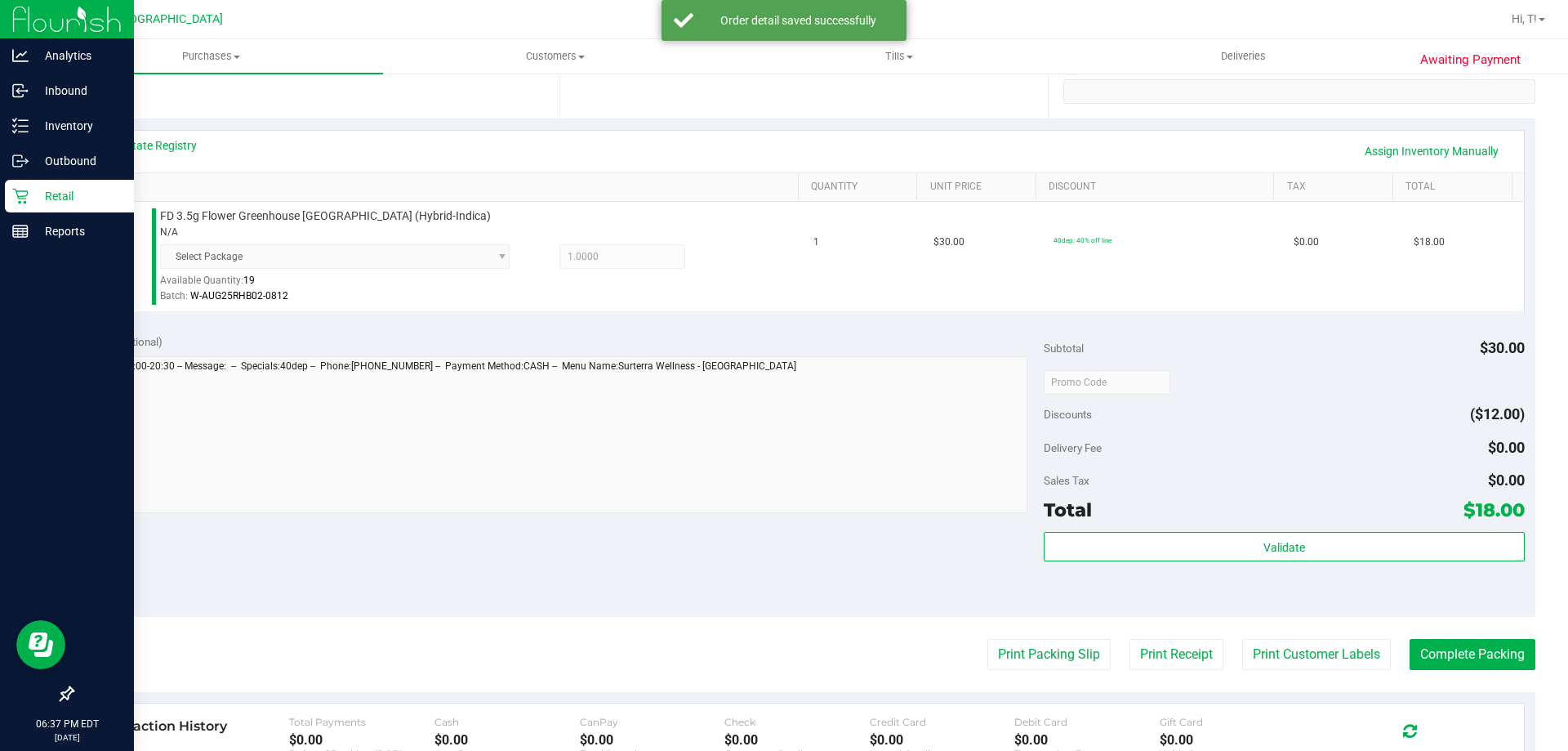
scroll to position [409, 0]
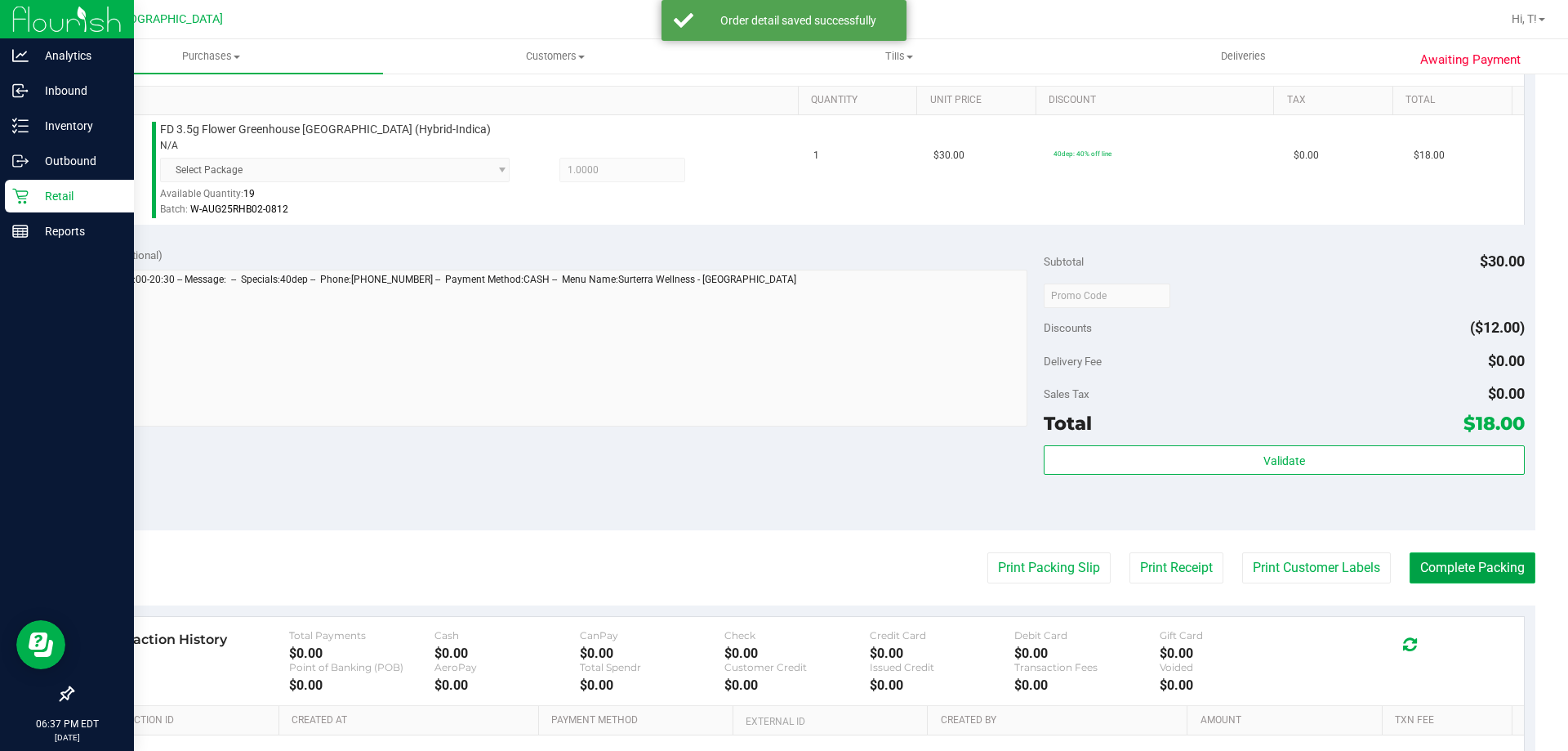
click at [1445, 565] on button "Complete Packing" at bounding box center [1472, 567] width 126 height 31
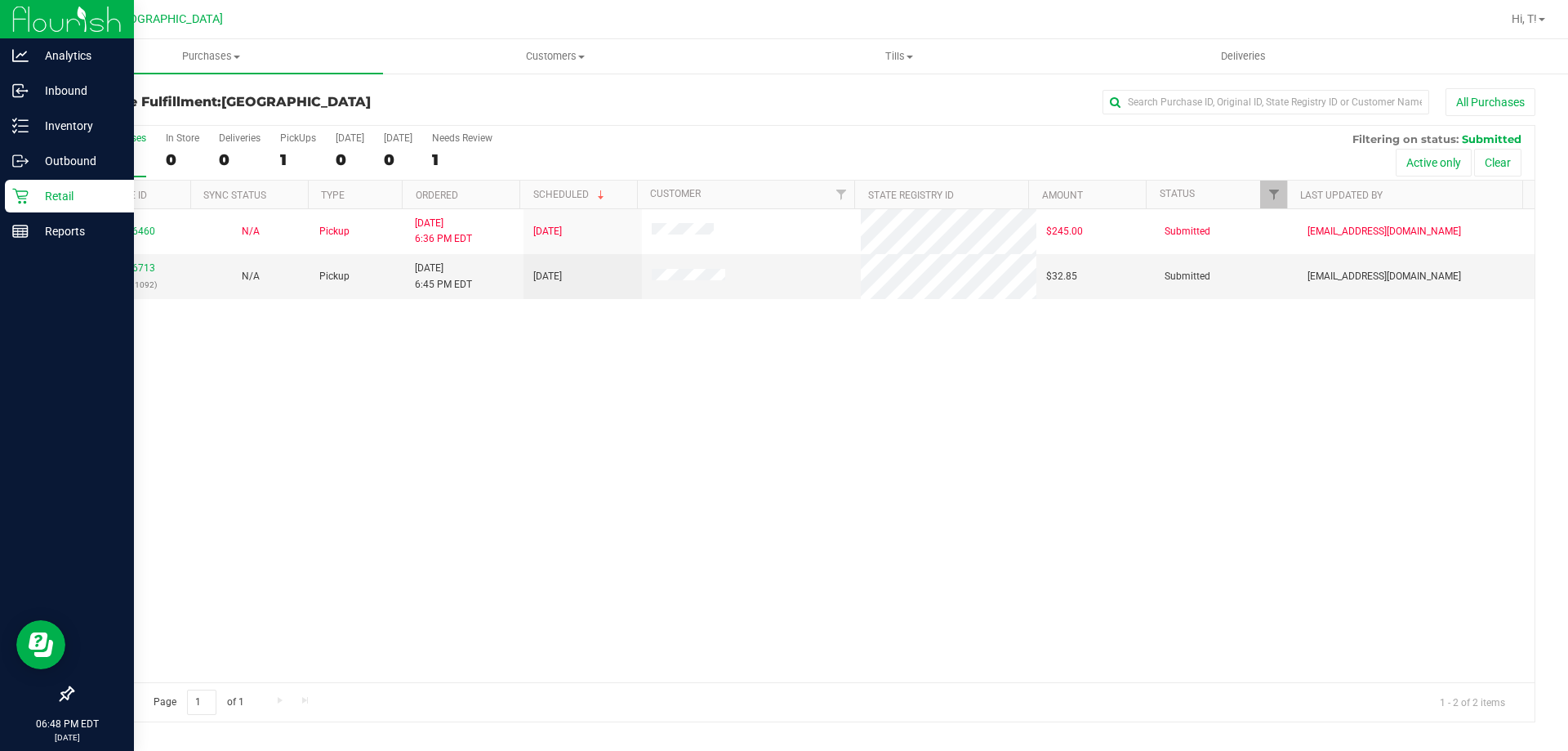
click at [456, 444] on div "11846460 N/A Pickup [DATE] 6:36 PM EDT 8/27/2025 $245.00 Submitted [EMAIL_ADDRE…" at bounding box center [803, 446] width 1462 height 473
click at [140, 266] on link "11846713" at bounding box center [132, 268] width 46 height 12
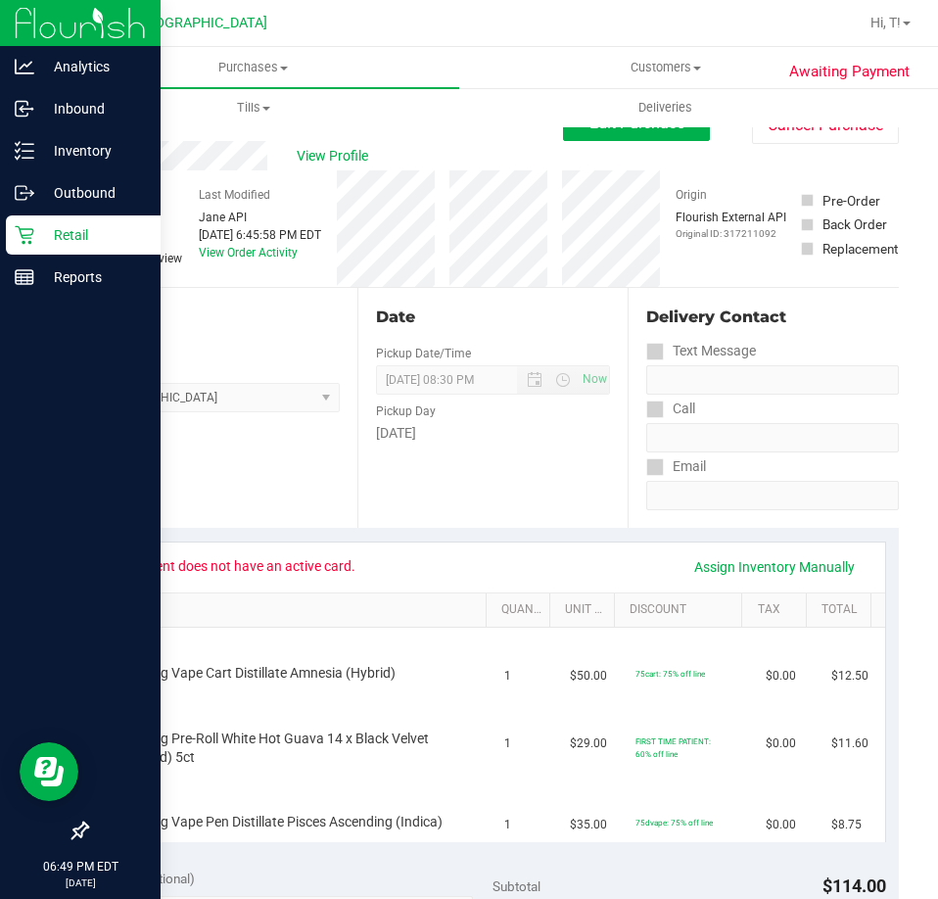
click at [226, 140] on div "Back Edit Purchase Cancel Purchase" at bounding box center [492, 123] width 813 height 35
click at [313, 143] on div "View Profile" at bounding box center [324, 155] width 477 height 29
click at [325, 160] on span "View Profile" at bounding box center [336, 156] width 78 height 21
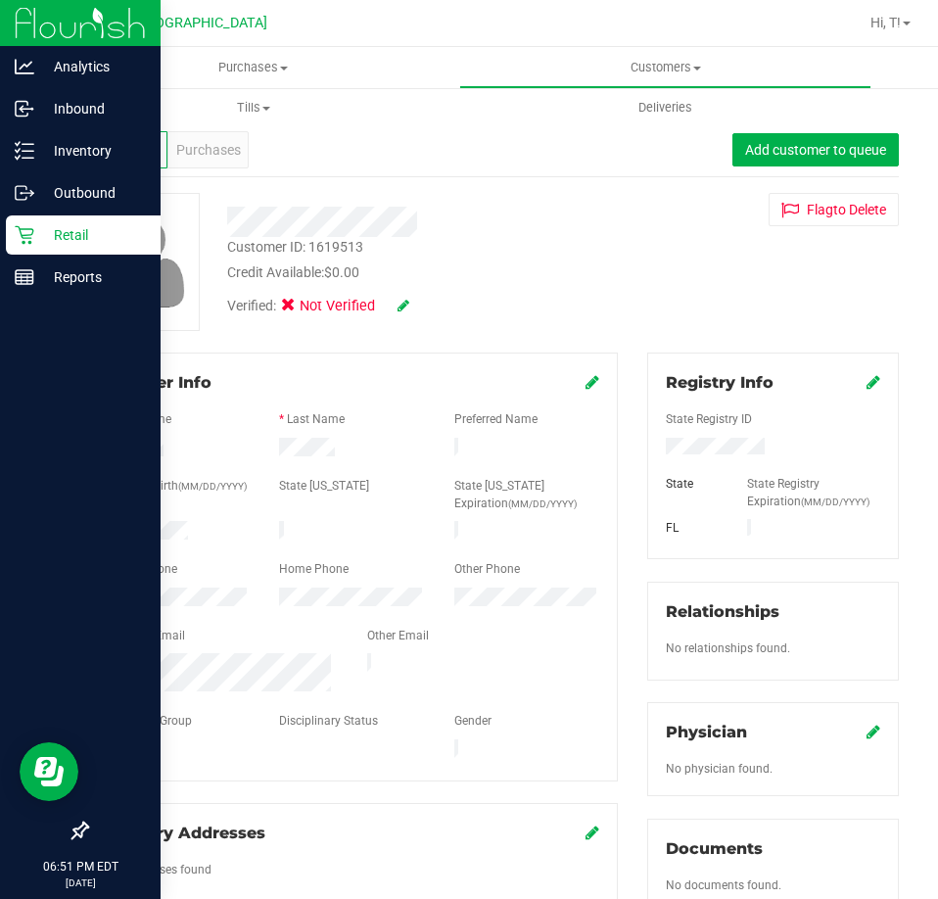
click at [867, 380] on icon at bounding box center [874, 382] width 14 height 16
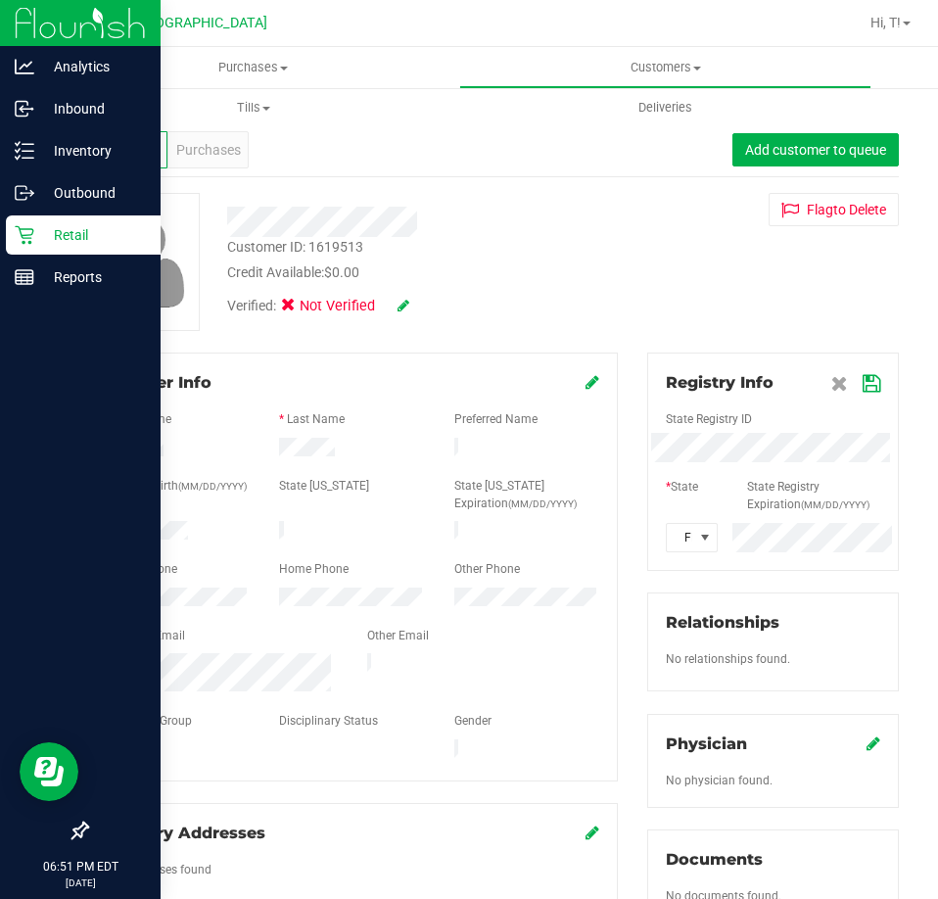
click at [359, 496] on div "* Date of Birth (MM/DD/YYYY) State [US_STATE] State [US_STATE] Expiration (MM/D…" at bounding box center [352, 497] width 524 height 40
click at [348, 522] on div at bounding box center [351, 533] width 174 height 24
click at [294, 537] on div at bounding box center [351, 533] width 174 height 24
click at [586, 383] on icon at bounding box center [593, 382] width 14 height 16
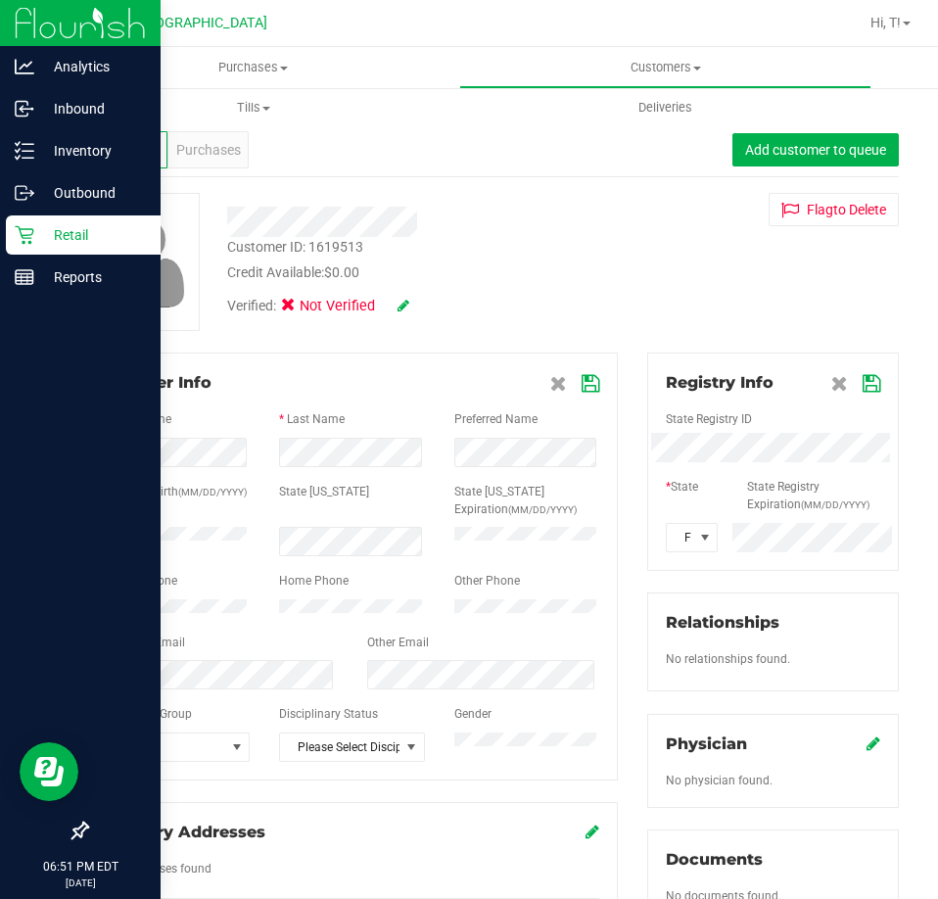
click at [863, 376] on icon at bounding box center [872, 384] width 18 height 16
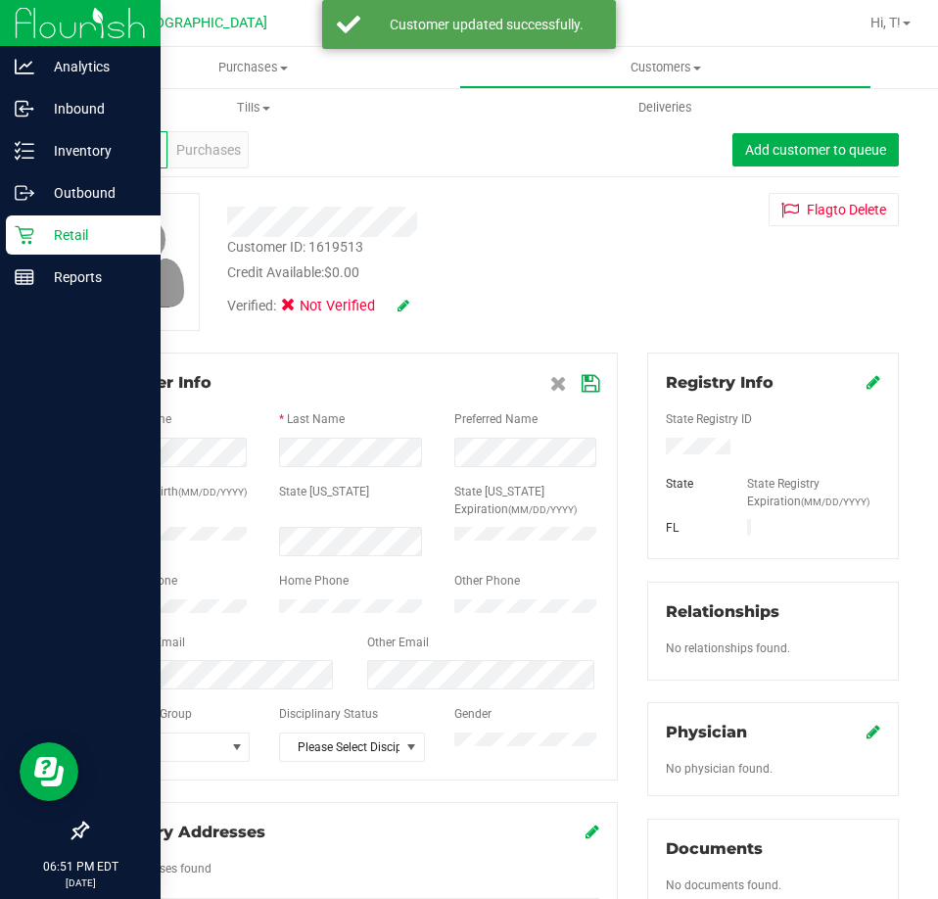
click at [409, 315] on span at bounding box center [404, 307] width 12 height 22
click at [399, 308] on icon at bounding box center [404, 306] width 12 height 14
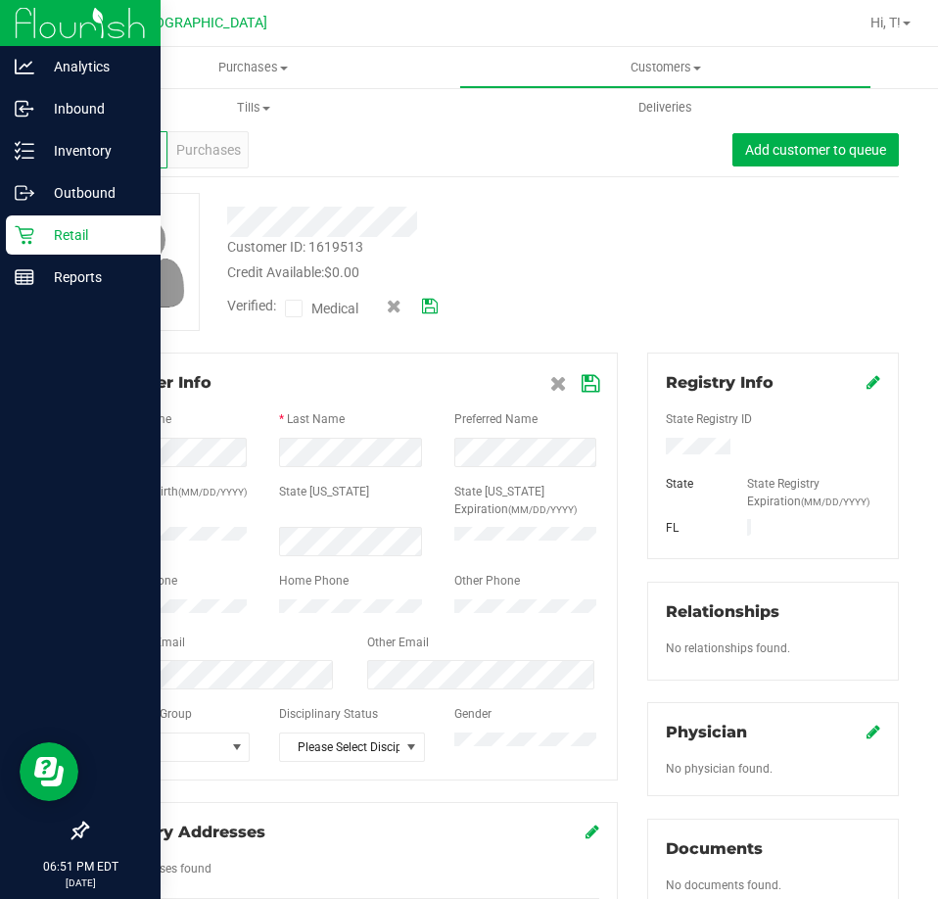
click at [299, 312] on span at bounding box center [294, 309] width 18 height 18
click at [295, 308] on icon at bounding box center [294, 308] width 13 height 0
click at [0, 0] on input "Medical" at bounding box center [0, 0] width 0 height 0
click at [431, 309] on icon at bounding box center [430, 307] width 16 height 14
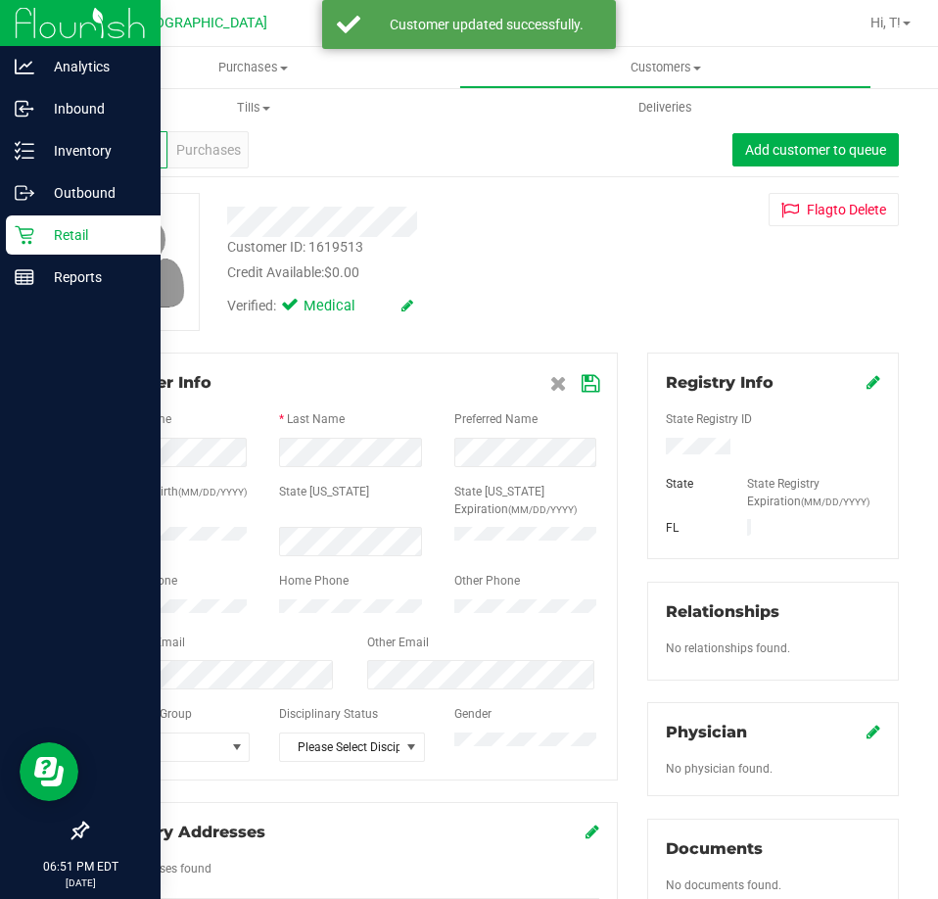
click at [582, 382] on icon at bounding box center [591, 384] width 18 height 16
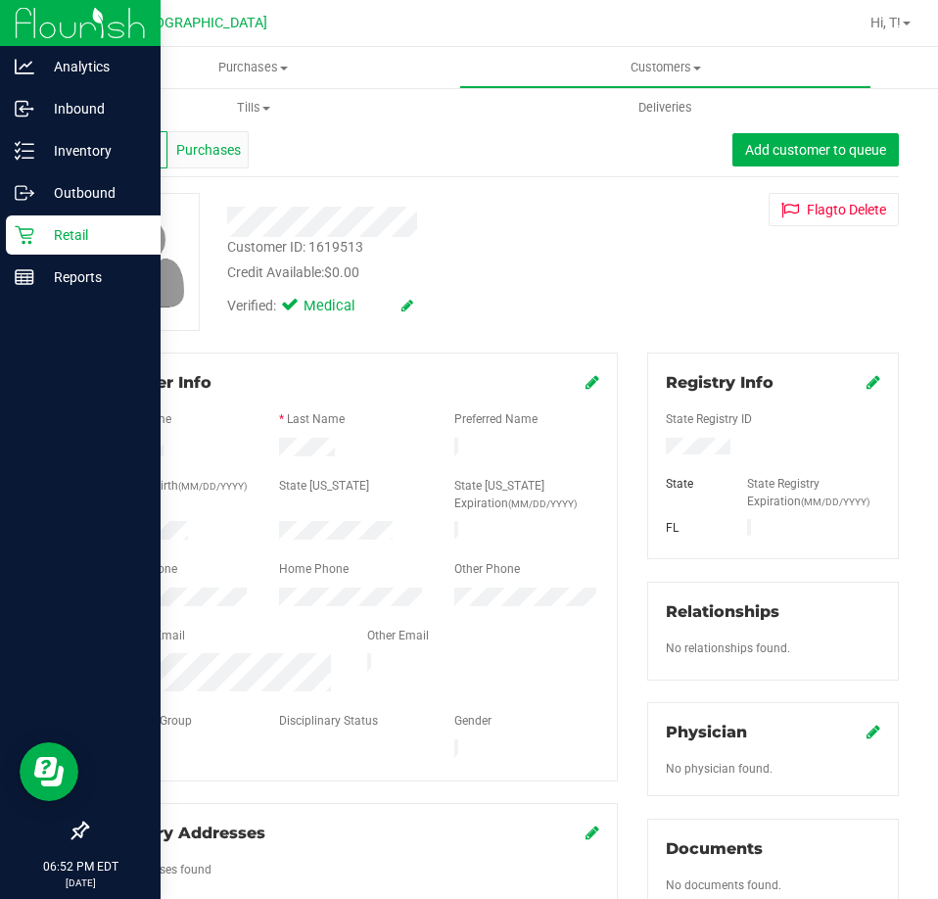
click at [206, 151] on span "Purchases" at bounding box center [208, 150] width 65 height 21
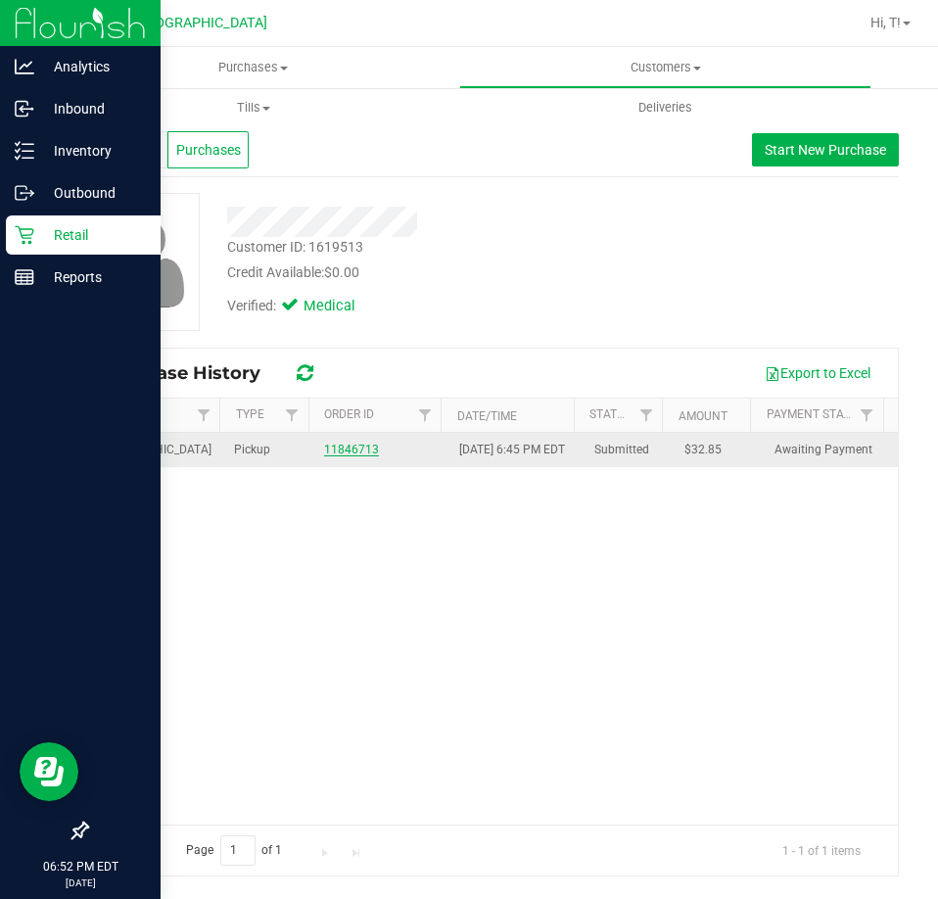
click at [332, 456] on link "11846713" at bounding box center [351, 450] width 55 height 14
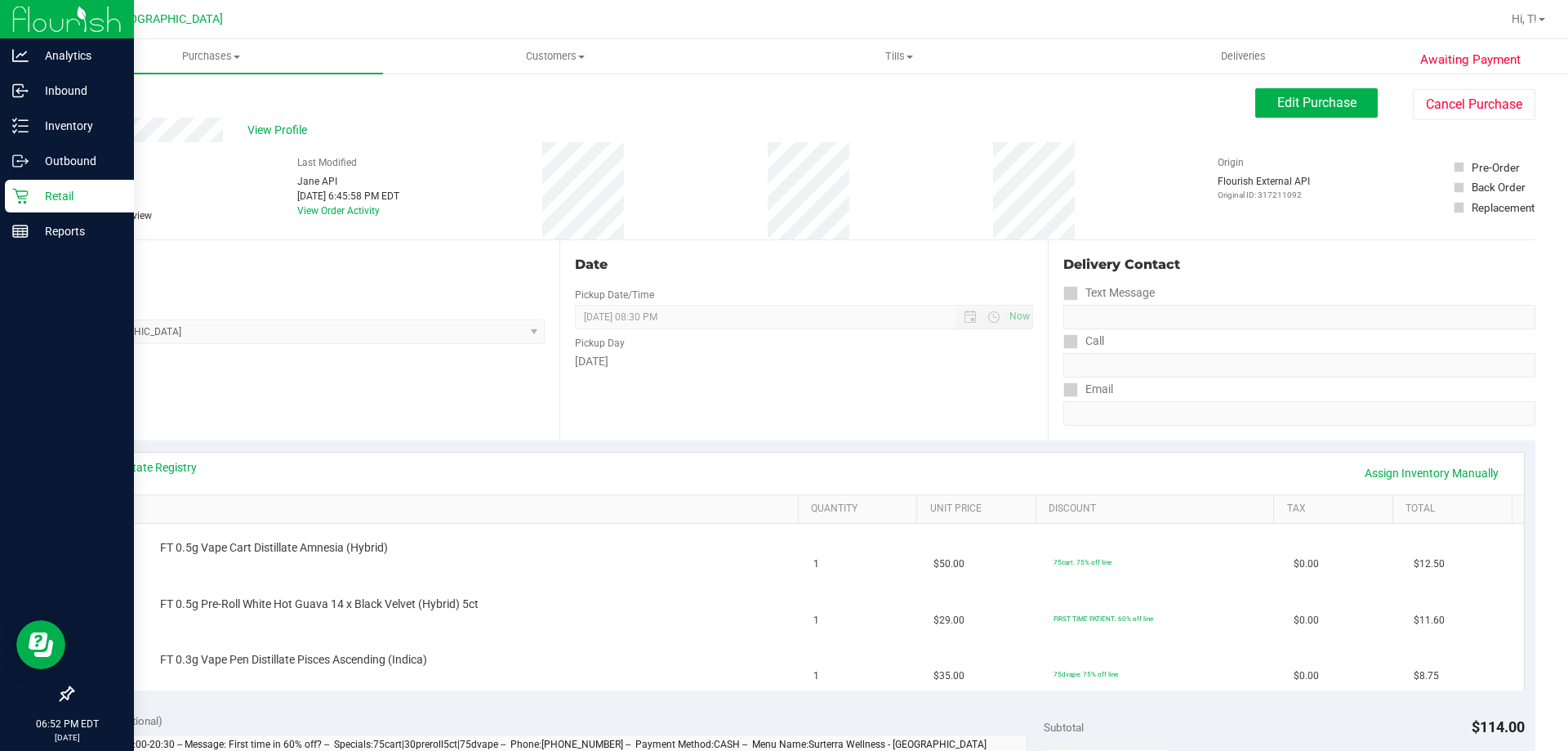
scroll to position [327, 0]
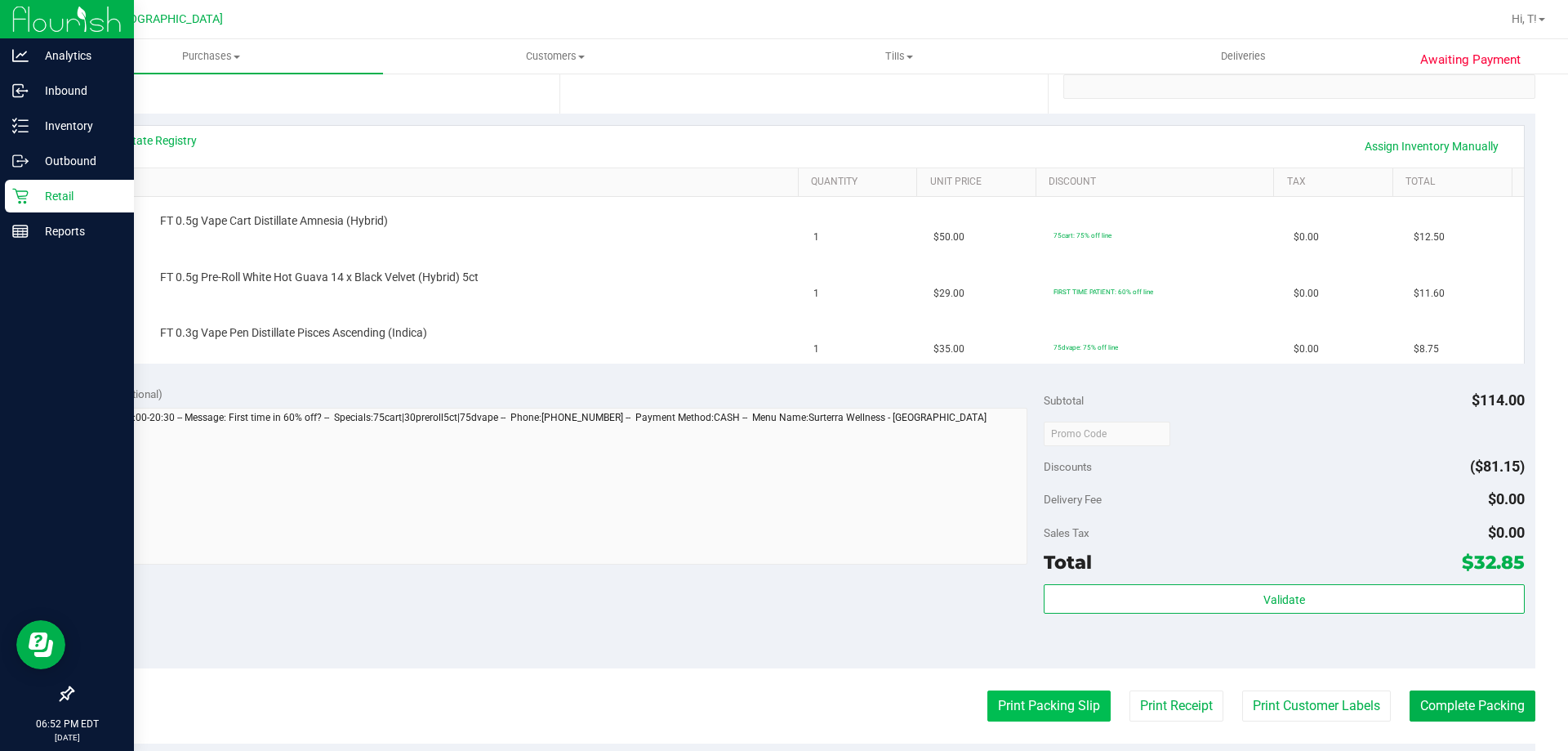
click at [1052, 707] on button "Print Packing Slip" at bounding box center [1049, 705] width 123 height 31
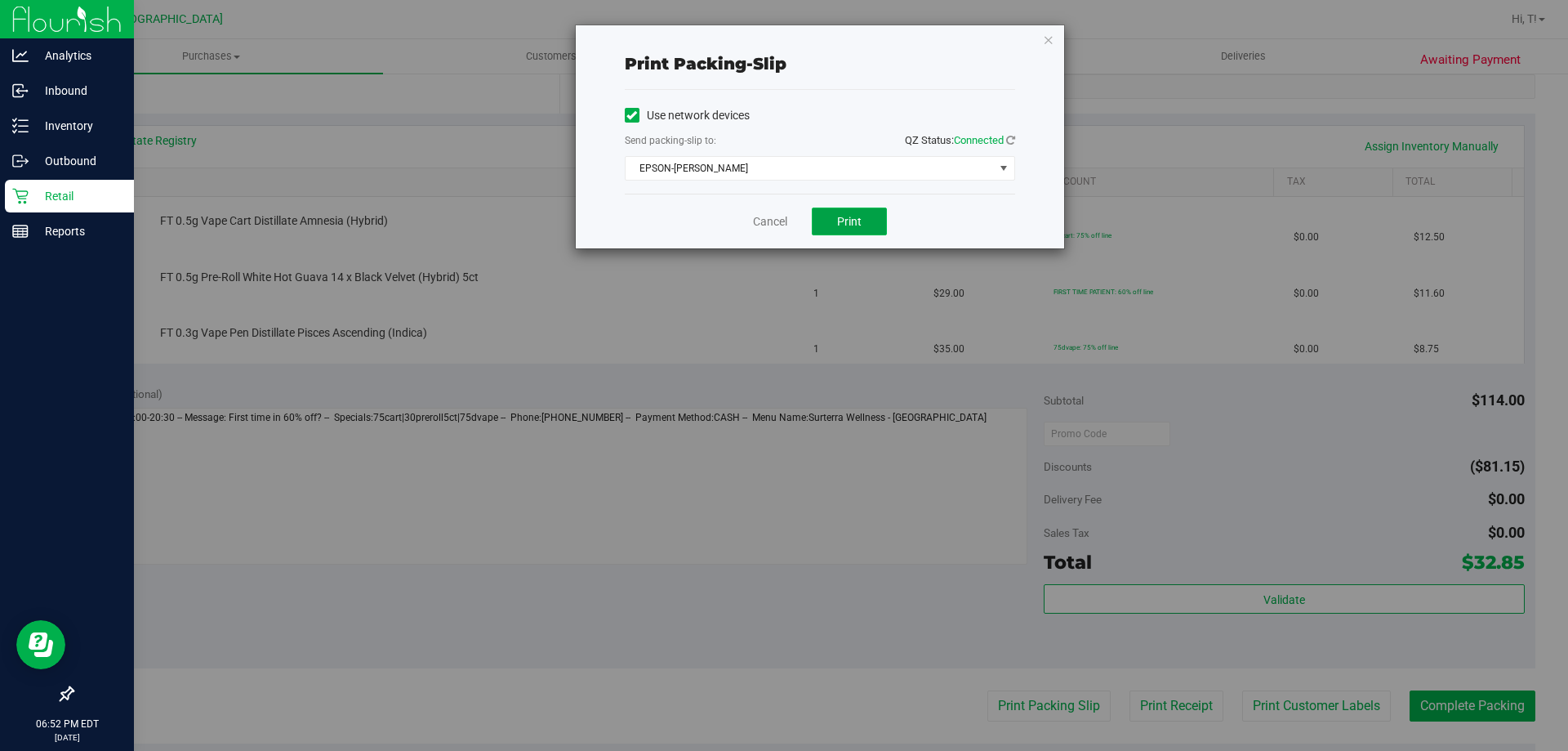
click at [856, 219] on span "Print" at bounding box center [849, 222] width 24 height 13
click at [748, 218] on div "Cancel Print" at bounding box center [820, 221] width 390 height 55
click at [778, 227] on link "Cancel" at bounding box center [770, 222] width 34 height 18
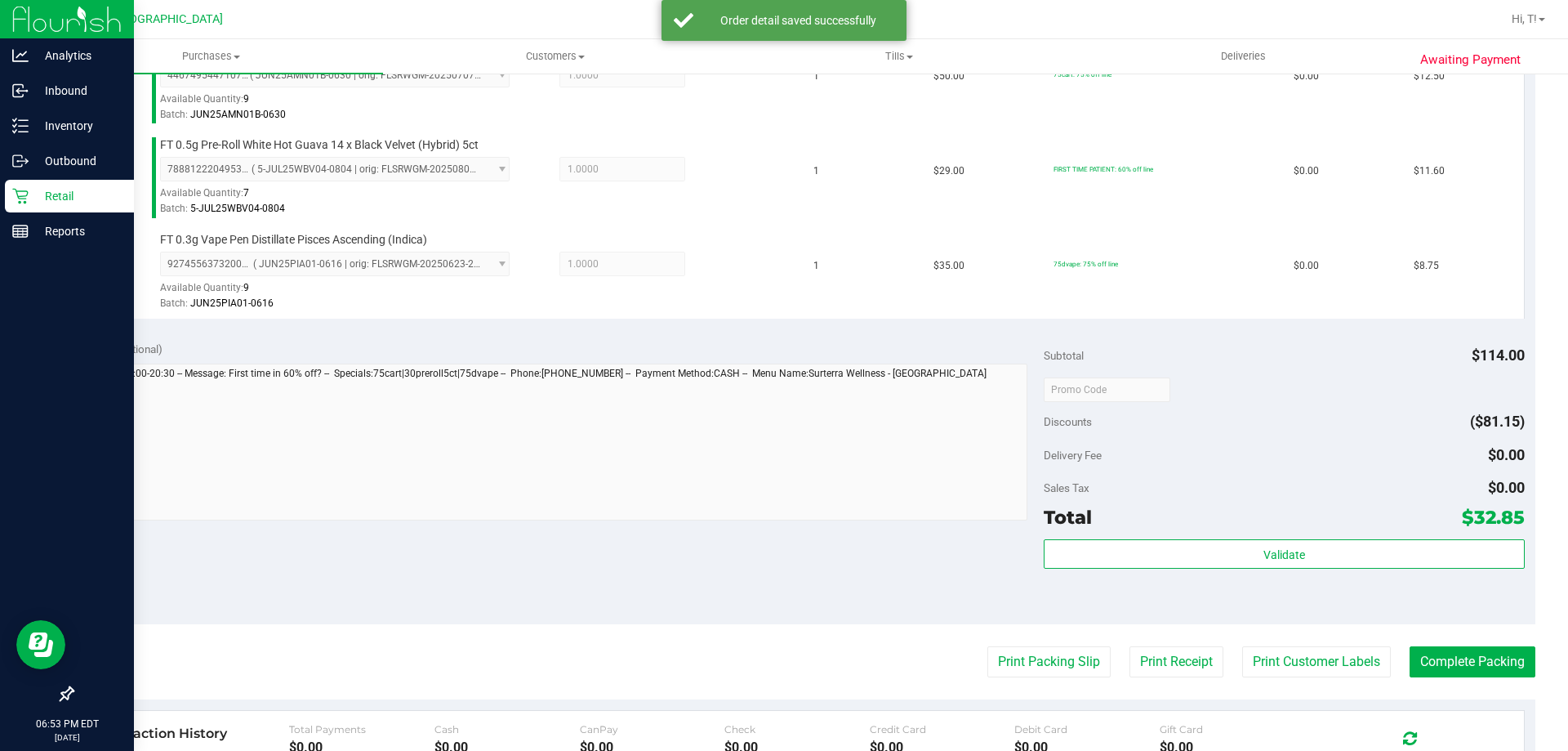
scroll to position [491, 0]
click at [1240, 575] on div "Validate" at bounding box center [1284, 573] width 480 height 73
click at [1230, 569] on div "Validate" at bounding box center [1284, 573] width 480 height 73
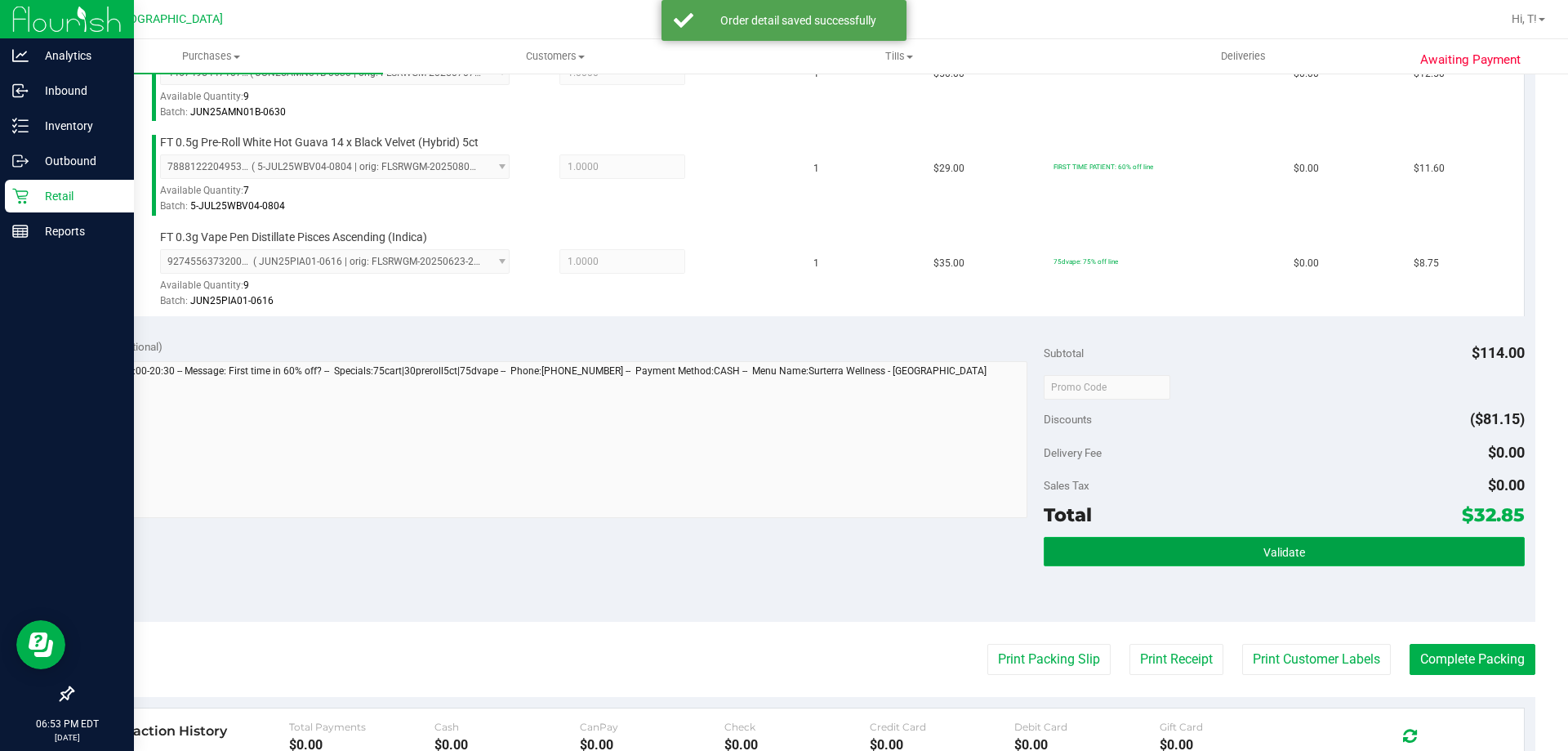
click at [1224, 557] on button "Validate" at bounding box center [1284, 551] width 480 height 29
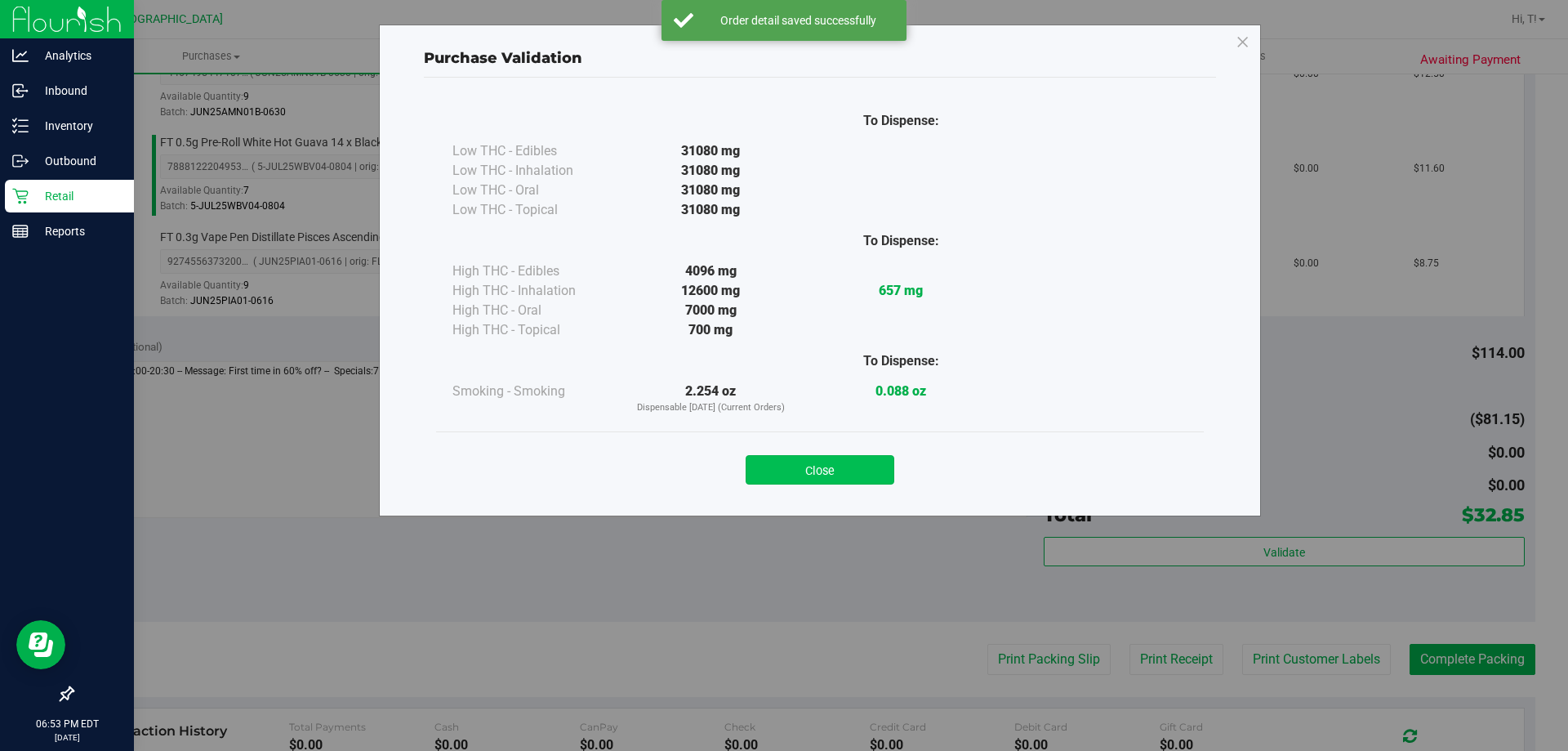
click at [847, 458] on button "Close" at bounding box center [820, 469] width 148 height 29
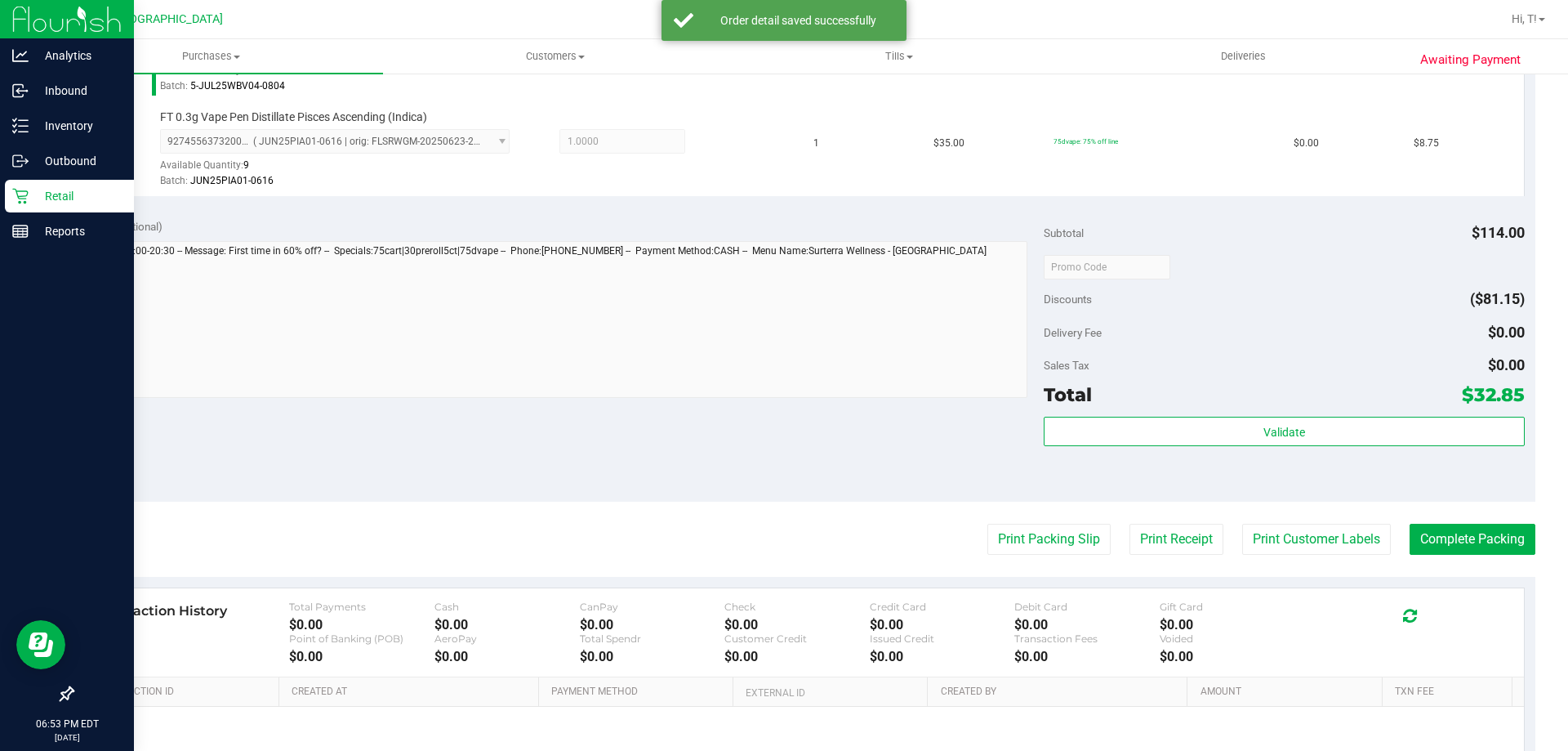
scroll to position [774, 0]
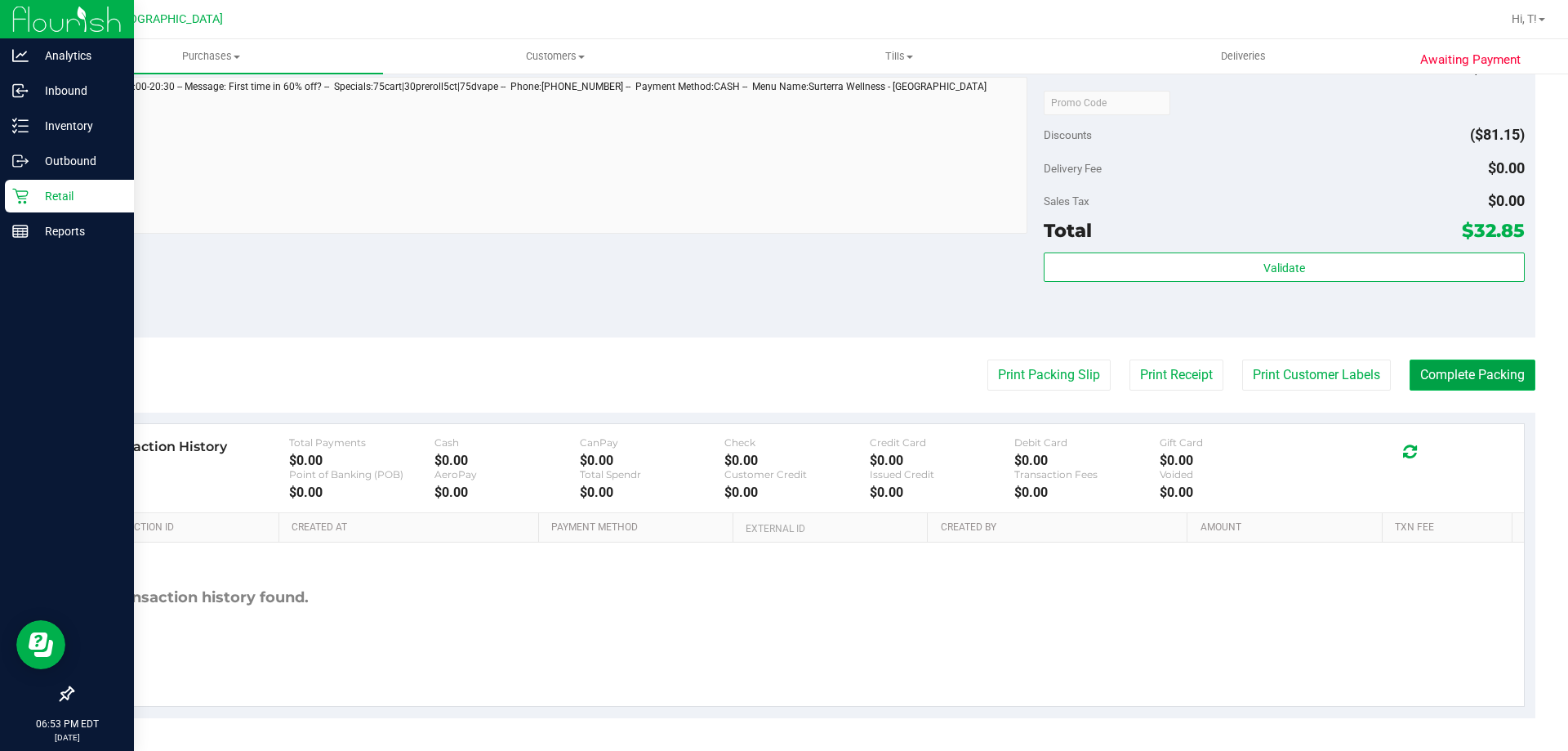
click at [1436, 387] on button "Complete Packing" at bounding box center [1472, 375] width 126 height 31
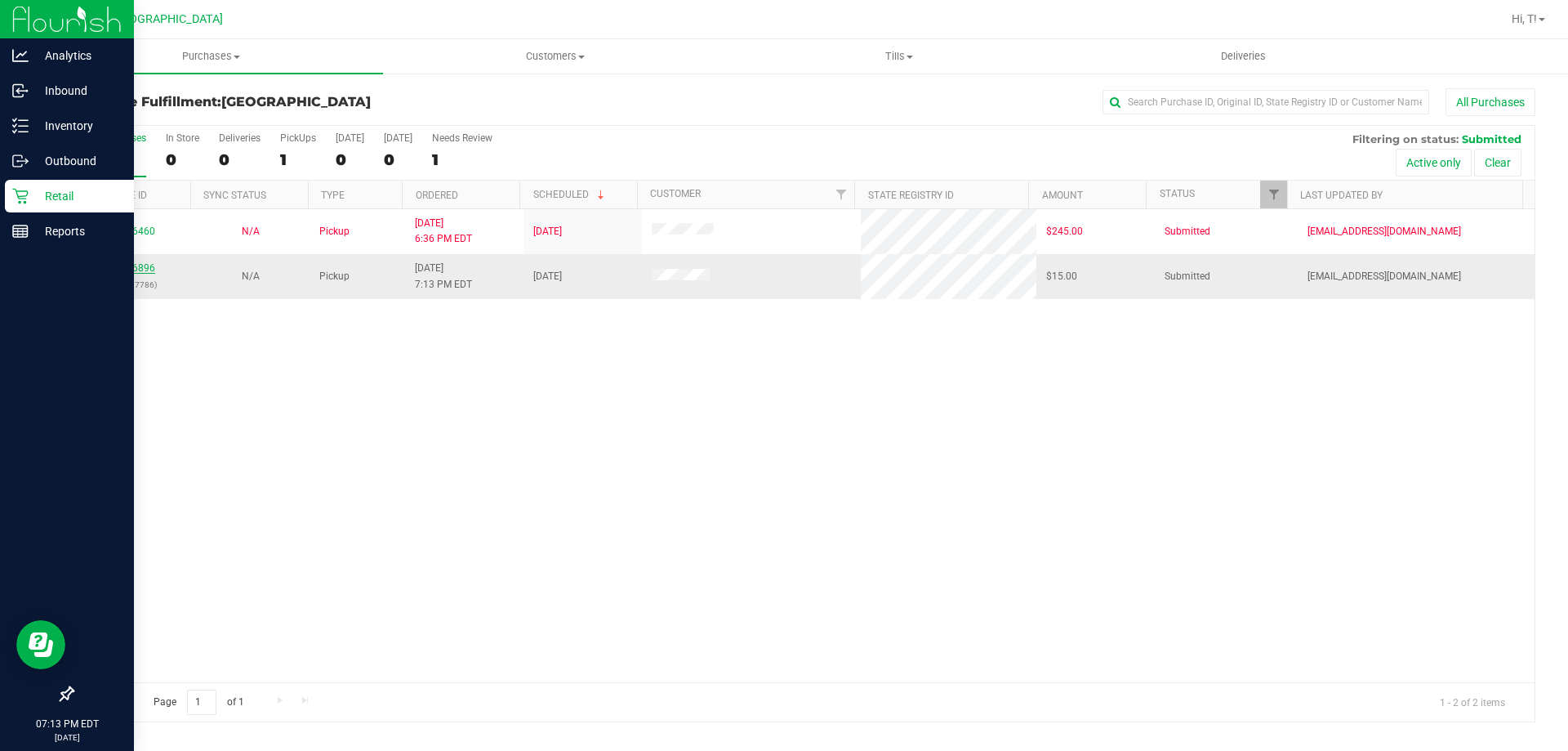
click at [136, 270] on link "11846896" at bounding box center [132, 268] width 46 height 12
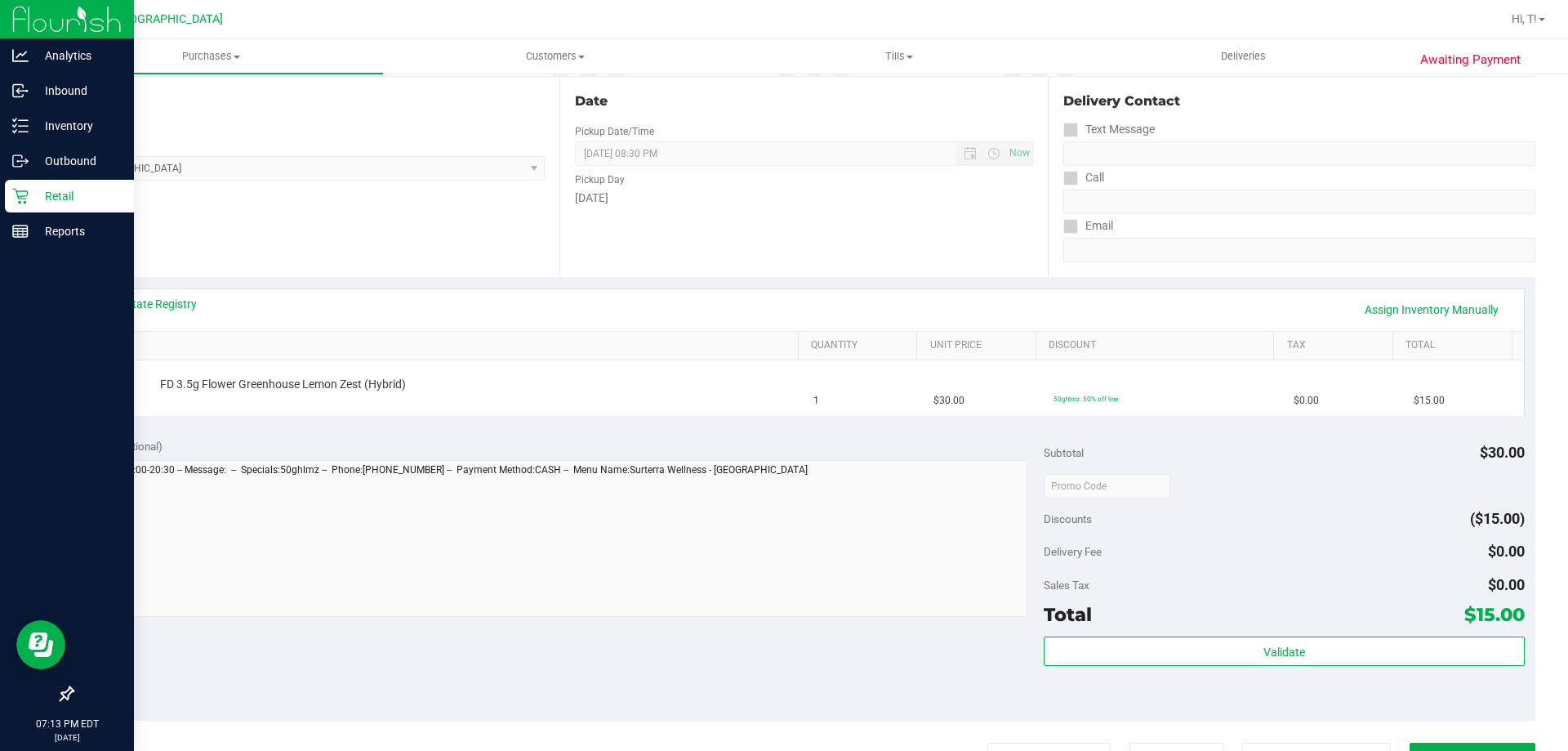
scroll to position [409, 0]
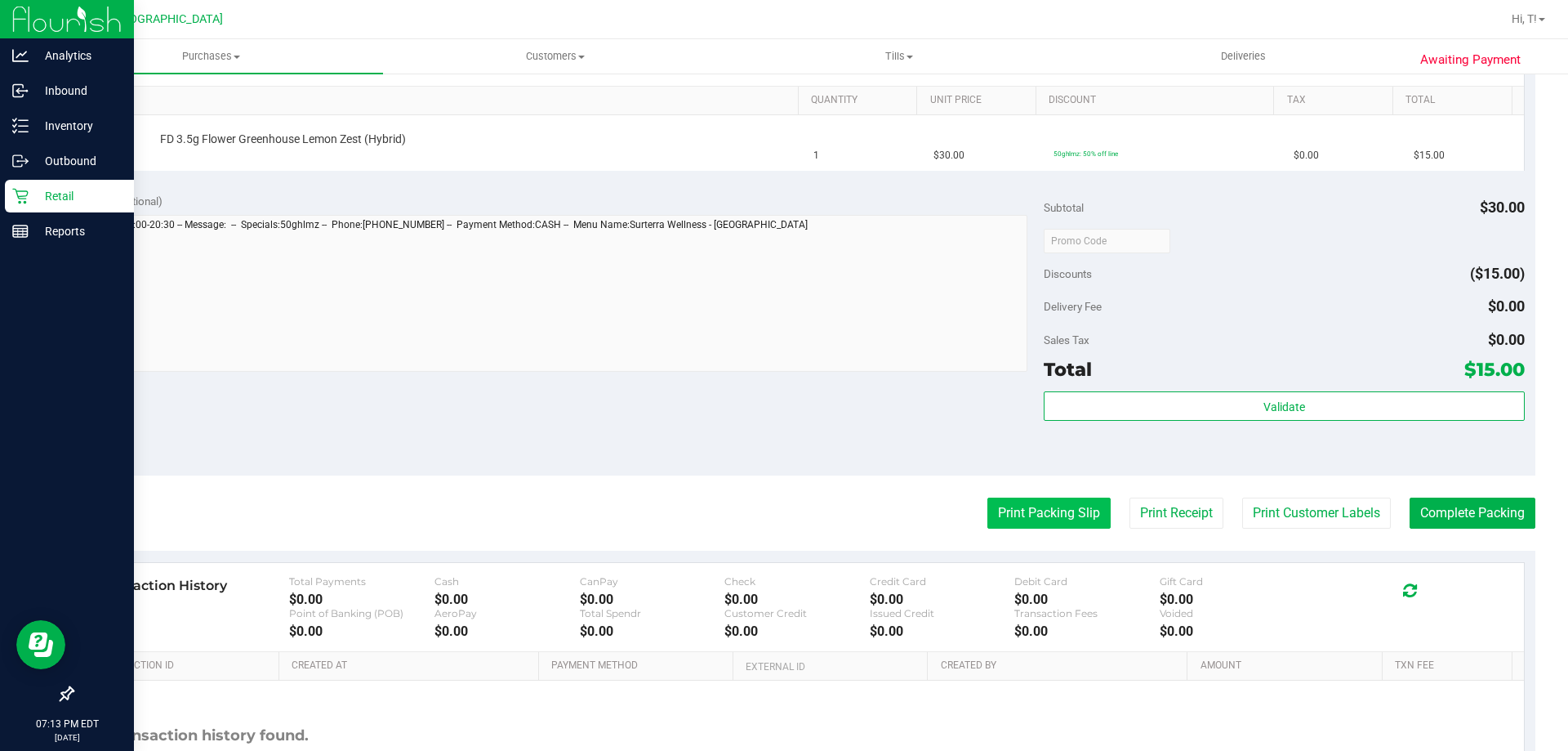
click at [999, 512] on button "Print Packing Slip" at bounding box center [1049, 512] width 123 height 31
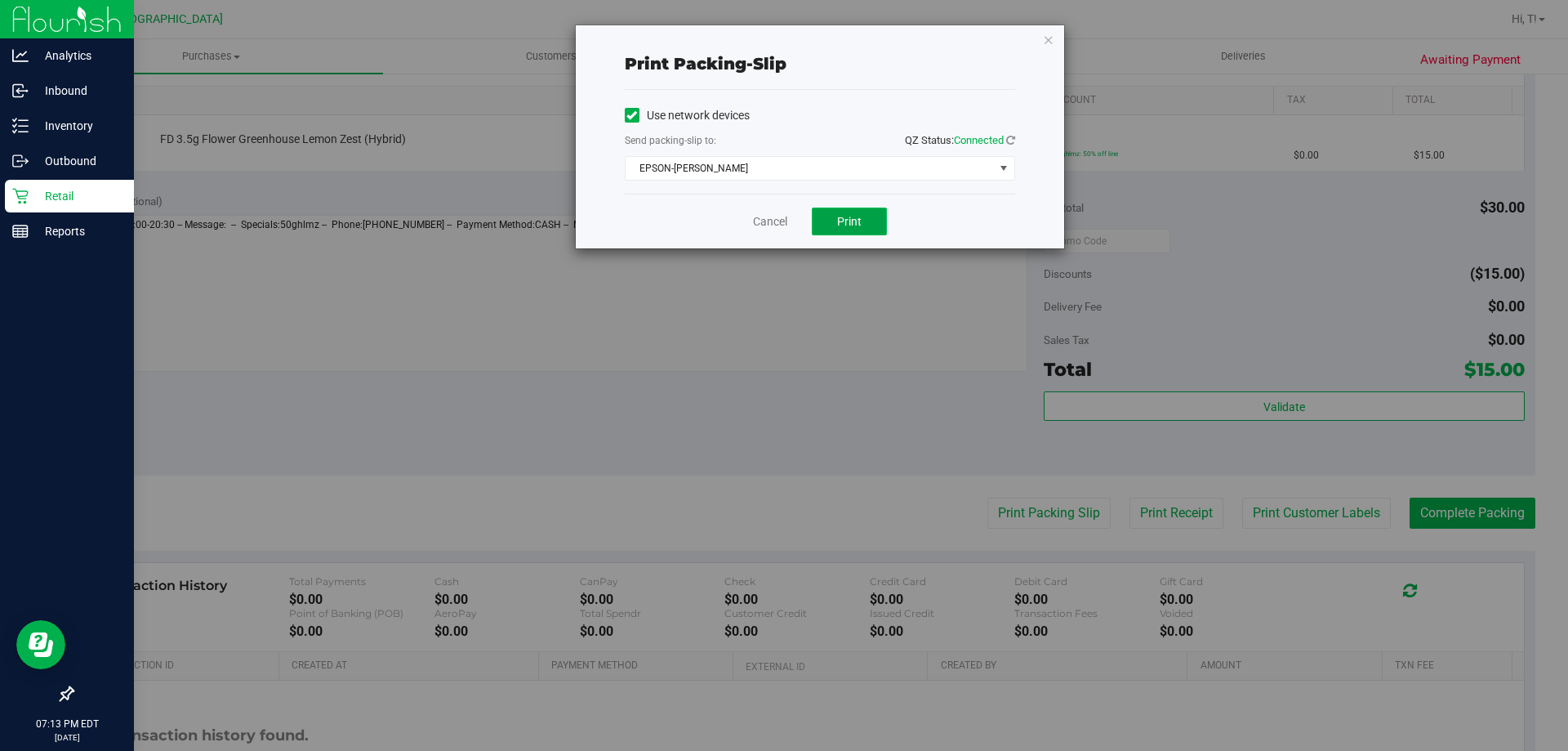
click at [845, 222] on span "Print" at bounding box center [849, 222] width 24 height 13
click at [762, 221] on link "Cancel" at bounding box center [770, 222] width 34 height 18
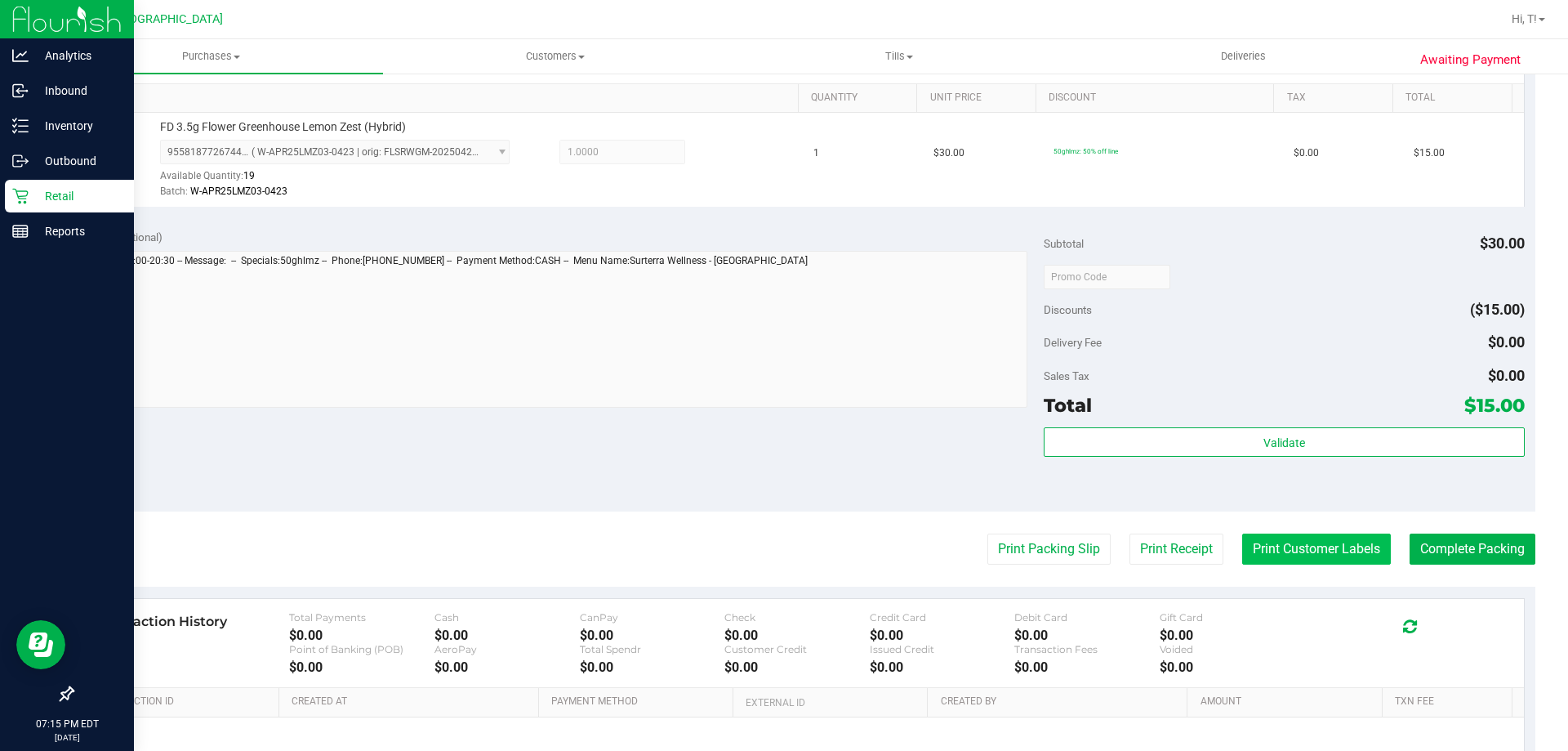
scroll to position [491, 0]
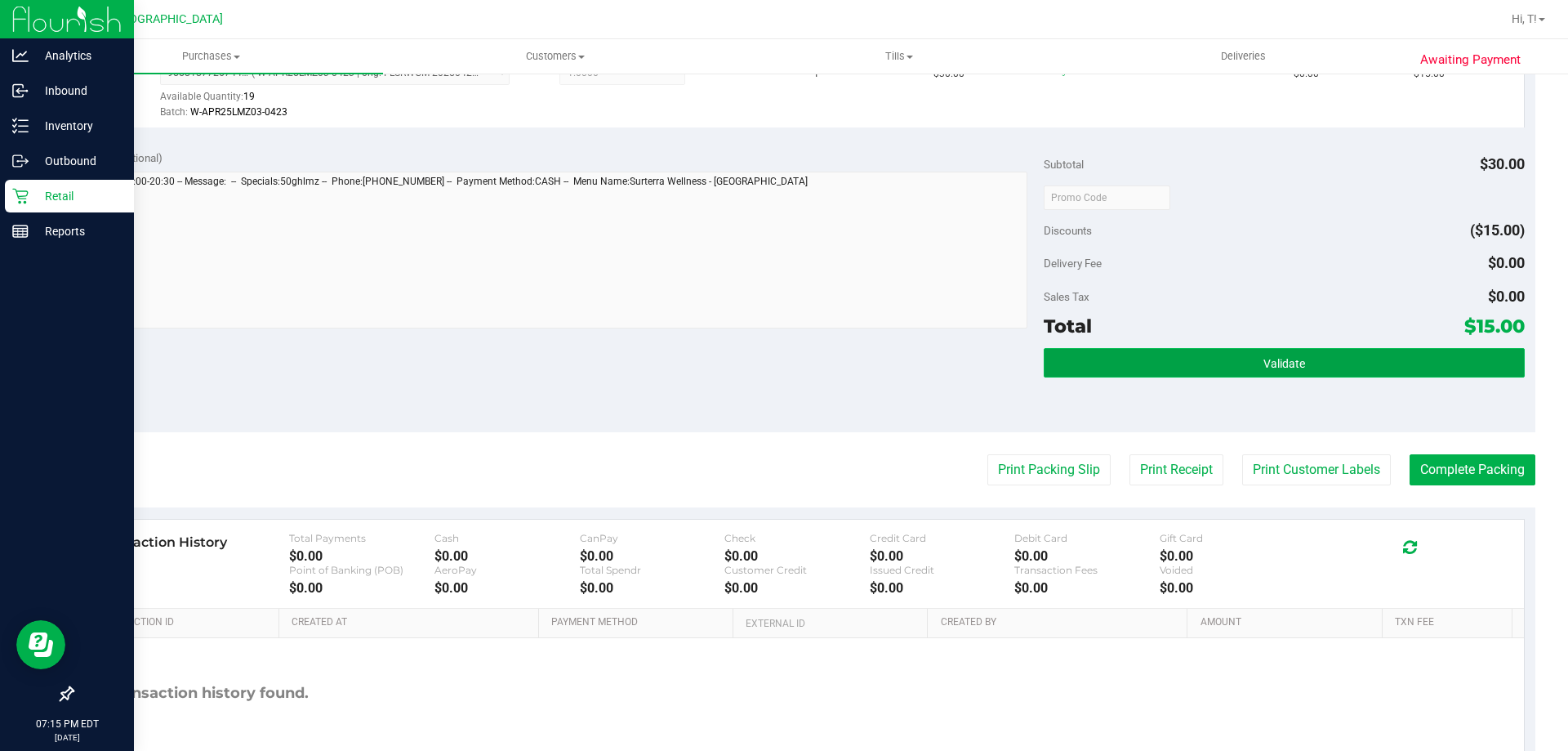
click at [1155, 364] on button "Validate" at bounding box center [1284, 362] width 480 height 29
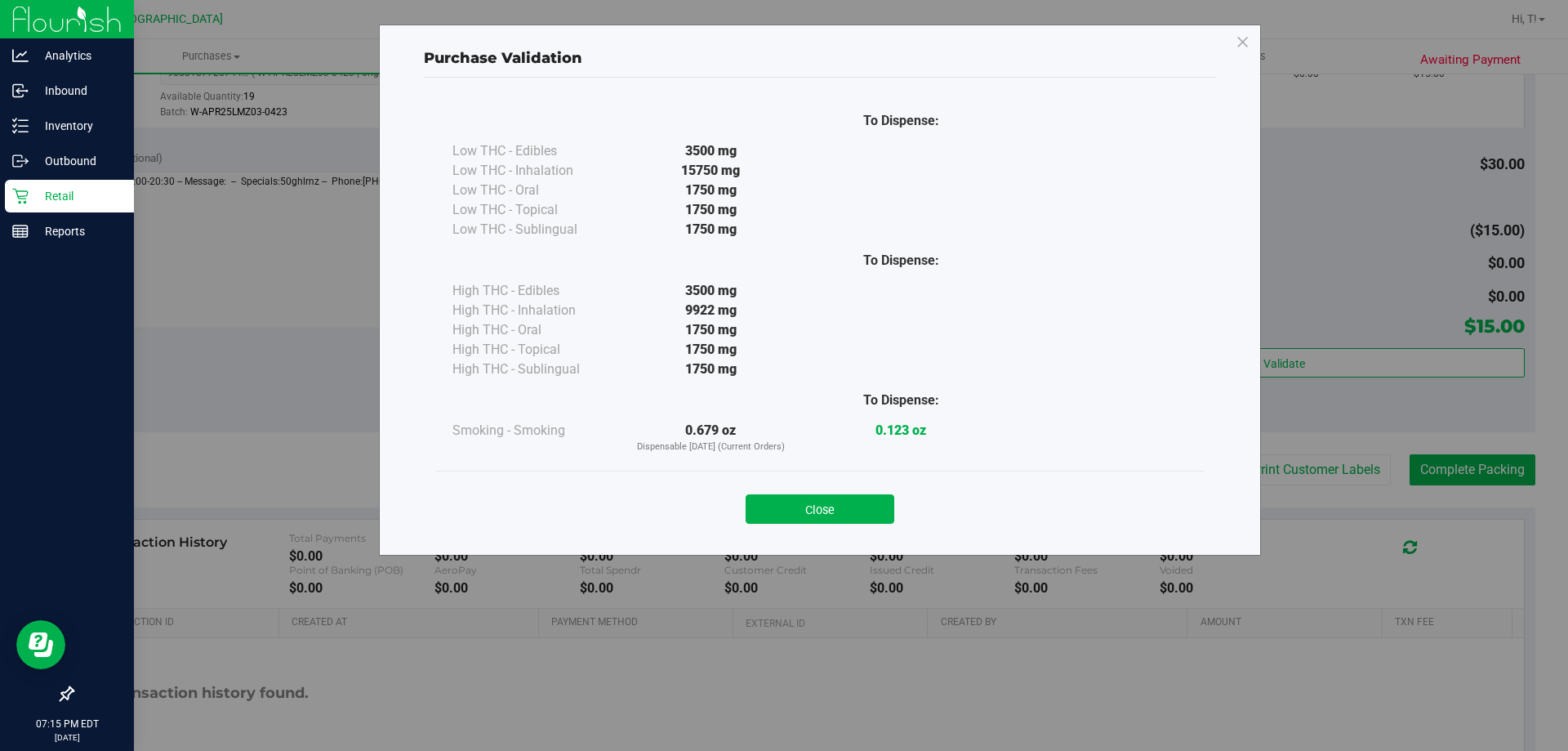
click at [862, 492] on div "Close" at bounding box center [820, 504] width 743 height 41
click at [868, 503] on button "Close" at bounding box center [820, 508] width 148 height 29
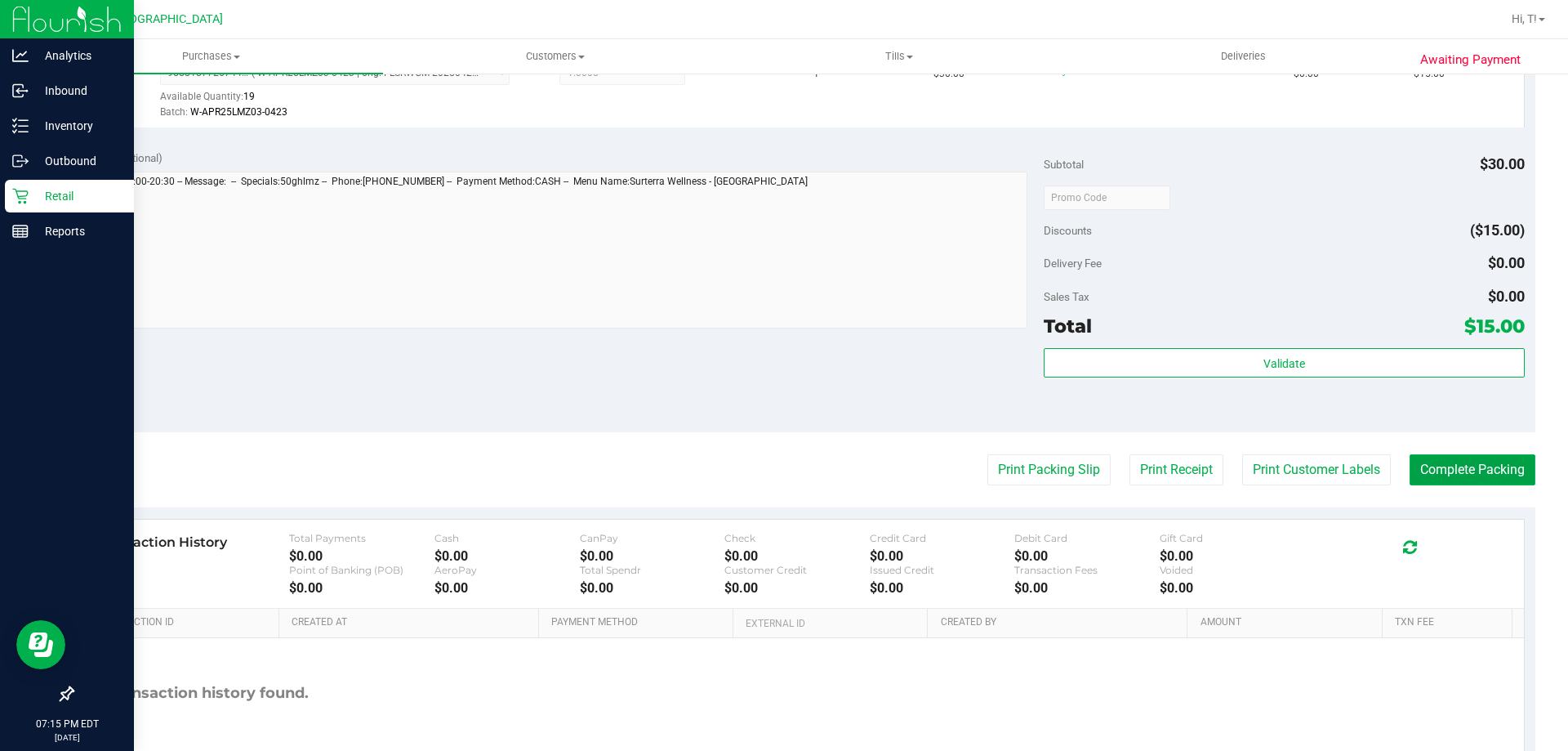
click at [1499, 476] on button "Complete Packing" at bounding box center [1472, 469] width 126 height 31
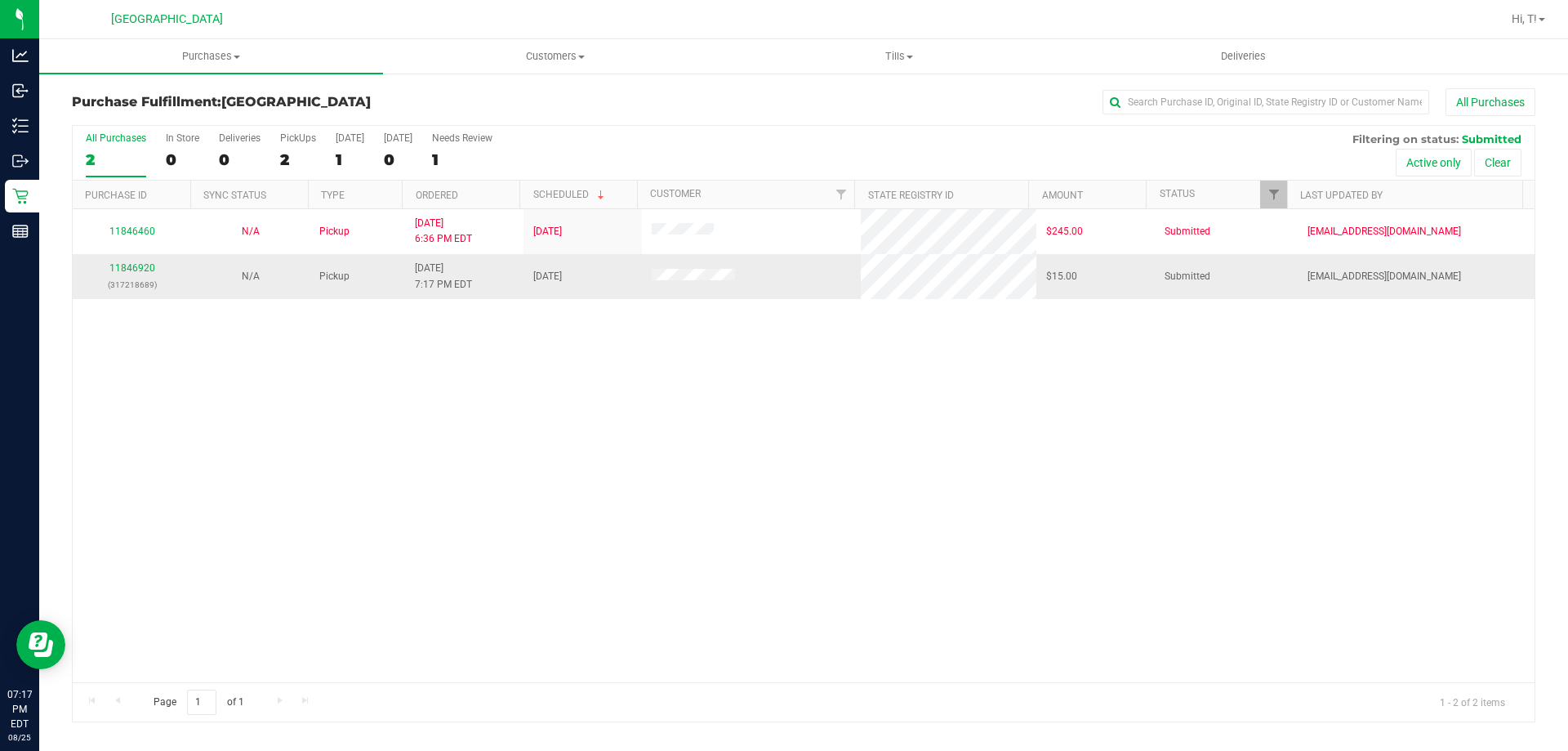
click at [128, 260] on div "11846920 (317218689)" at bounding box center [132, 275] width 98 height 31
click at [131, 262] on link "11846920" at bounding box center [132, 268] width 46 height 12
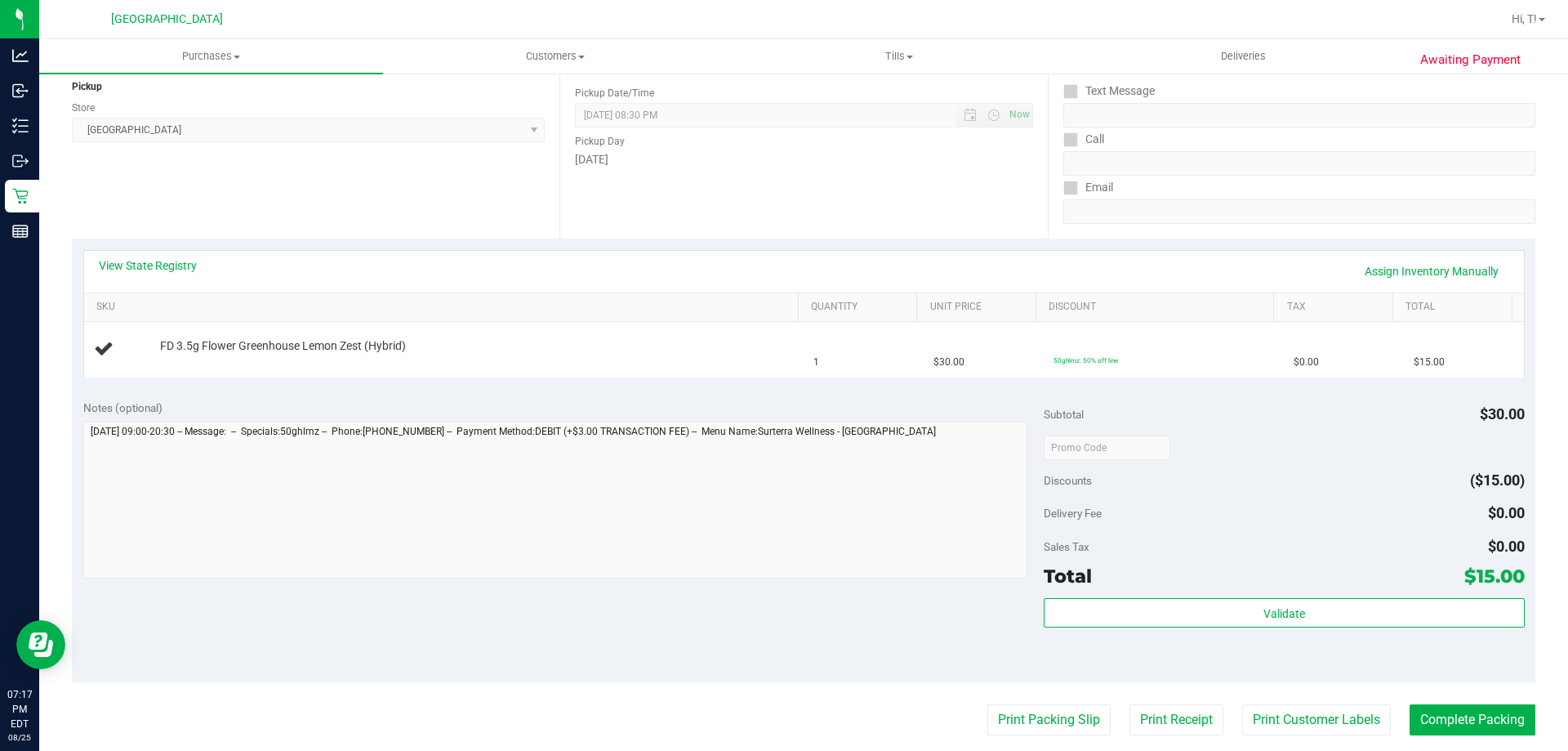
scroll to position [245, 0]
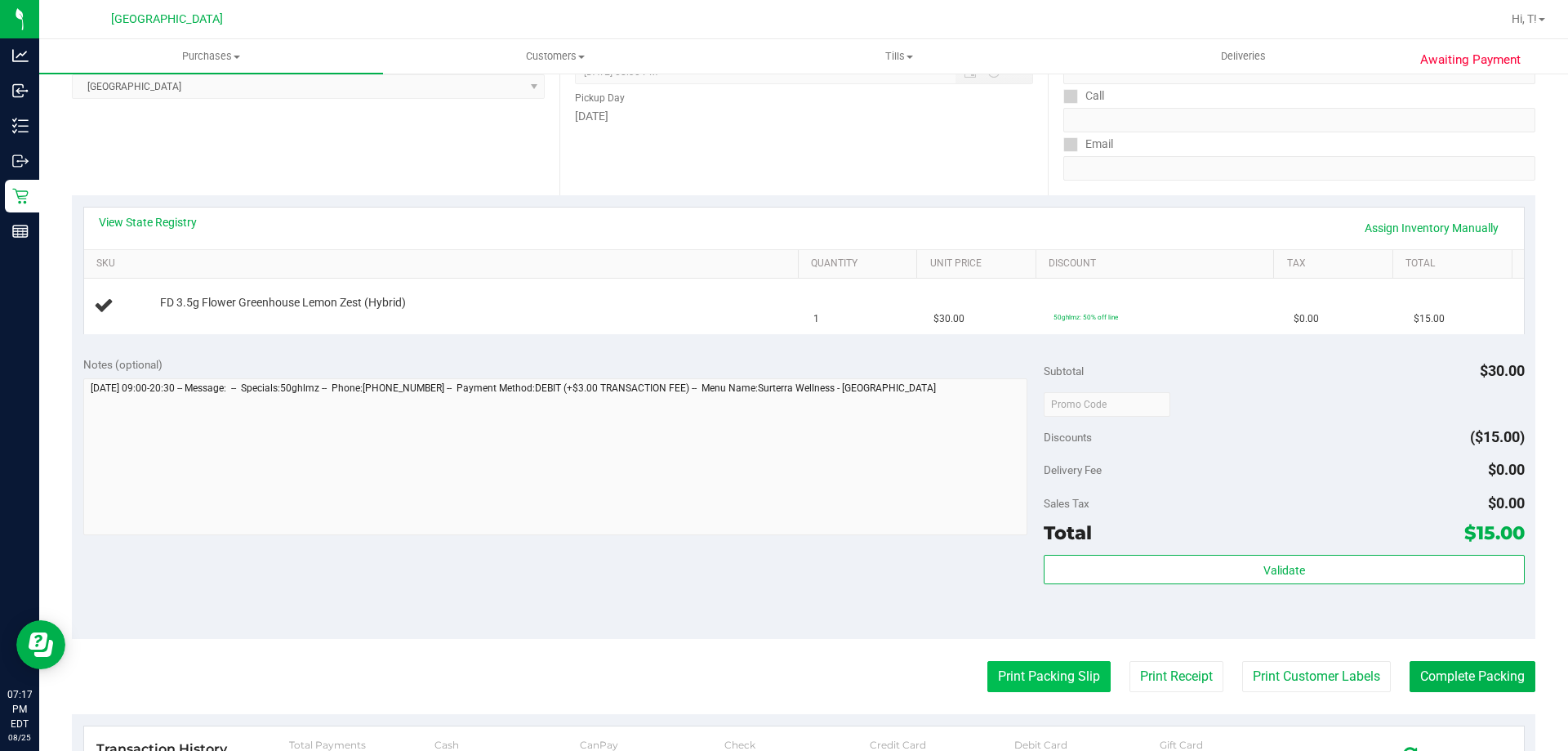
click at [1036, 673] on button "Print Packing Slip" at bounding box center [1049, 676] width 123 height 31
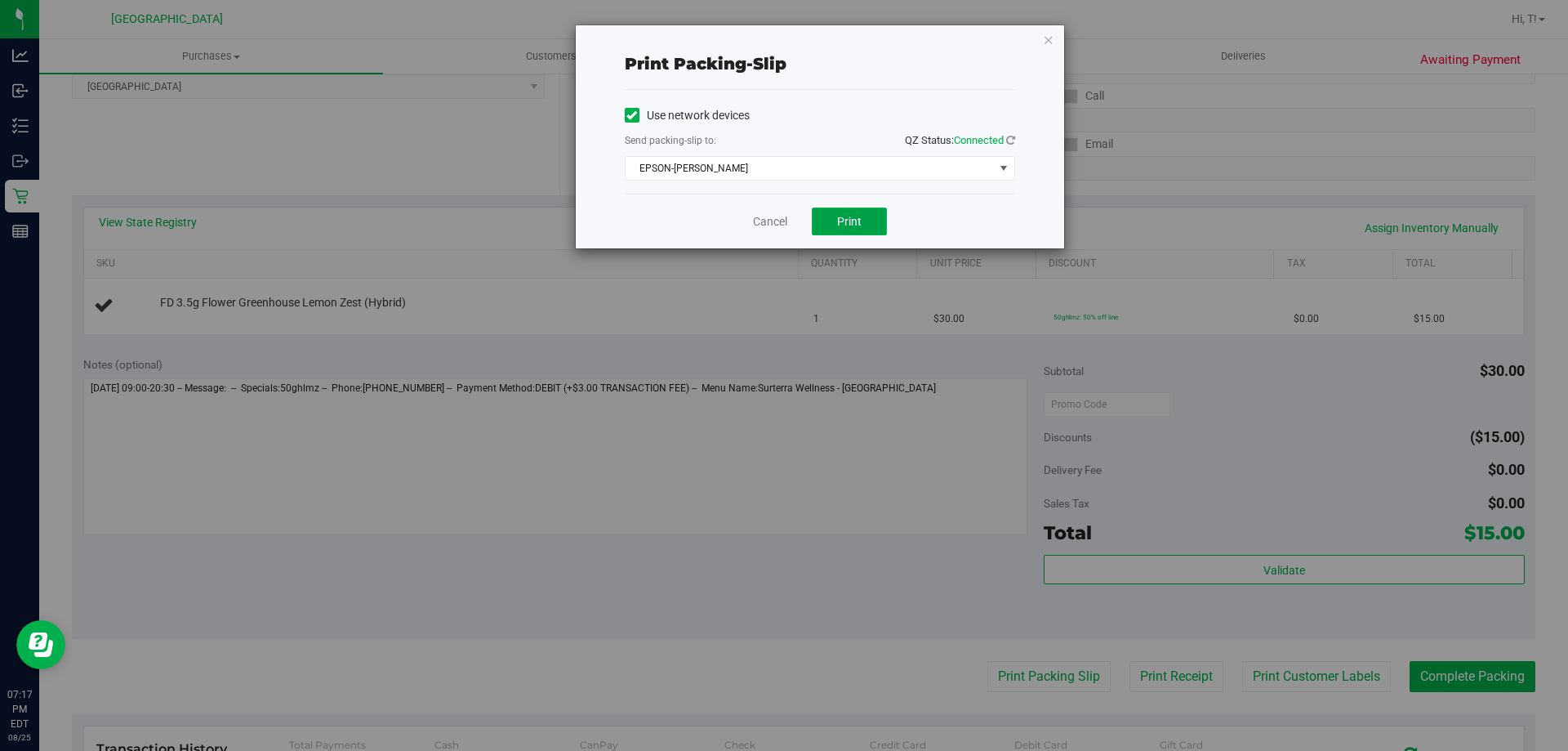
click at [852, 211] on button "Print" at bounding box center [849, 221] width 75 height 28
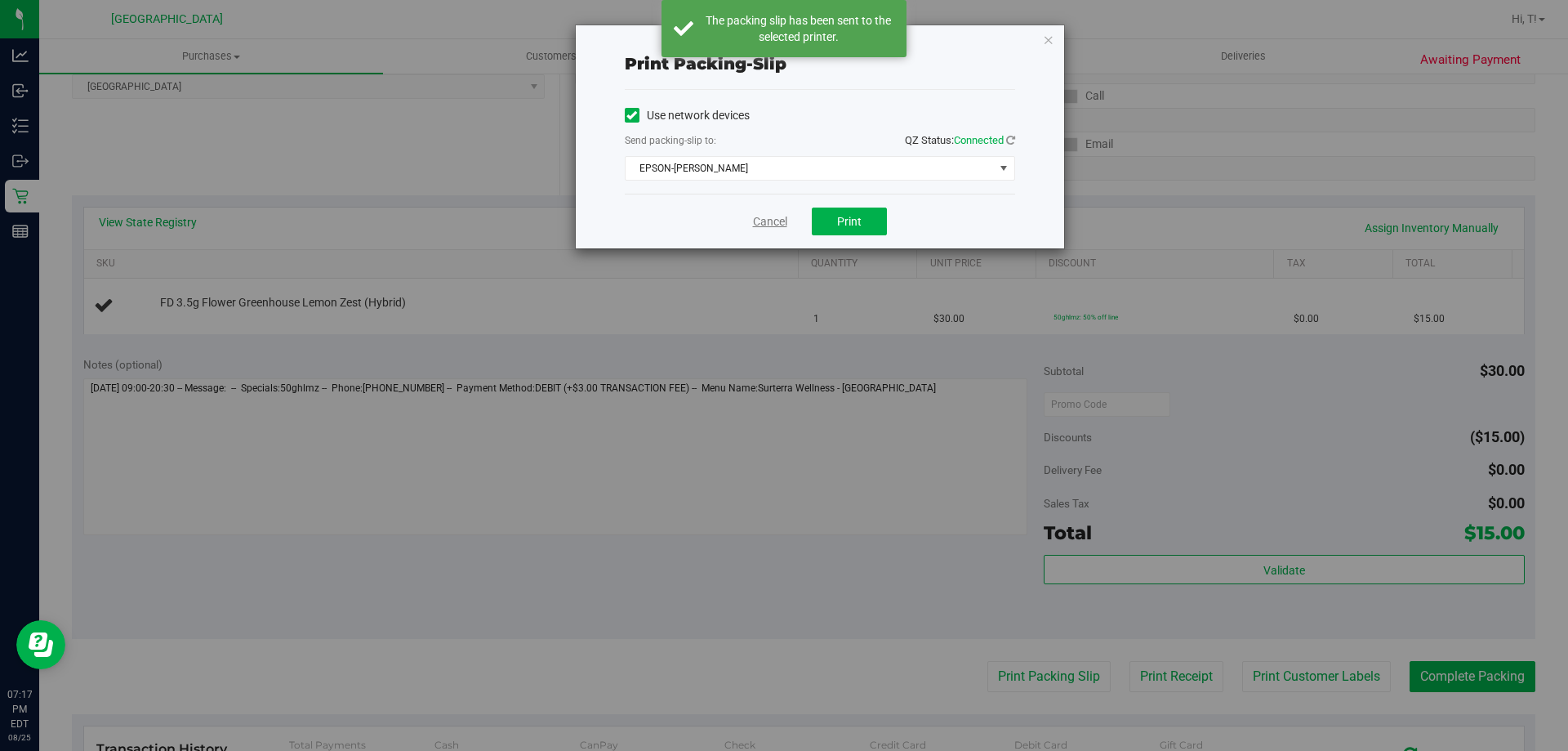
click at [786, 219] on link "Cancel" at bounding box center [770, 222] width 34 height 18
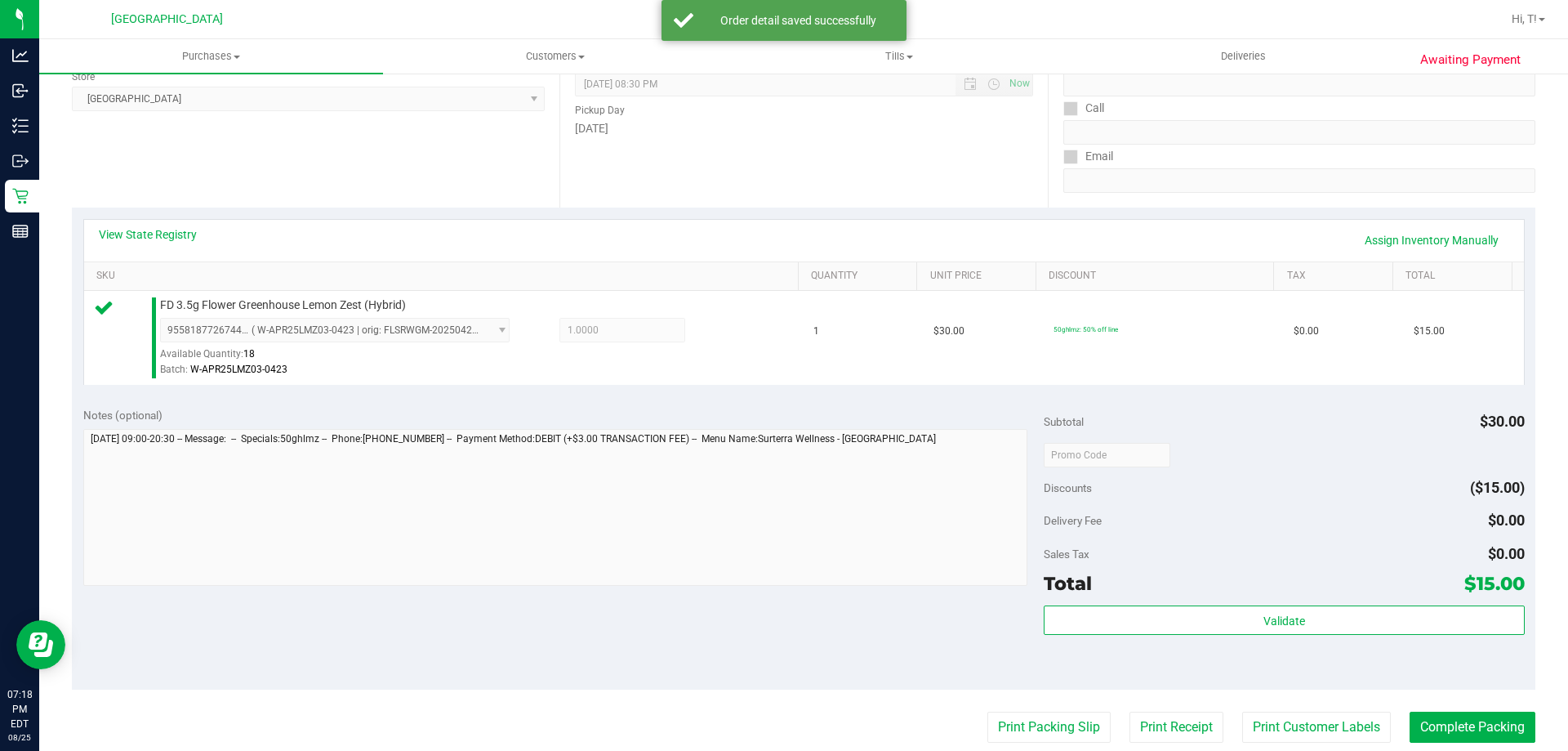
scroll to position [283, 0]
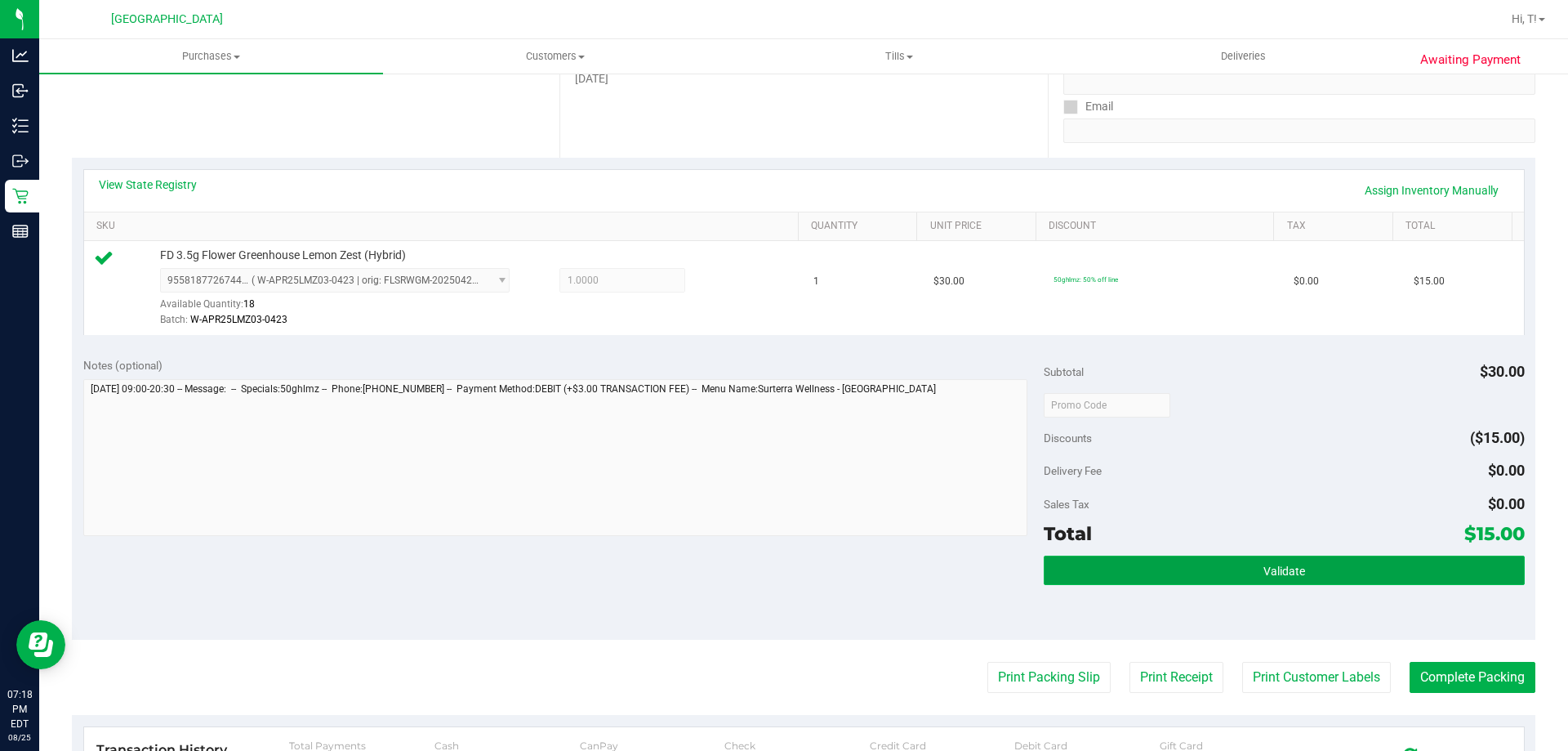
click at [1104, 578] on button "Validate" at bounding box center [1284, 570] width 480 height 29
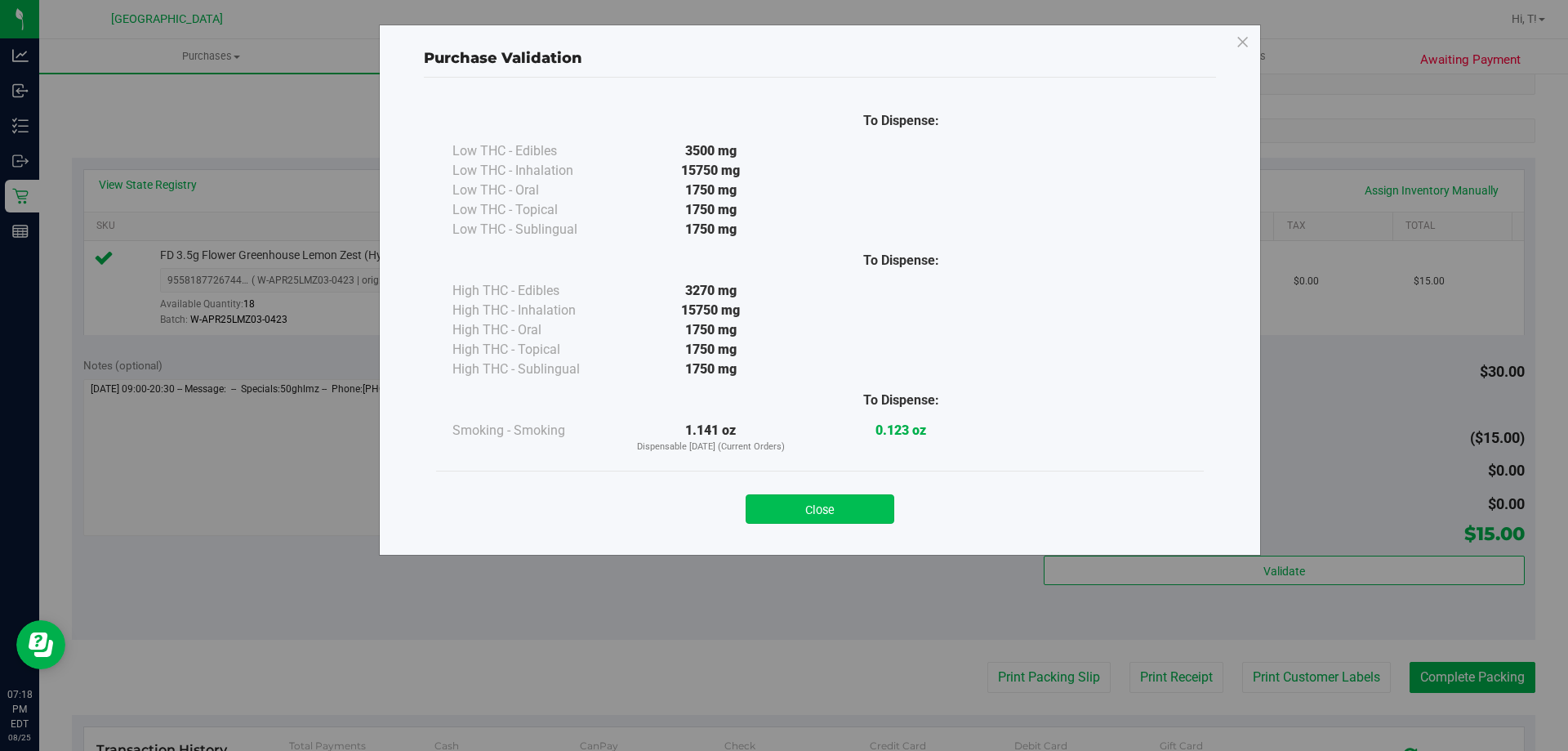
click at [823, 512] on button "Close" at bounding box center [820, 508] width 148 height 29
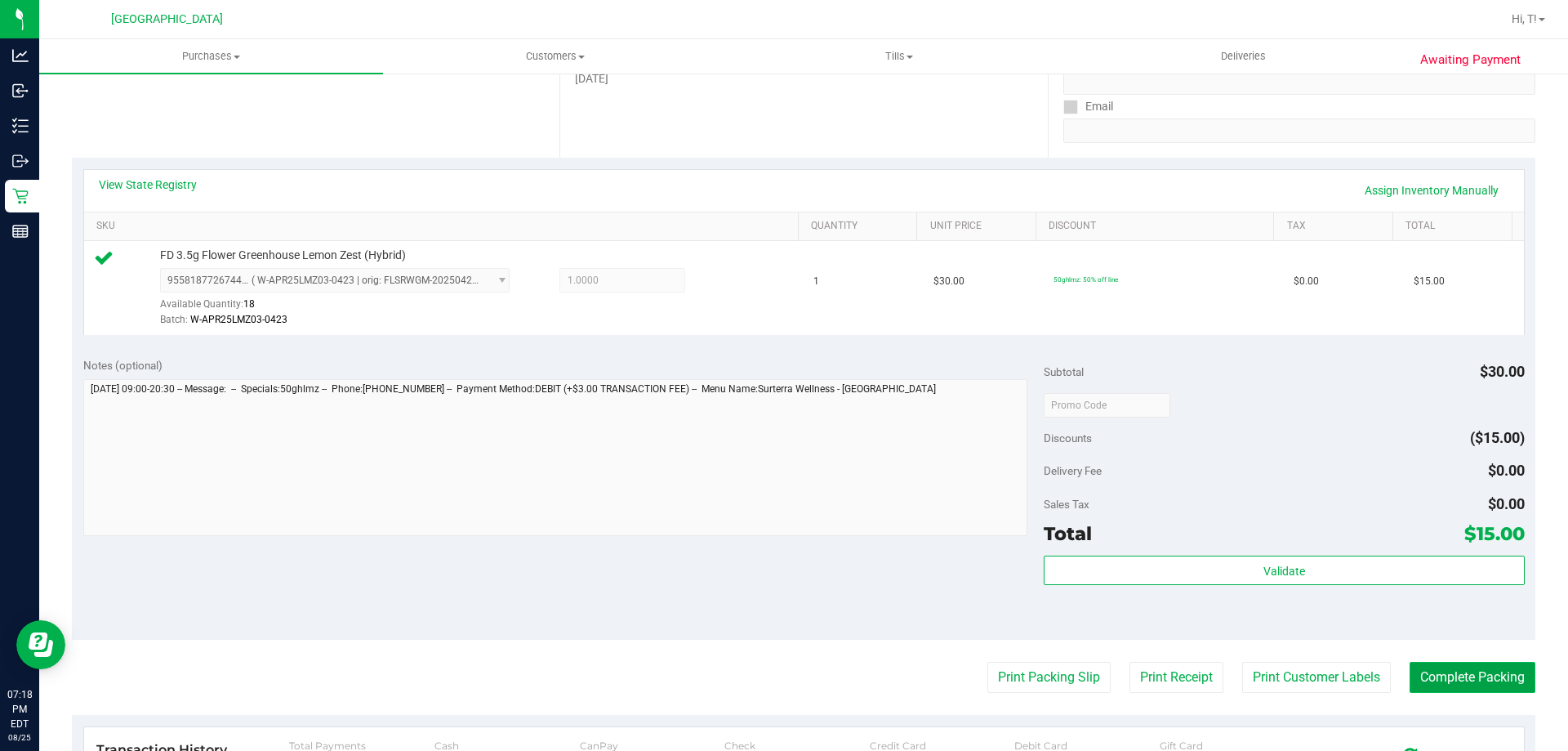
click at [1438, 684] on button "Complete Packing" at bounding box center [1472, 677] width 126 height 31
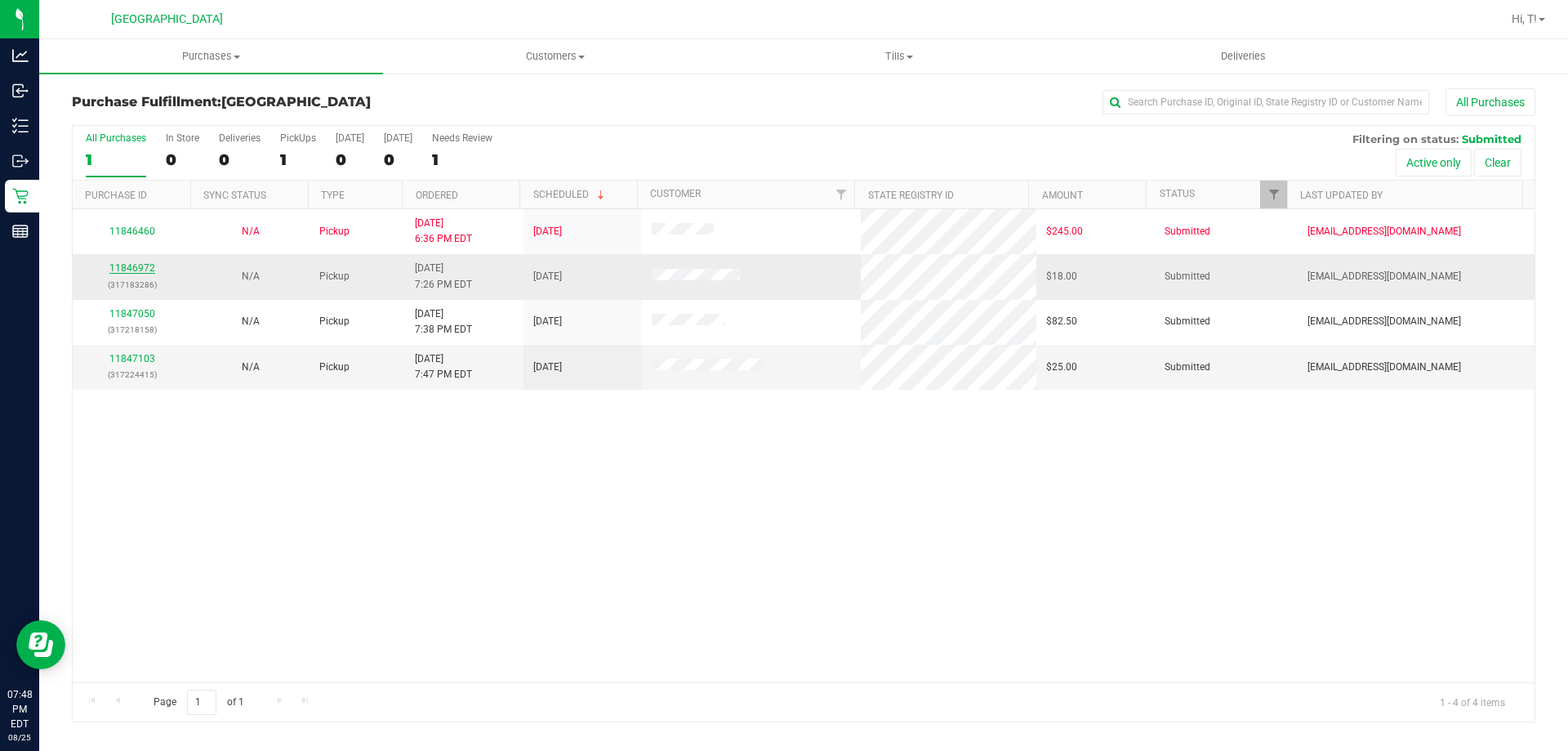
click at [128, 265] on link "11846972" at bounding box center [132, 268] width 46 height 12
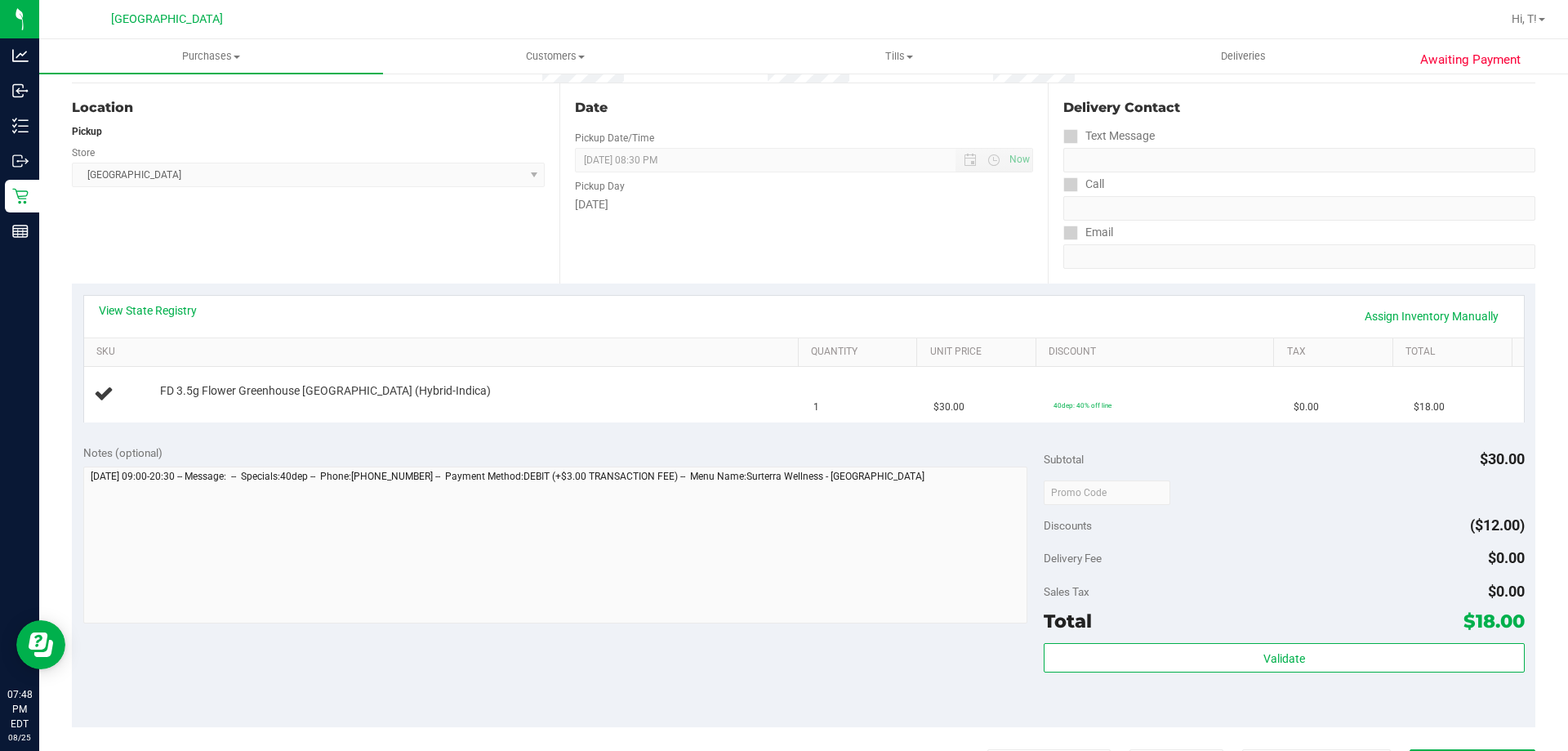
scroll to position [245, 0]
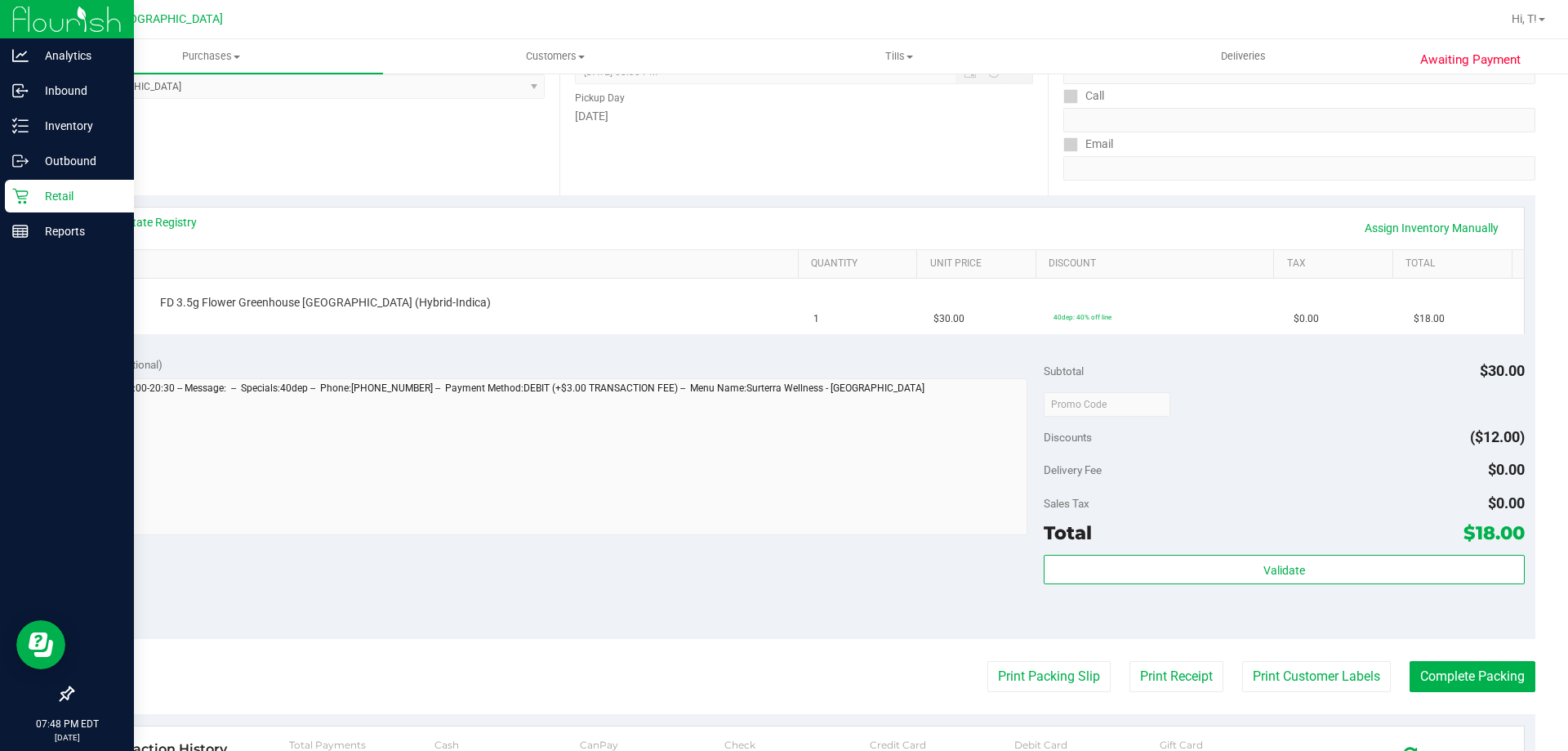
click at [34, 203] on p "Retail" at bounding box center [78, 196] width 98 height 20
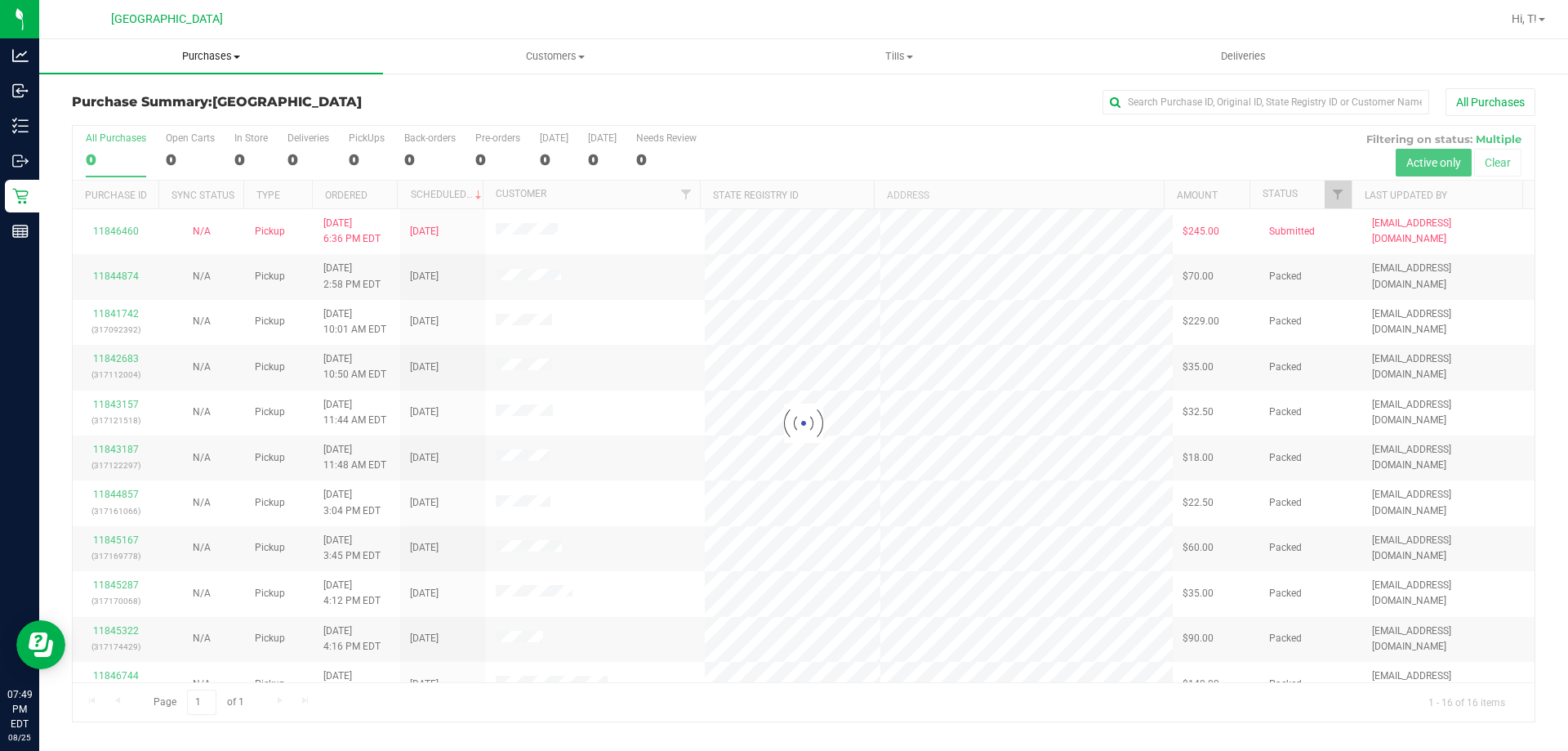
click at [241, 62] on span "Purchases" at bounding box center [211, 57] width 344 height 15
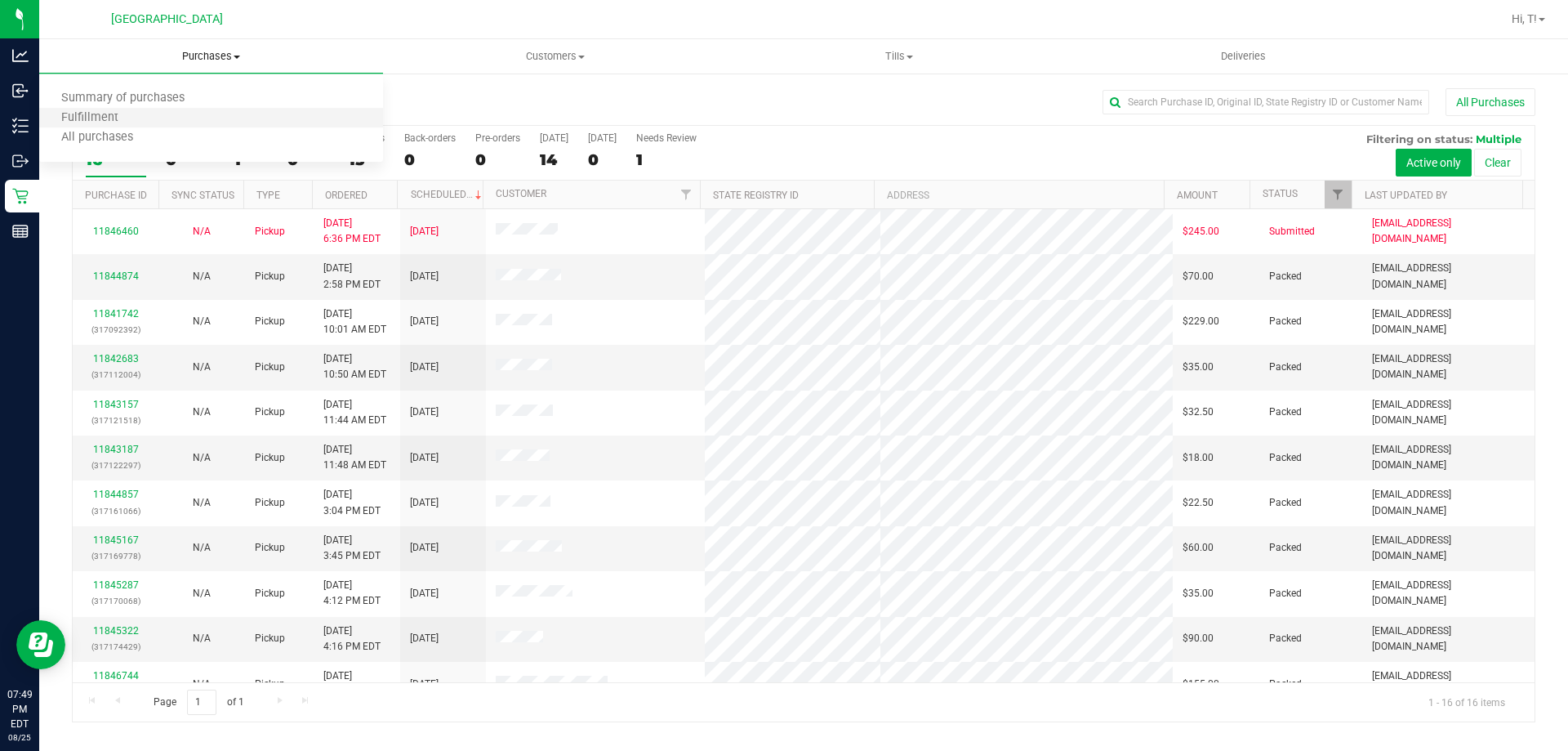
click at [163, 115] on li "Fulfillment" at bounding box center [211, 118] width 344 height 20
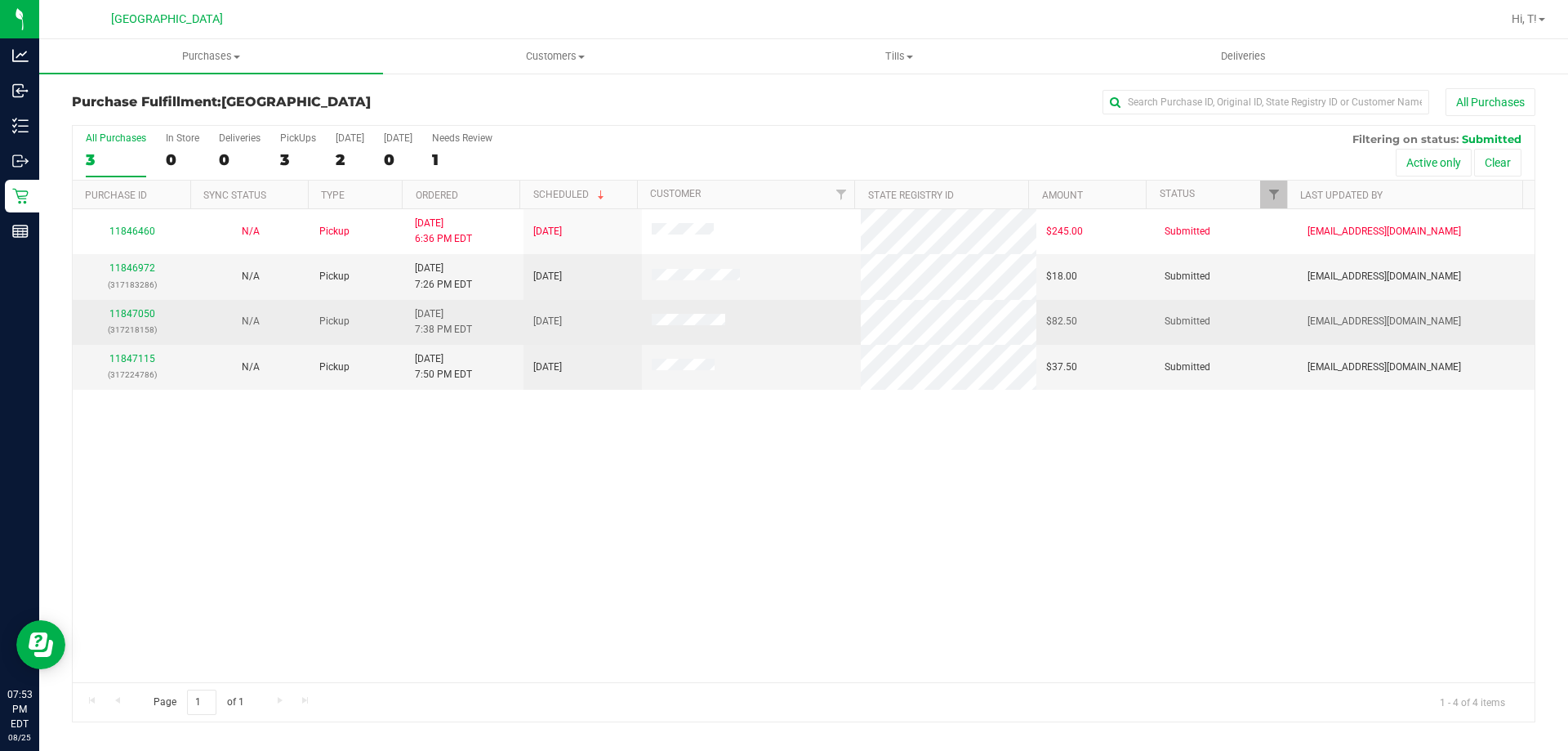
click at [147, 306] on div "11847050 (317218158)" at bounding box center [132, 321] width 98 height 31
click at [143, 310] on link "11847050" at bounding box center [132, 314] width 46 height 12
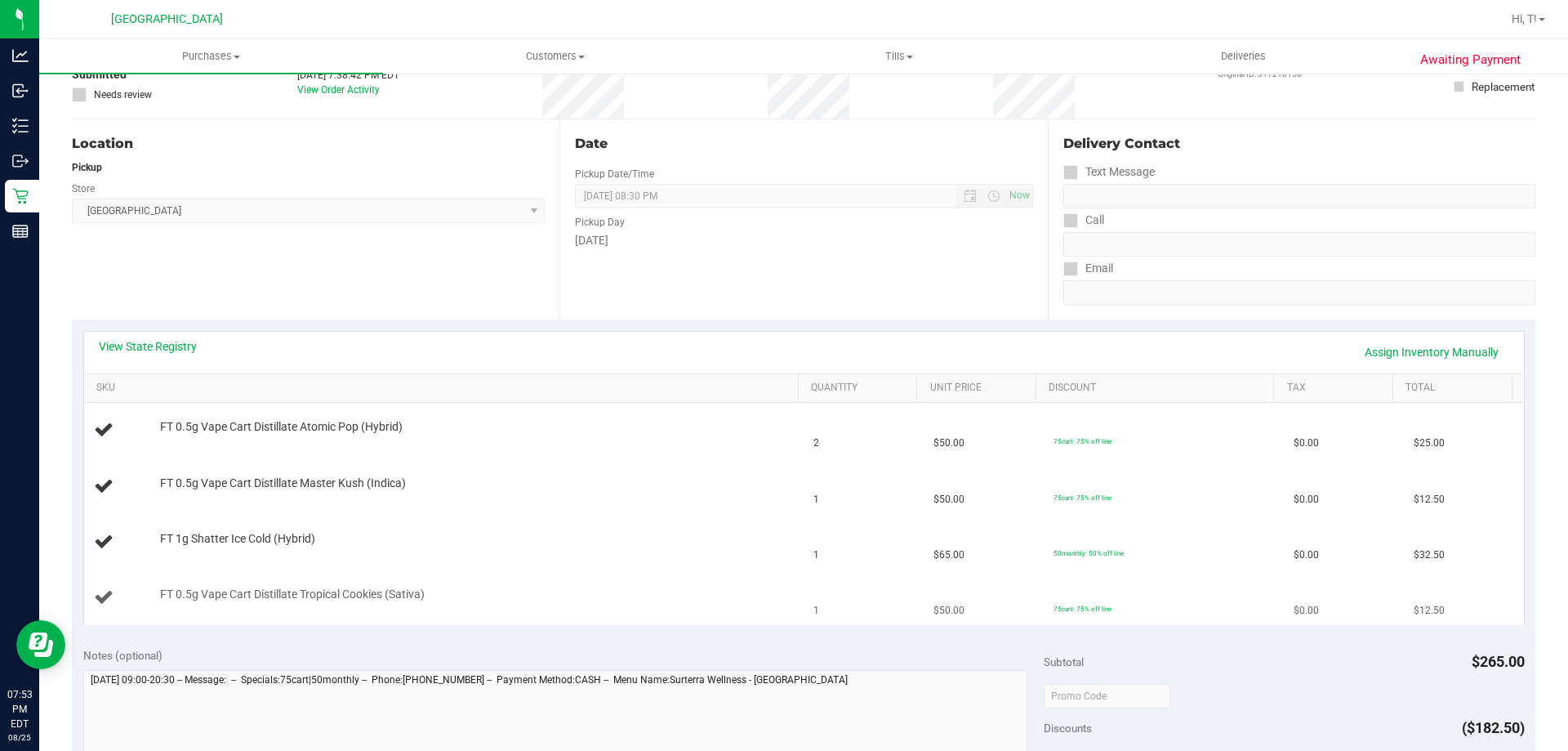
scroll to position [327, 0]
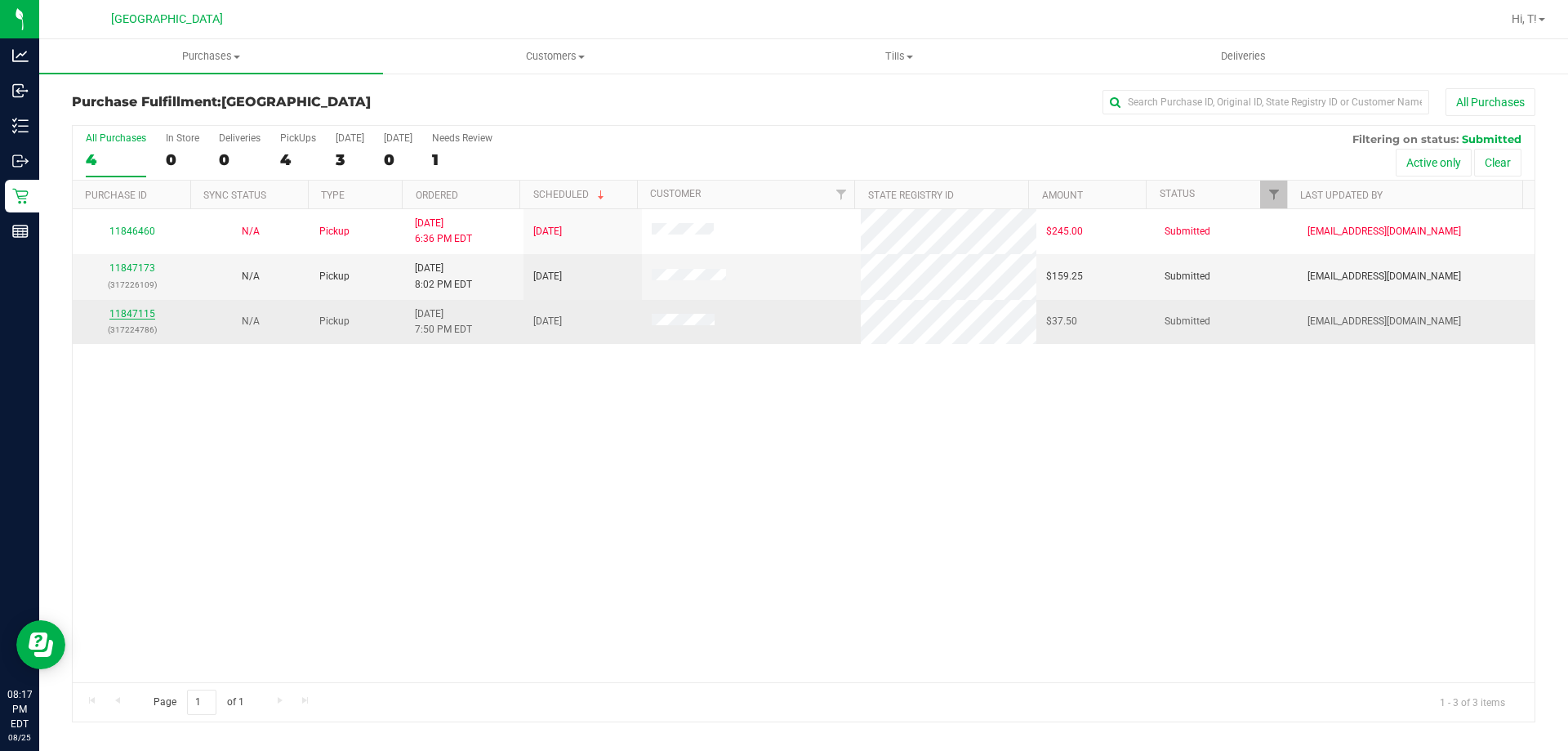
click at [141, 314] on link "11847115" at bounding box center [132, 314] width 46 height 12
click at [108, 320] on div "11847115 (317224786)" at bounding box center [132, 321] width 98 height 31
click at [127, 307] on div "11847115 (317224786)" at bounding box center [132, 321] width 98 height 31
click at [136, 310] on link "11847115" at bounding box center [132, 314] width 46 height 12
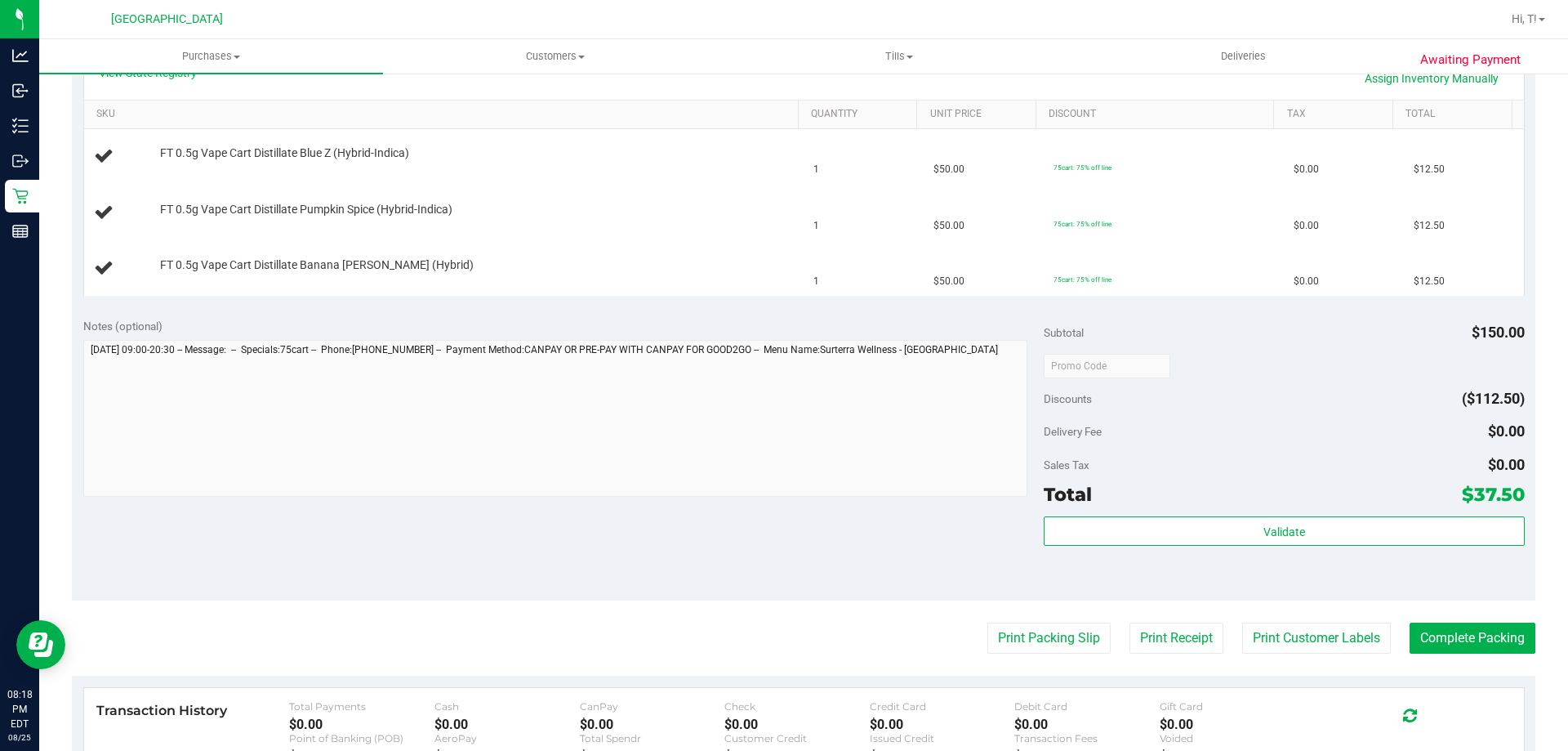
scroll to position [409, 0]
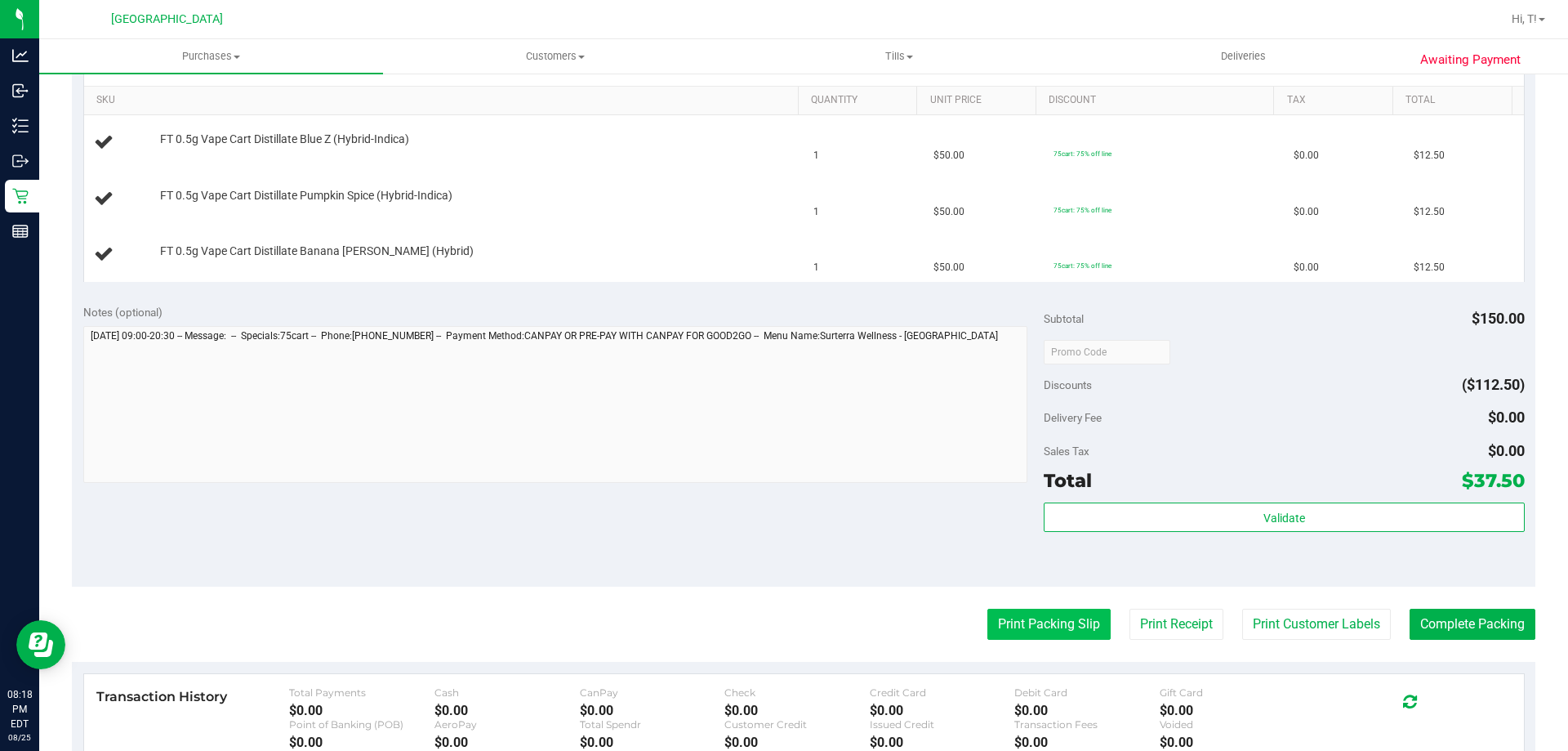
click at [1011, 625] on button "Print Packing Slip" at bounding box center [1049, 623] width 123 height 31
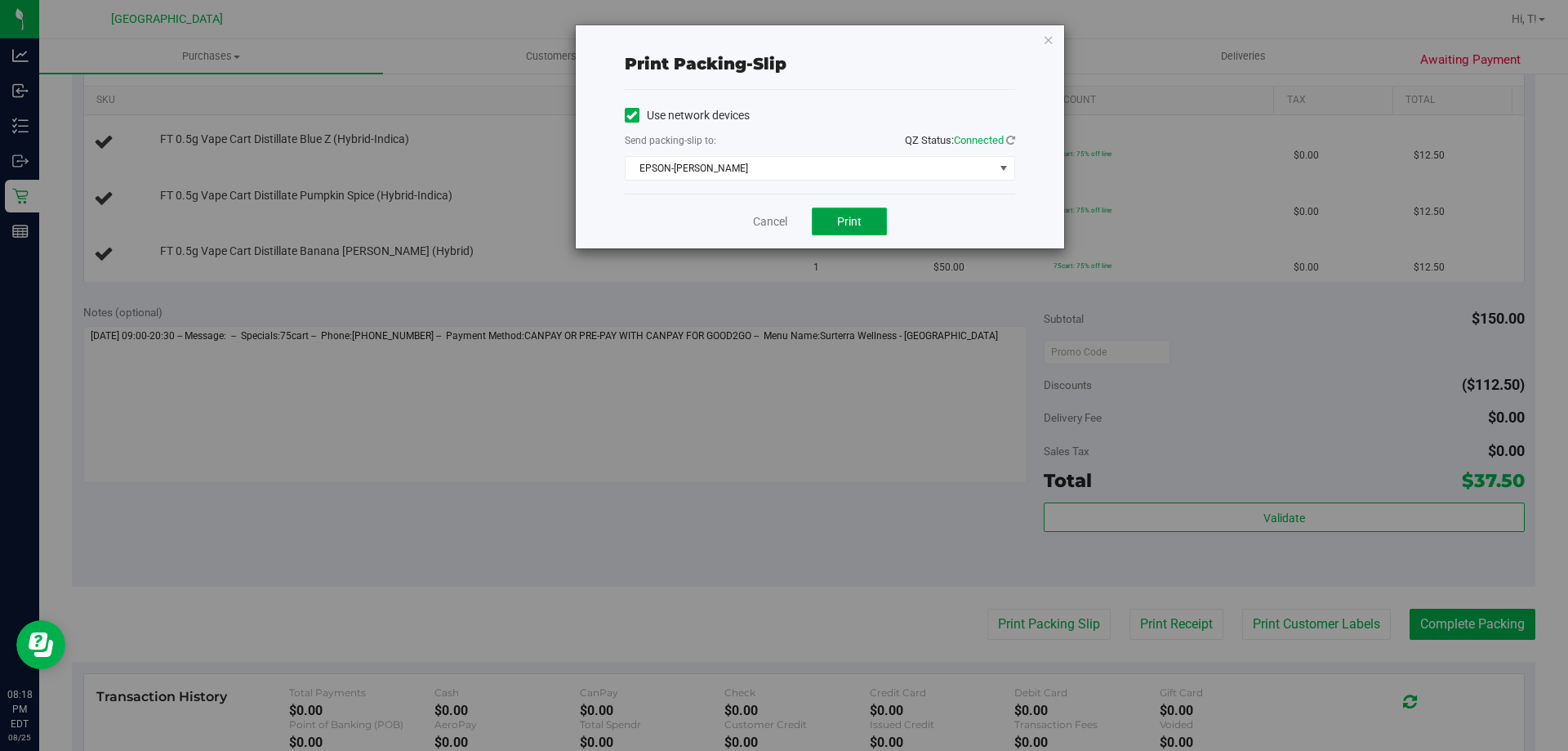
click at [852, 234] on button "Print" at bounding box center [849, 221] width 75 height 28
click at [814, 227] on button "Print" at bounding box center [849, 221] width 75 height 28
click at [739, 194] on div "Cancel Print" at bounding box center [820, 221] width 390 height 55
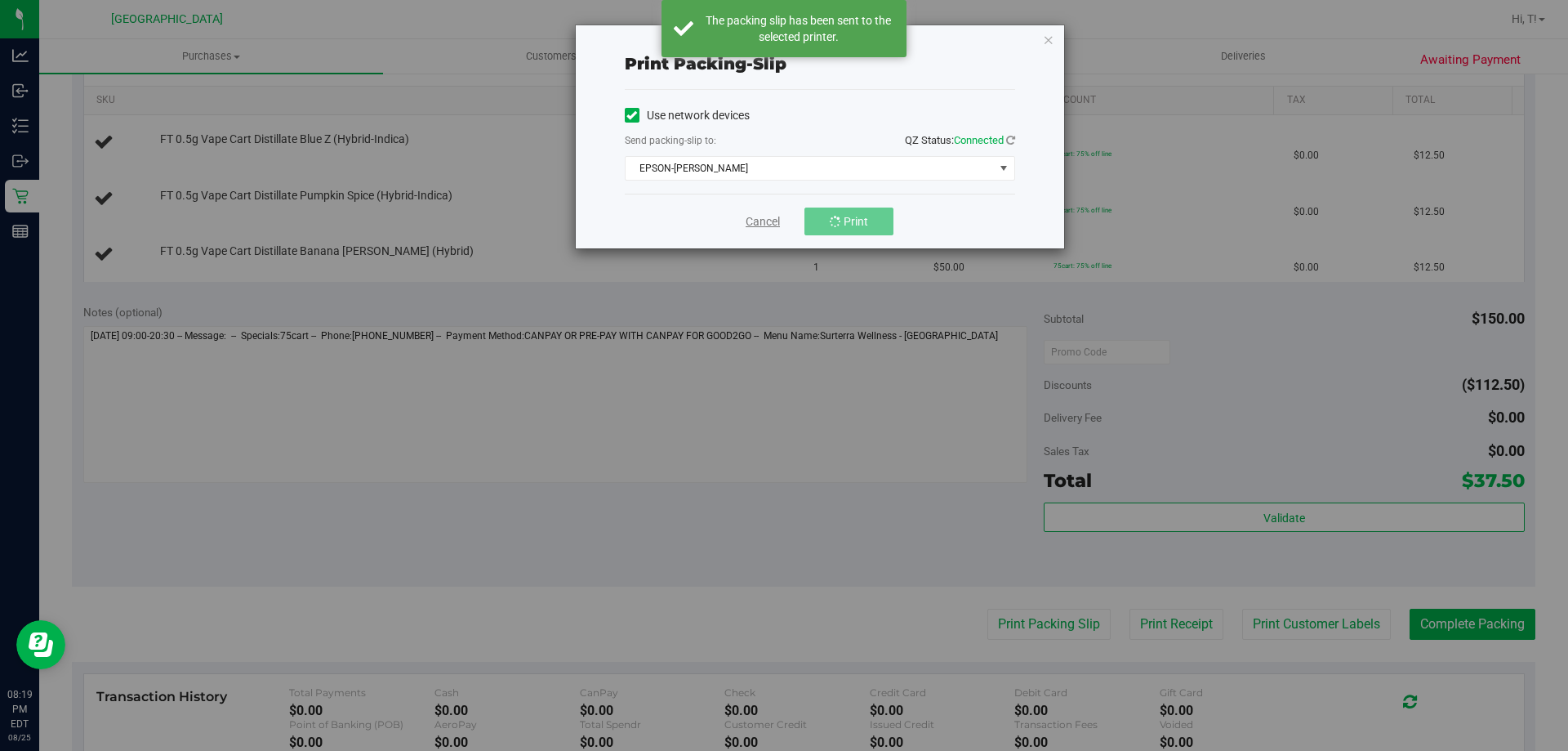
click at [761, 229] on link "Cancel" at bounding box center [762, 222] width 34 height 18
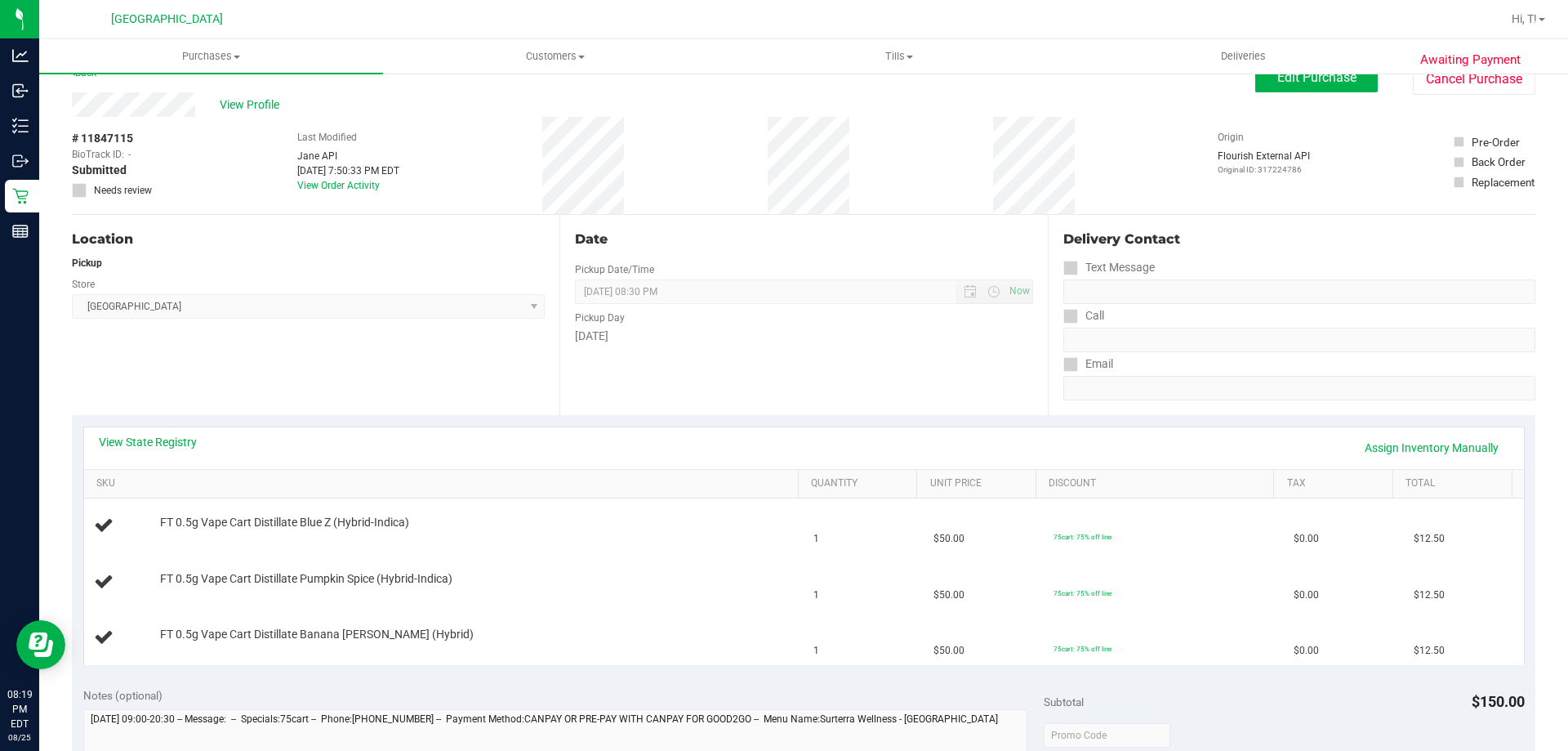
scroll to position [0, 0]
